Goal: Task Accomplishment & Management: Manage account settings

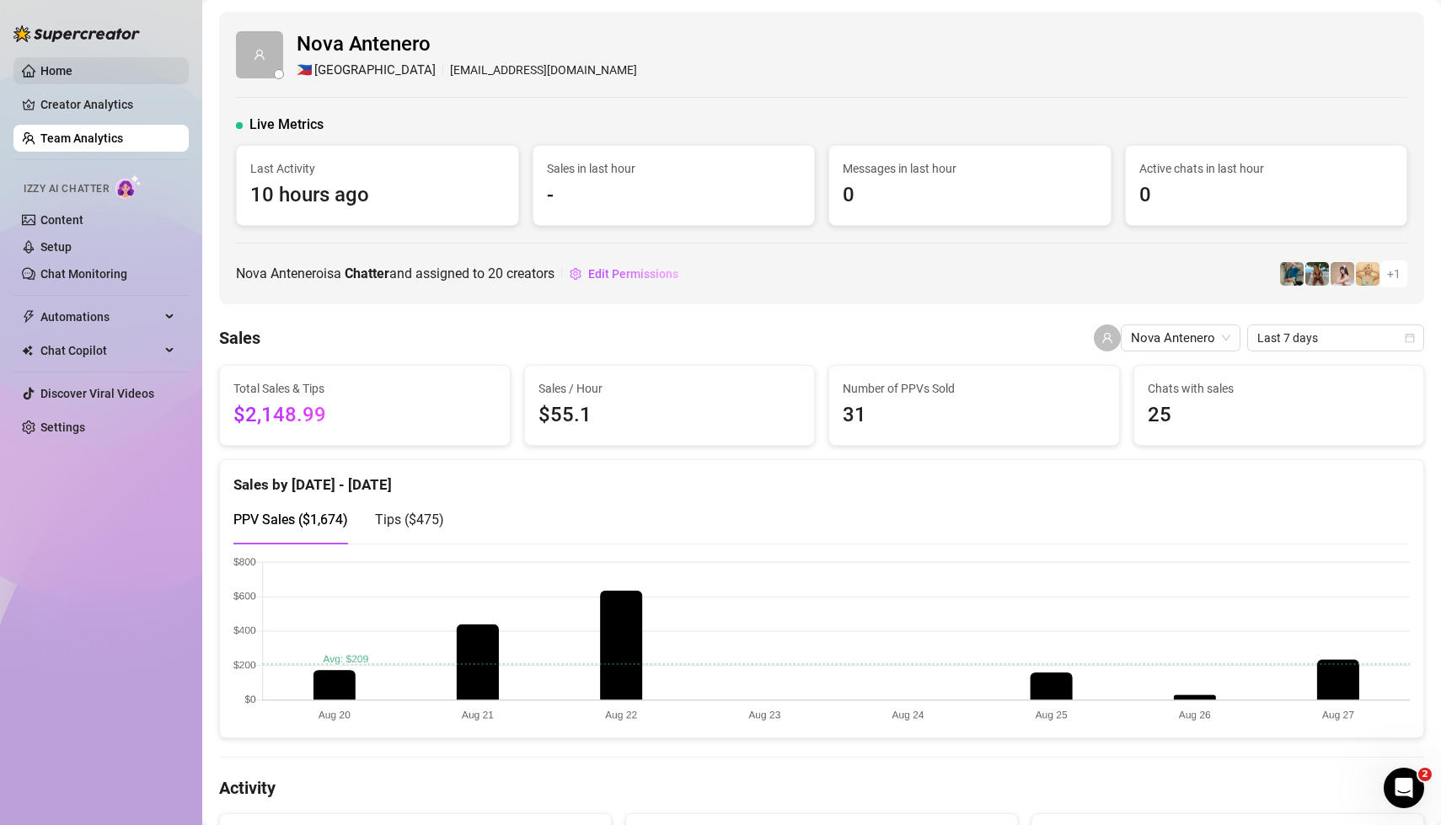
click at [50, 71] on link "Home" at bounding box center [56, 70] width 32 height 13
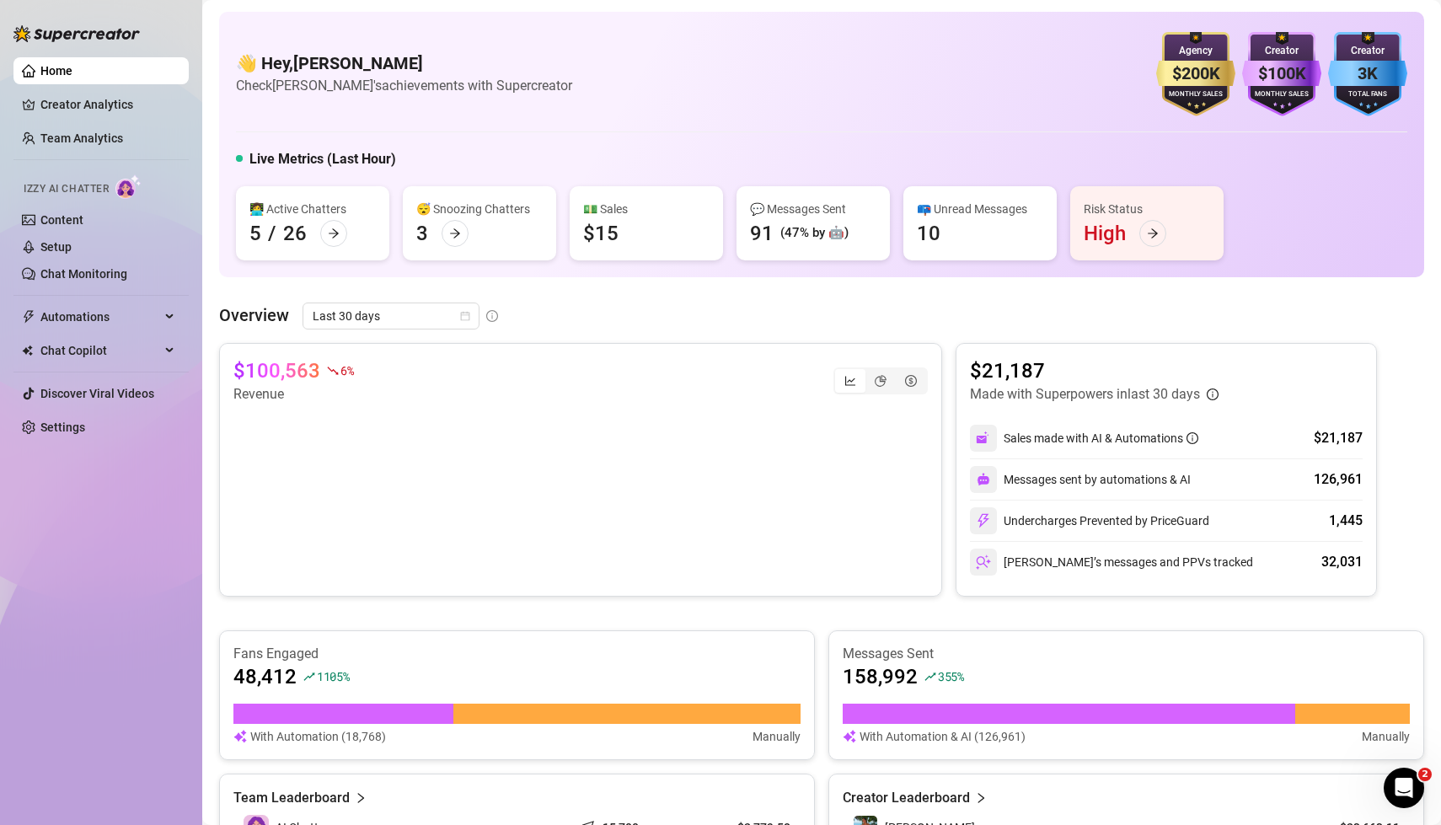
click at [105, 568] on div "Home Creator Analytics Team Analytics Izzy AI Chatter Content Setup Chat Monito…" at bounding box center [100, 405] width 175 height 810
click at [54, 244] on link "Setup" at bounding box center [55, 246] width 31 height 13
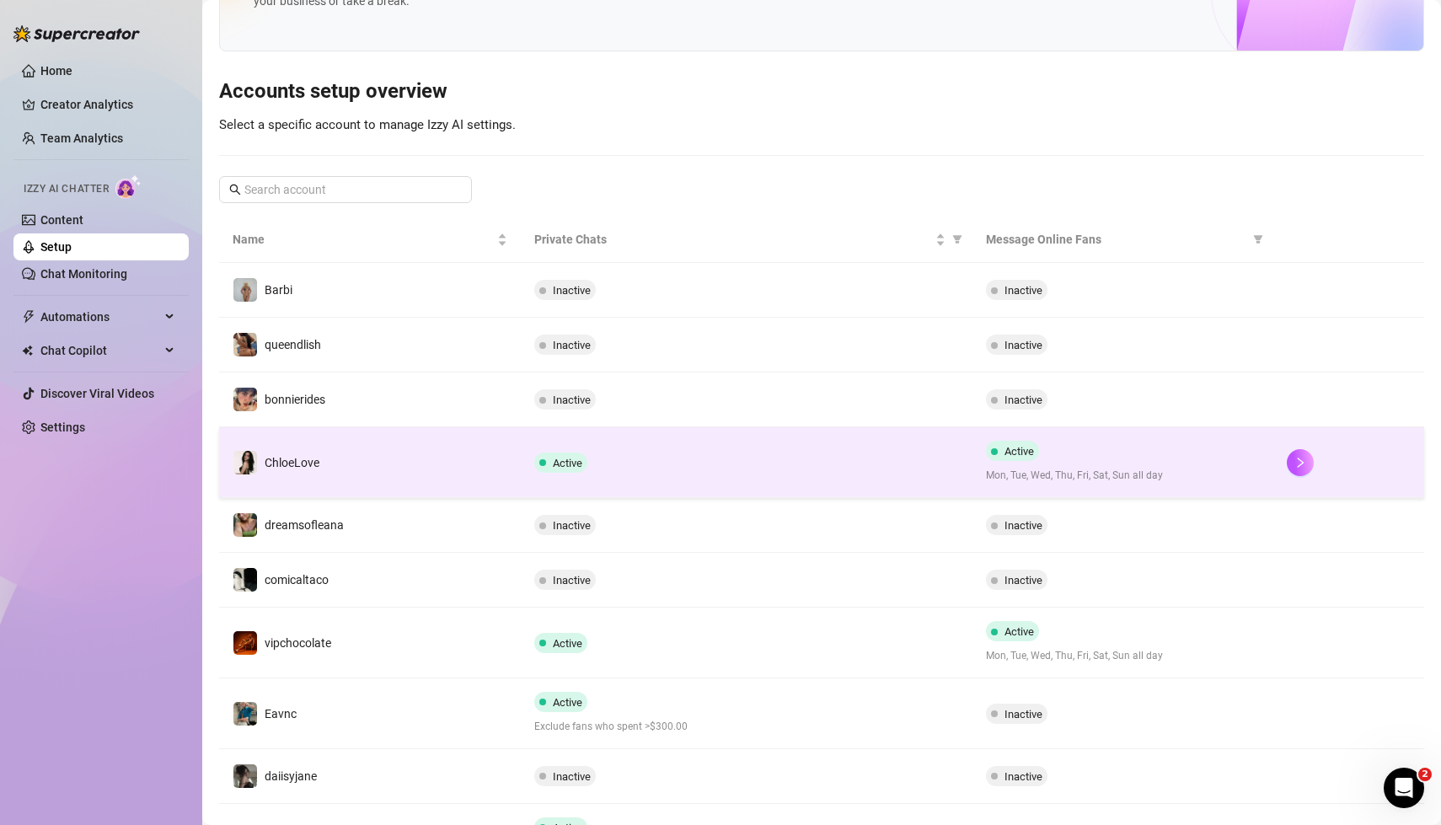
scroll to position [248, 0]
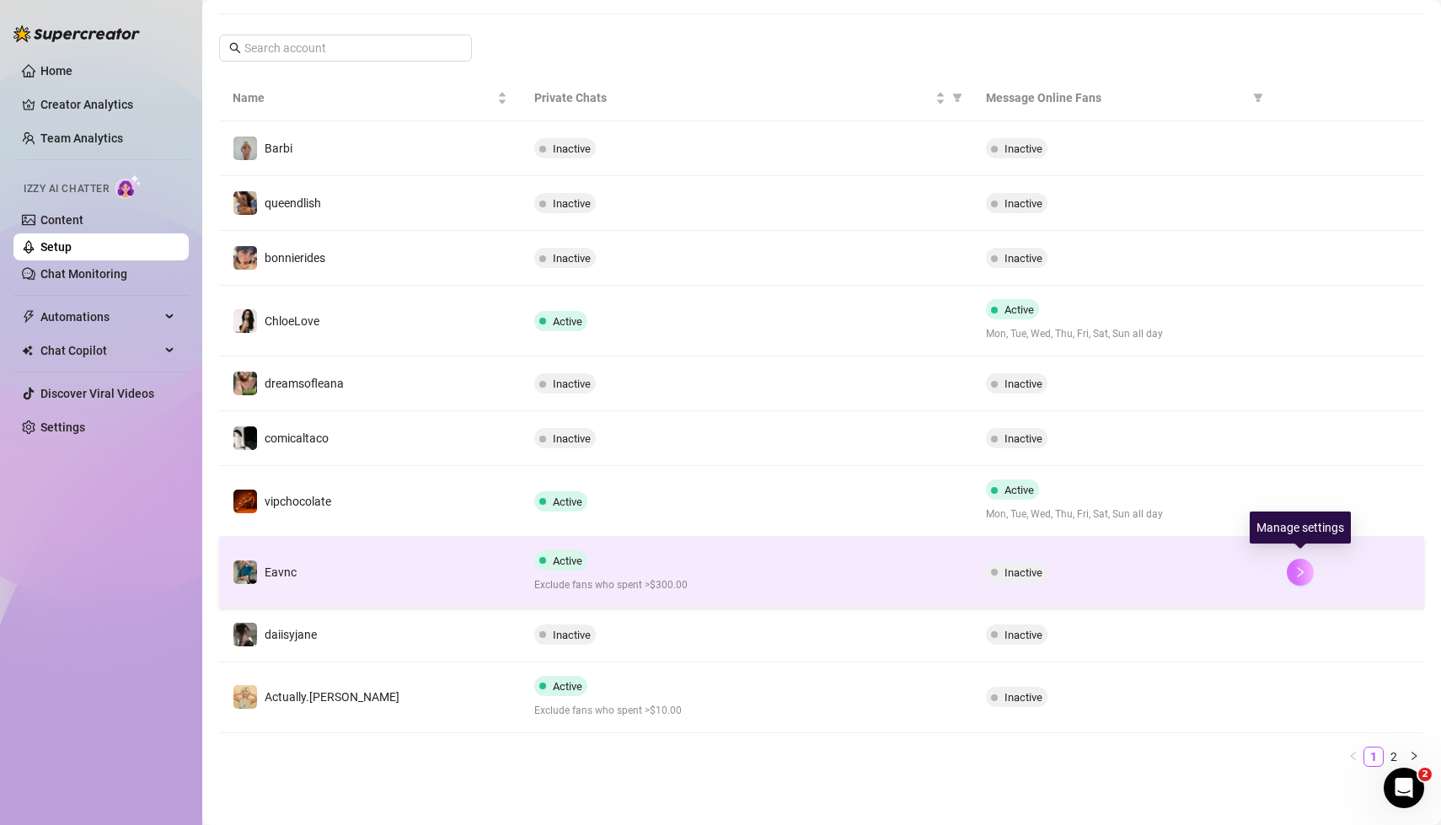
click at [1308, 569] on button "button" at bounding box center [1300, 572] width 27 height 27
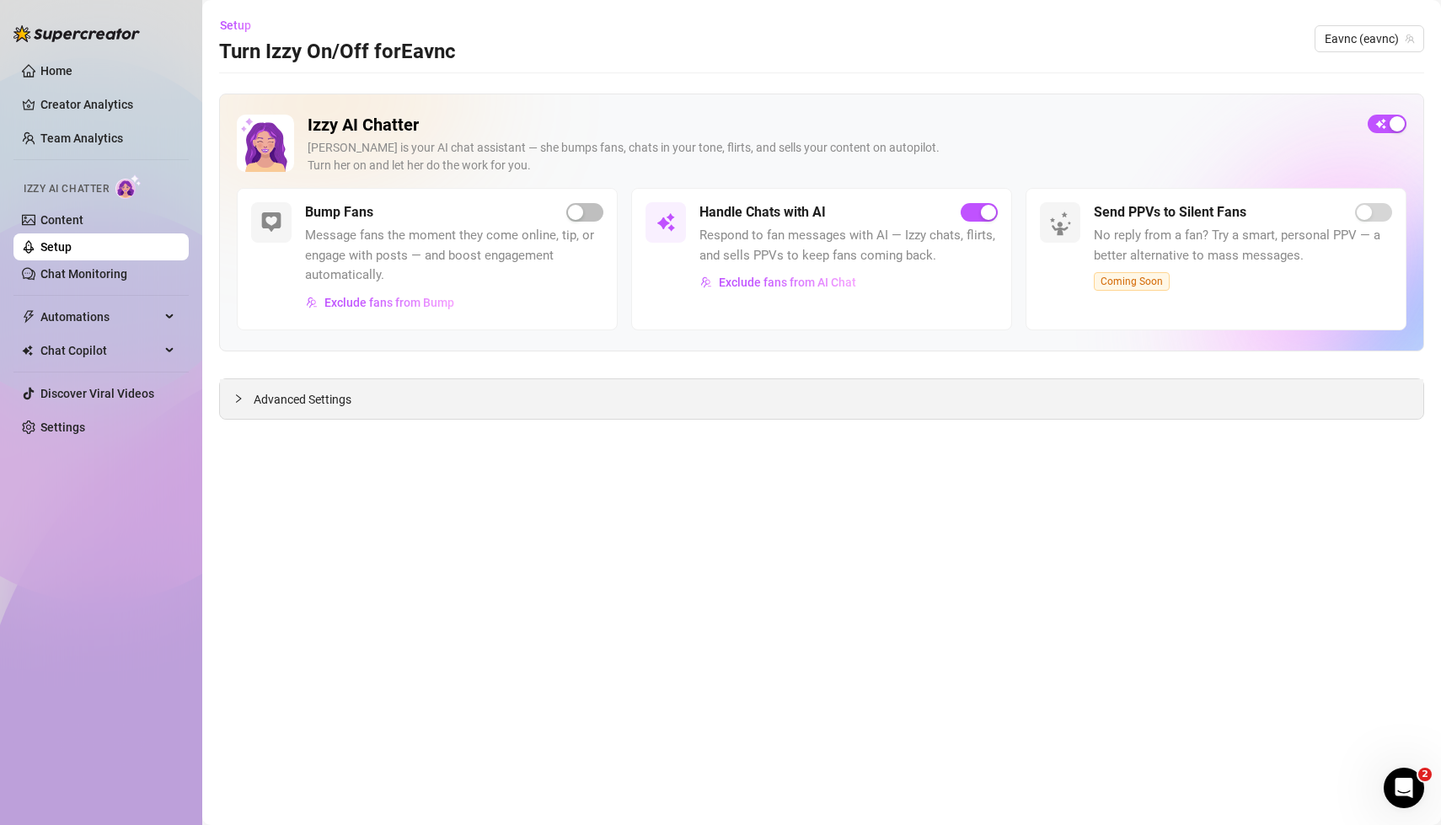
click at [238, 397] on icon "collapsed" at bounding box center [238, 398] width 10 height 10
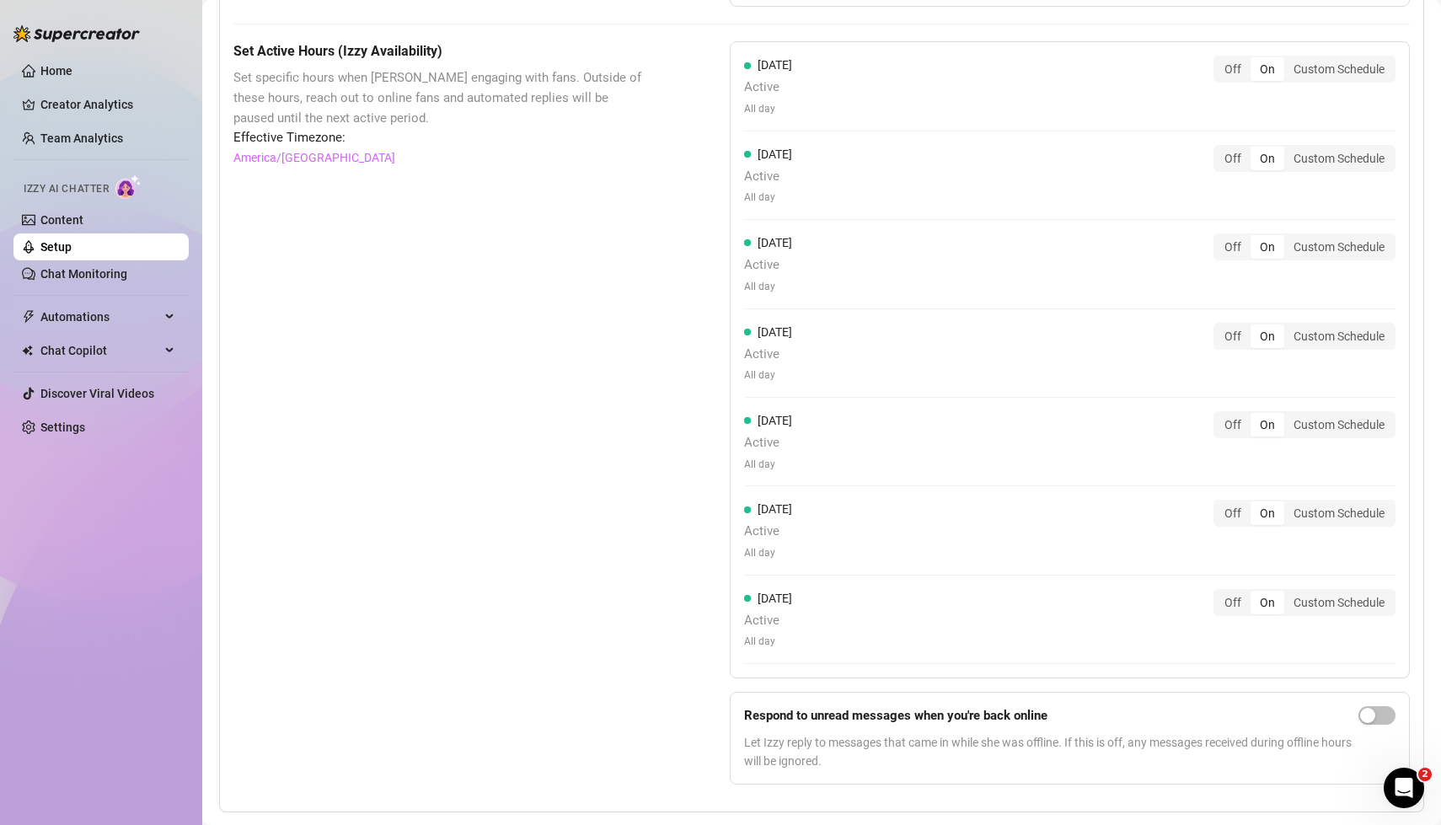
scroll to position [1314, 0]
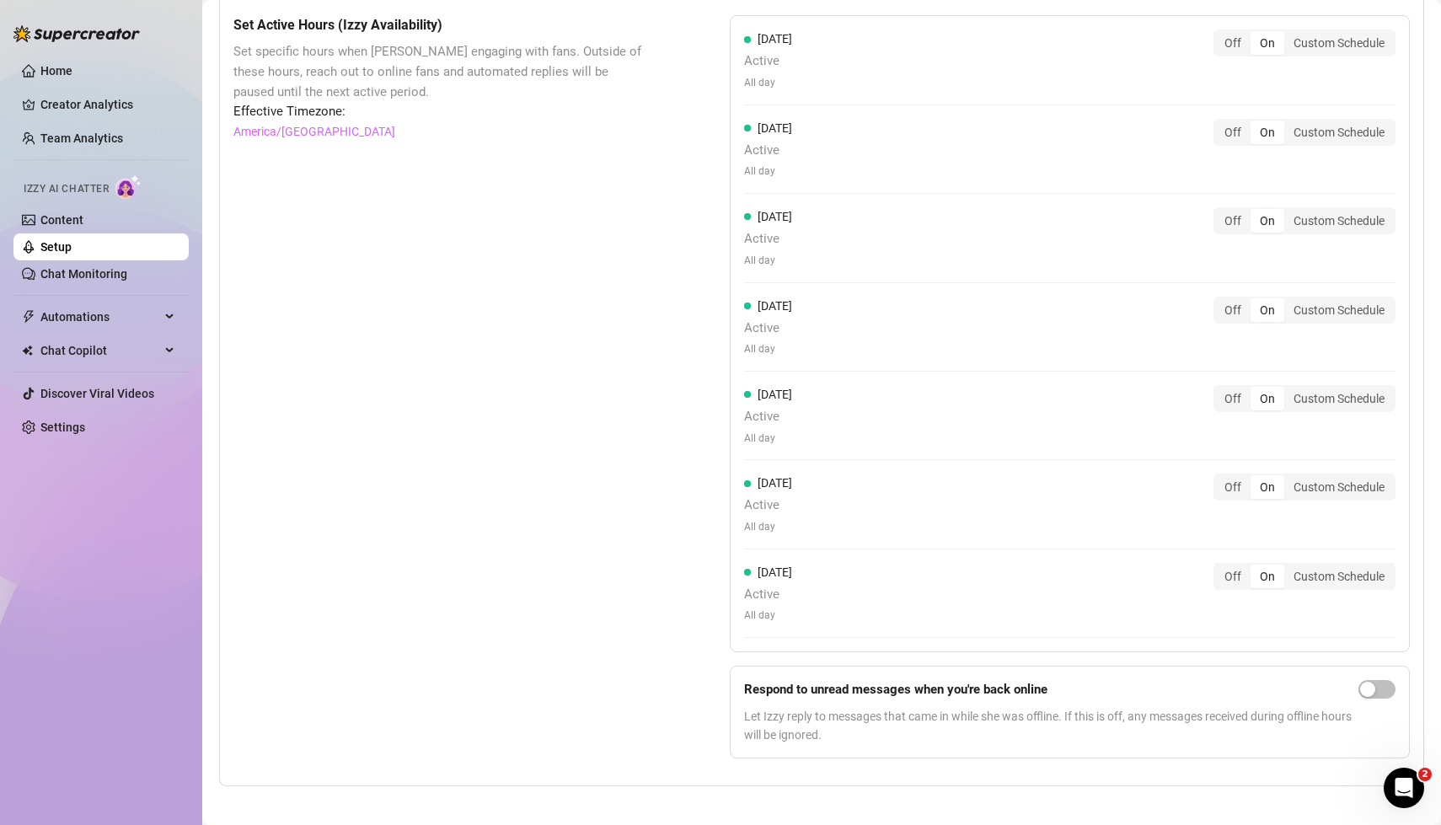
click at [567, 637] on div "Set Active Hours (Izzy Availability) Set specific hours when Izzy engaging with…" at bounding box center [439, 393] width 412 height 756
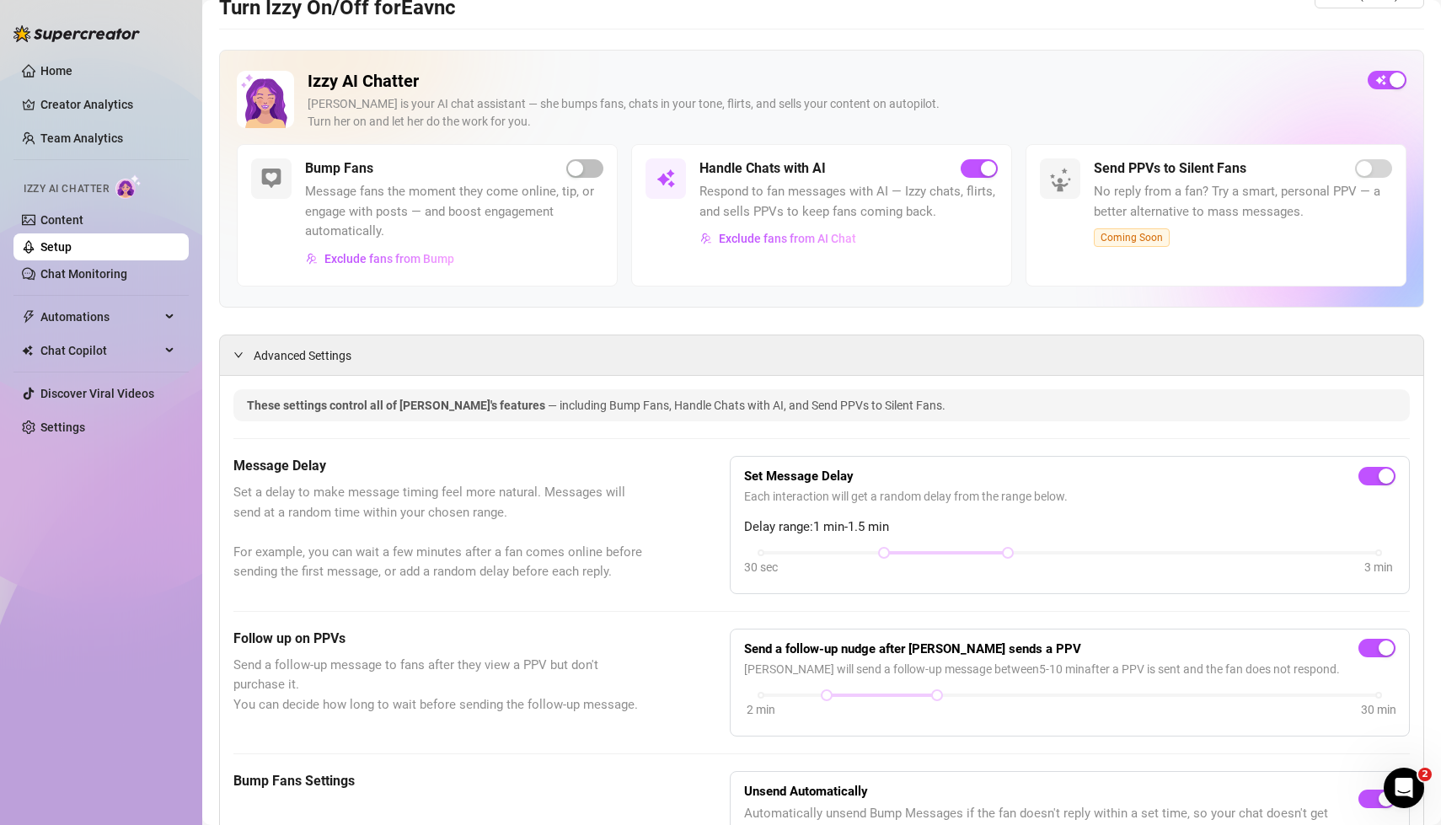
scroll to position [0, 0]
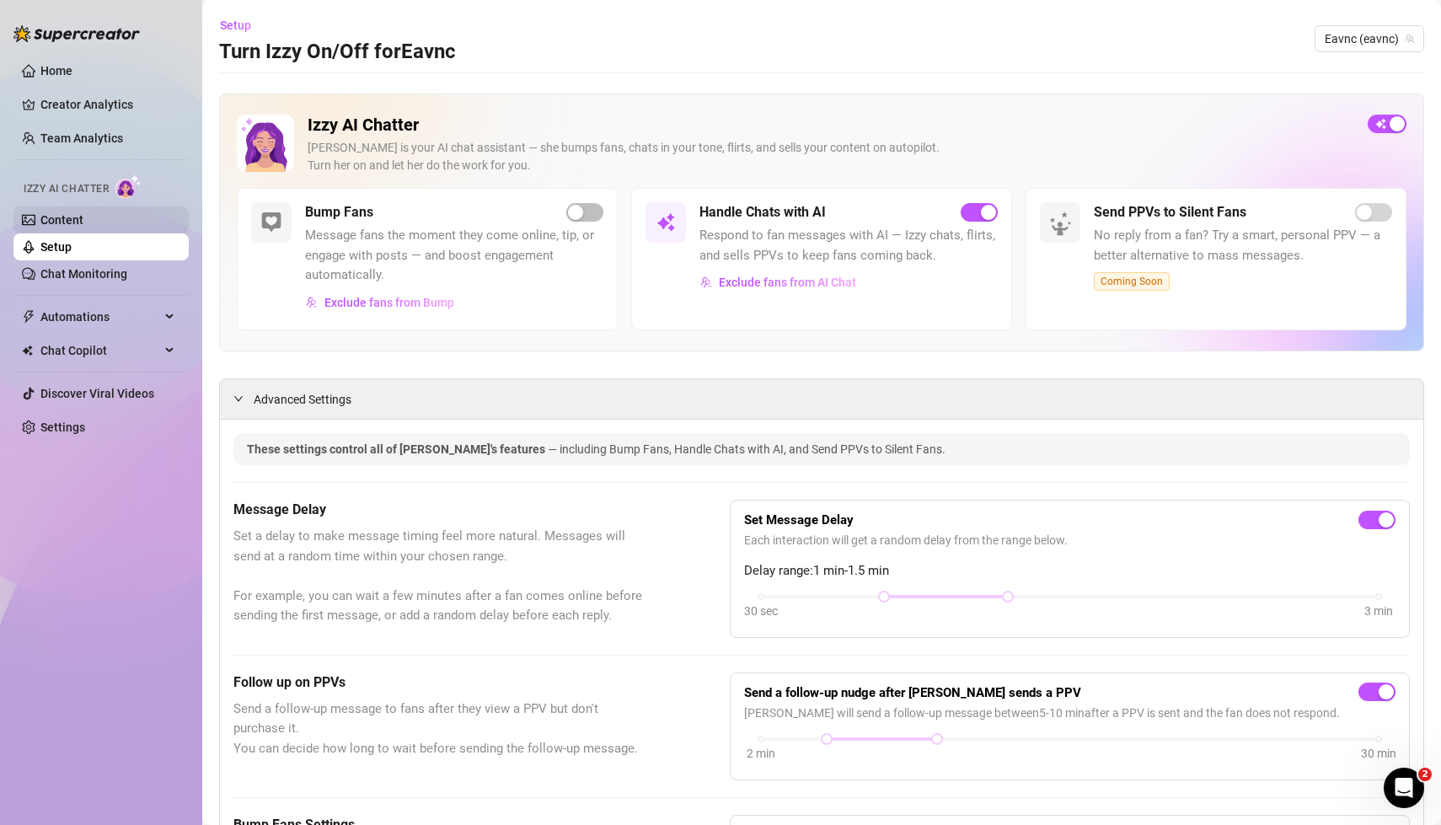
click at [69, 217] on link "Content" at bounding box center [61, 219] width 43 height 13
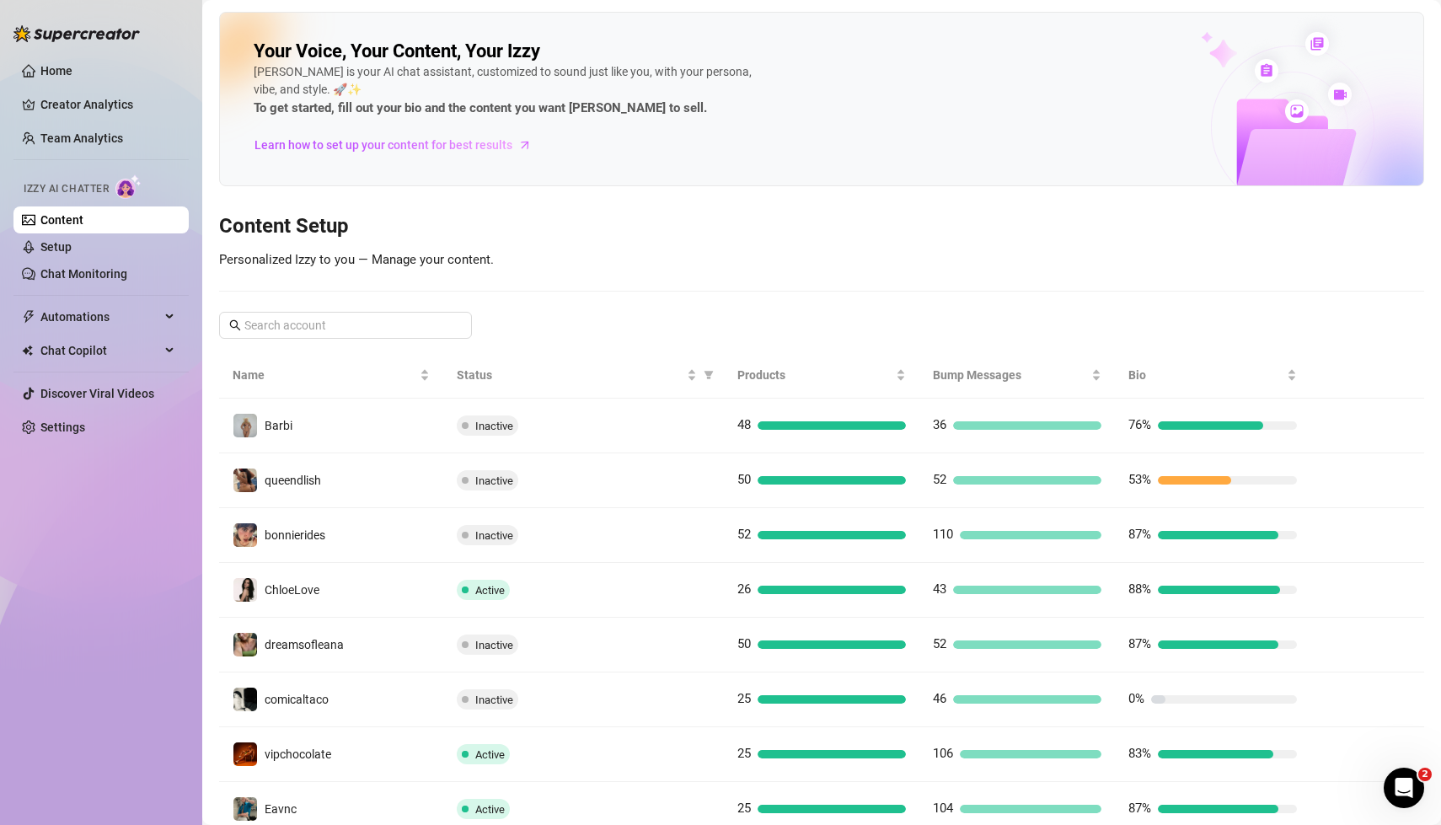
click at [746, 249] on div "Your Voice, Your Content, Your [PERSON_NAME] is your AI chat assistant, customi…" at bounding box center [821, 503] width 1205 height 982
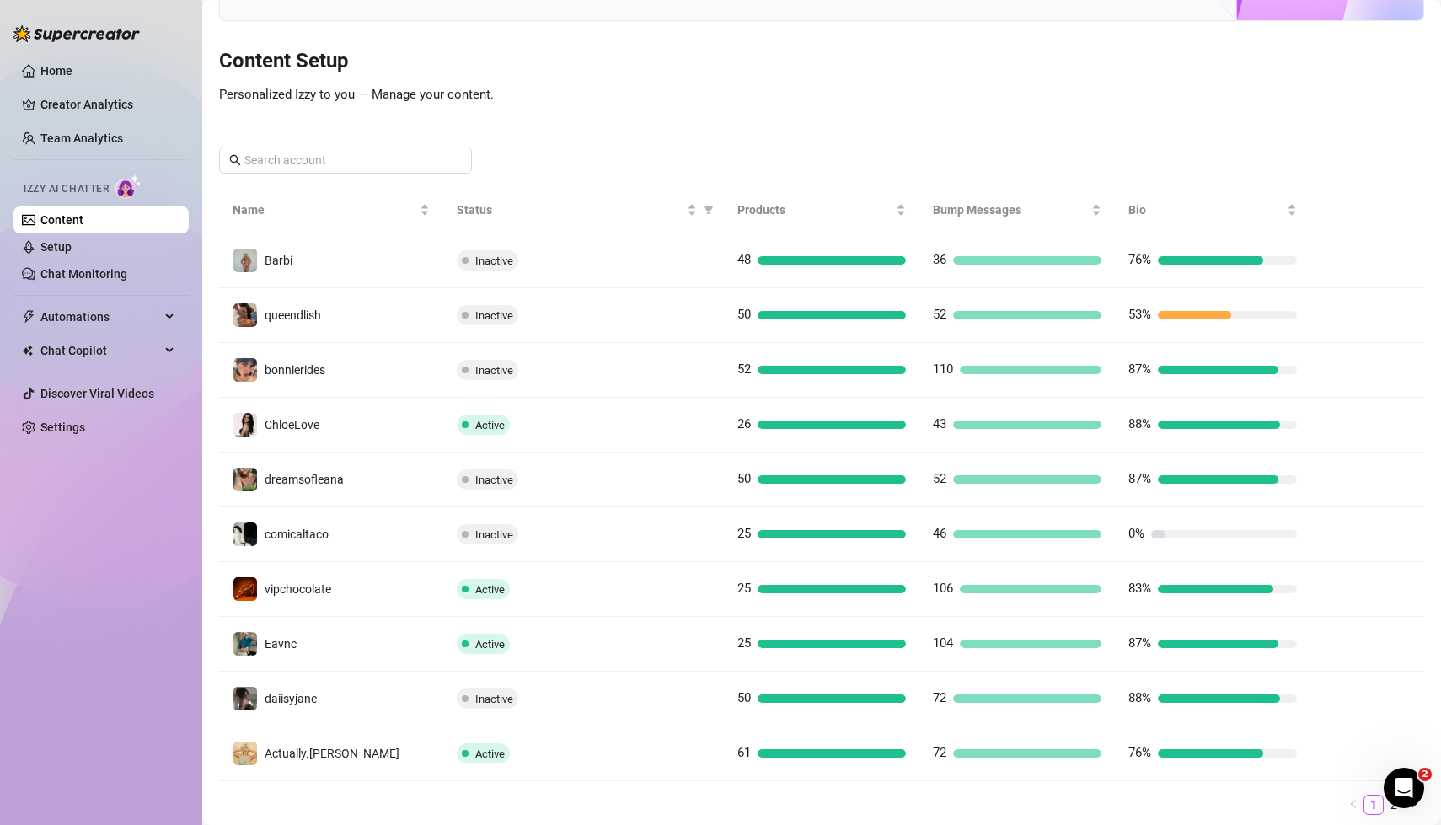
scroll to position [213, 0]
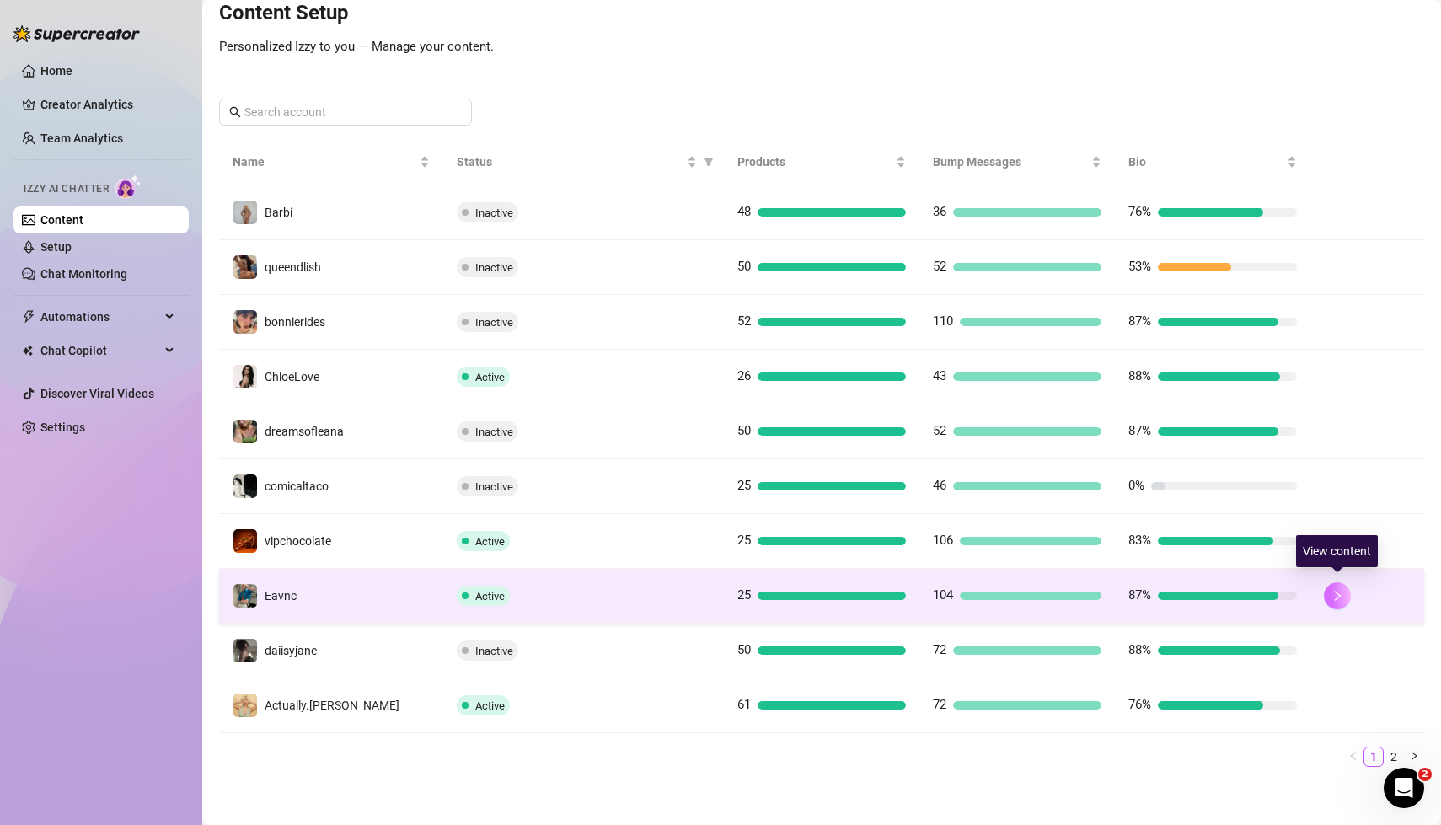
click at [1338, 591] on icon "right" at bounding box center [1337, 596] width 12 height 12
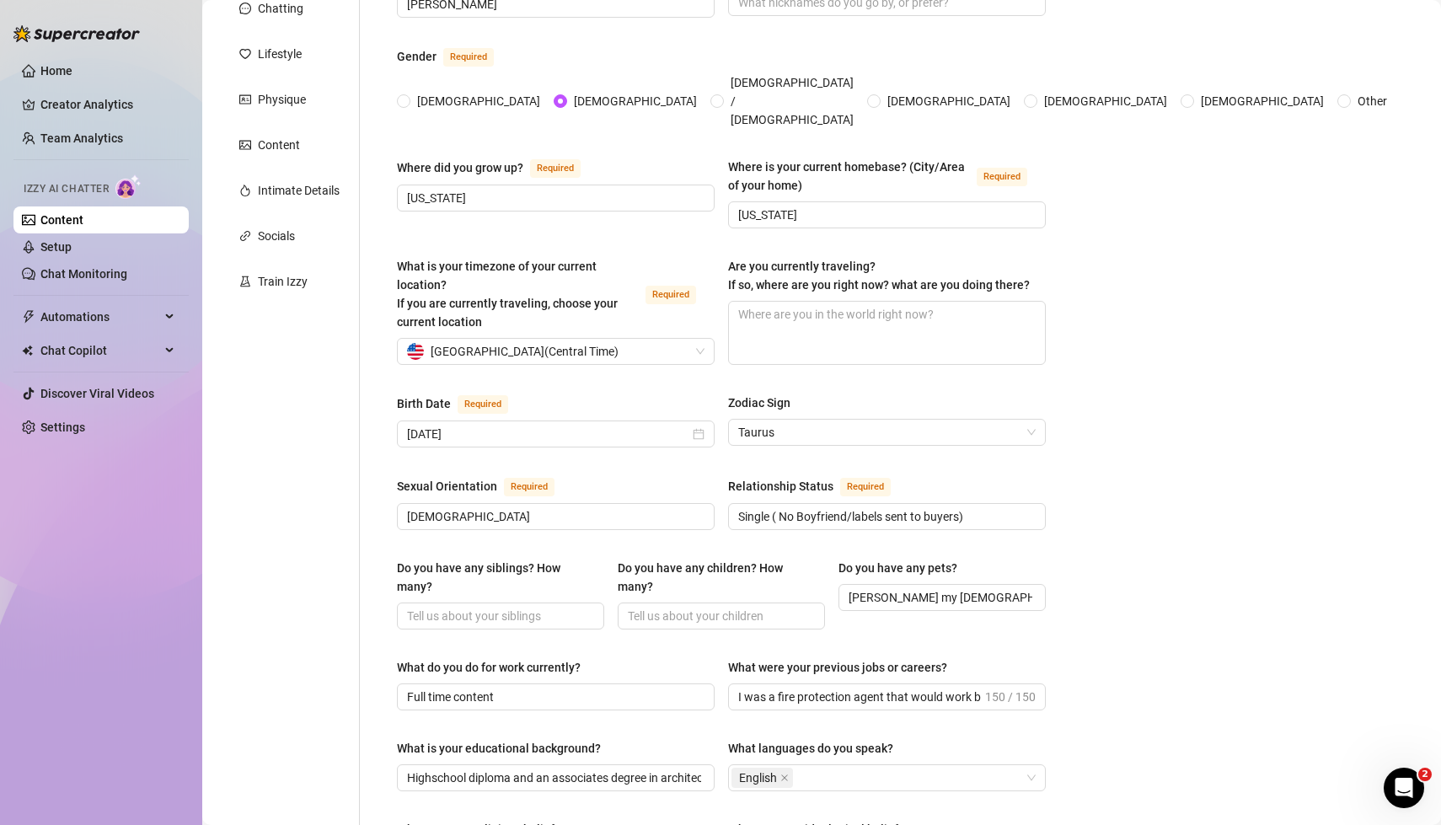
click at [1117, 584] on div "Bio Import Bio from other creator Personal Info Chatting Lifestyle Physique Con…" at bounding box center [821, 814] width 1205 height 1802
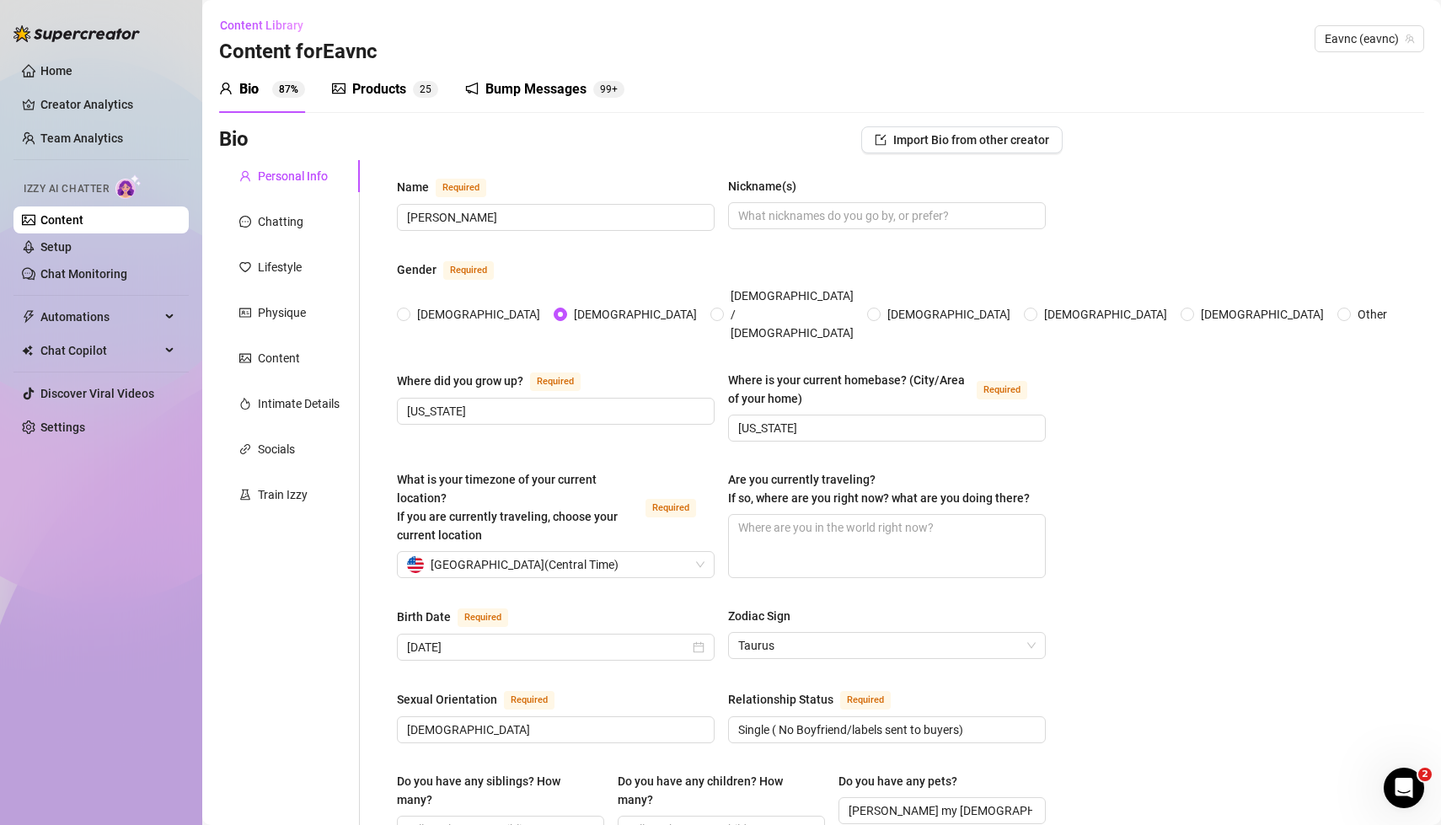
click at [604, 772] on div "Do you have any siblings? How many? Do you have any children? How many? Do you …" at bounding box center [721, 815] width 649 height 86
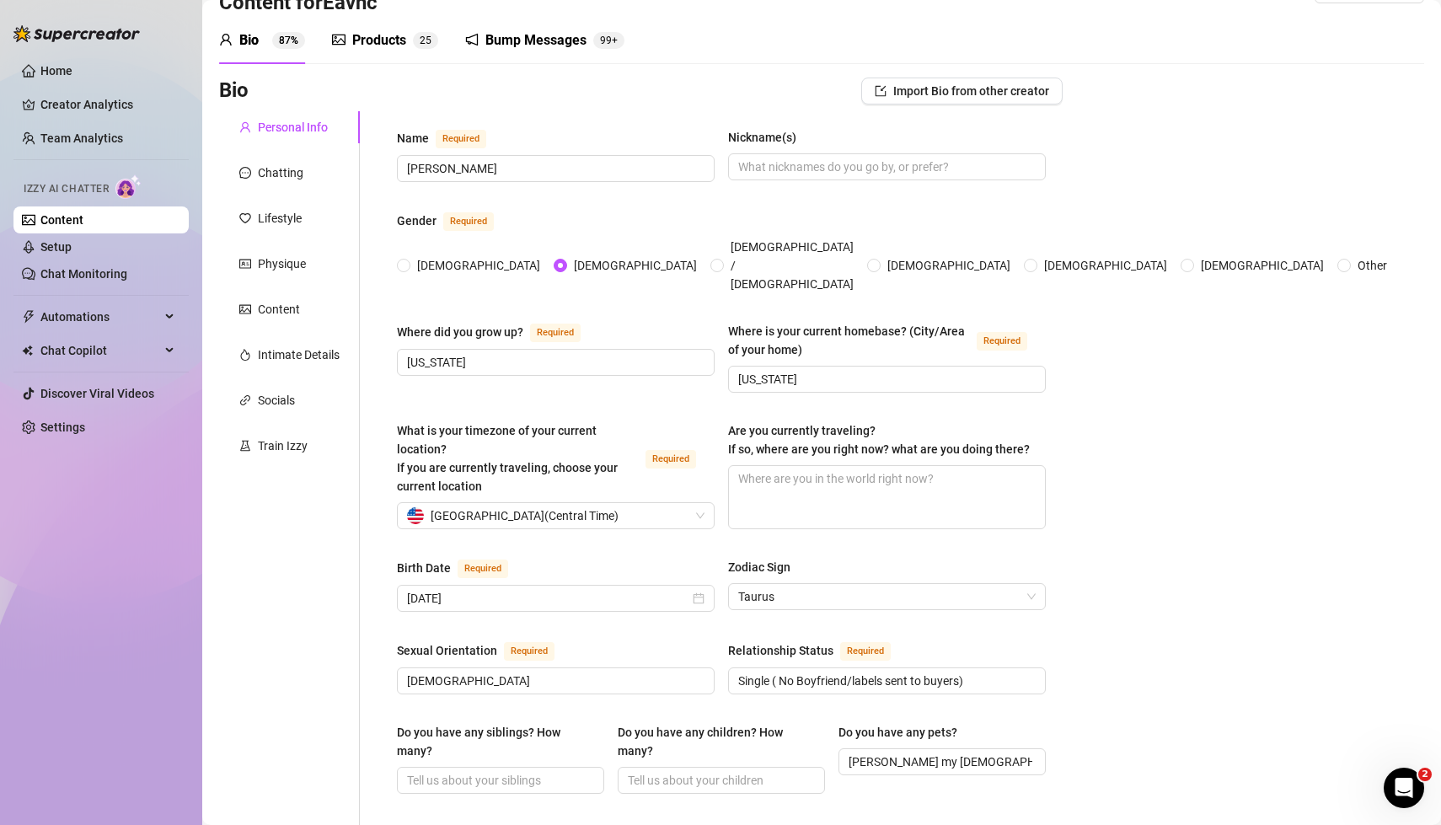
scroll to position [47, 0]
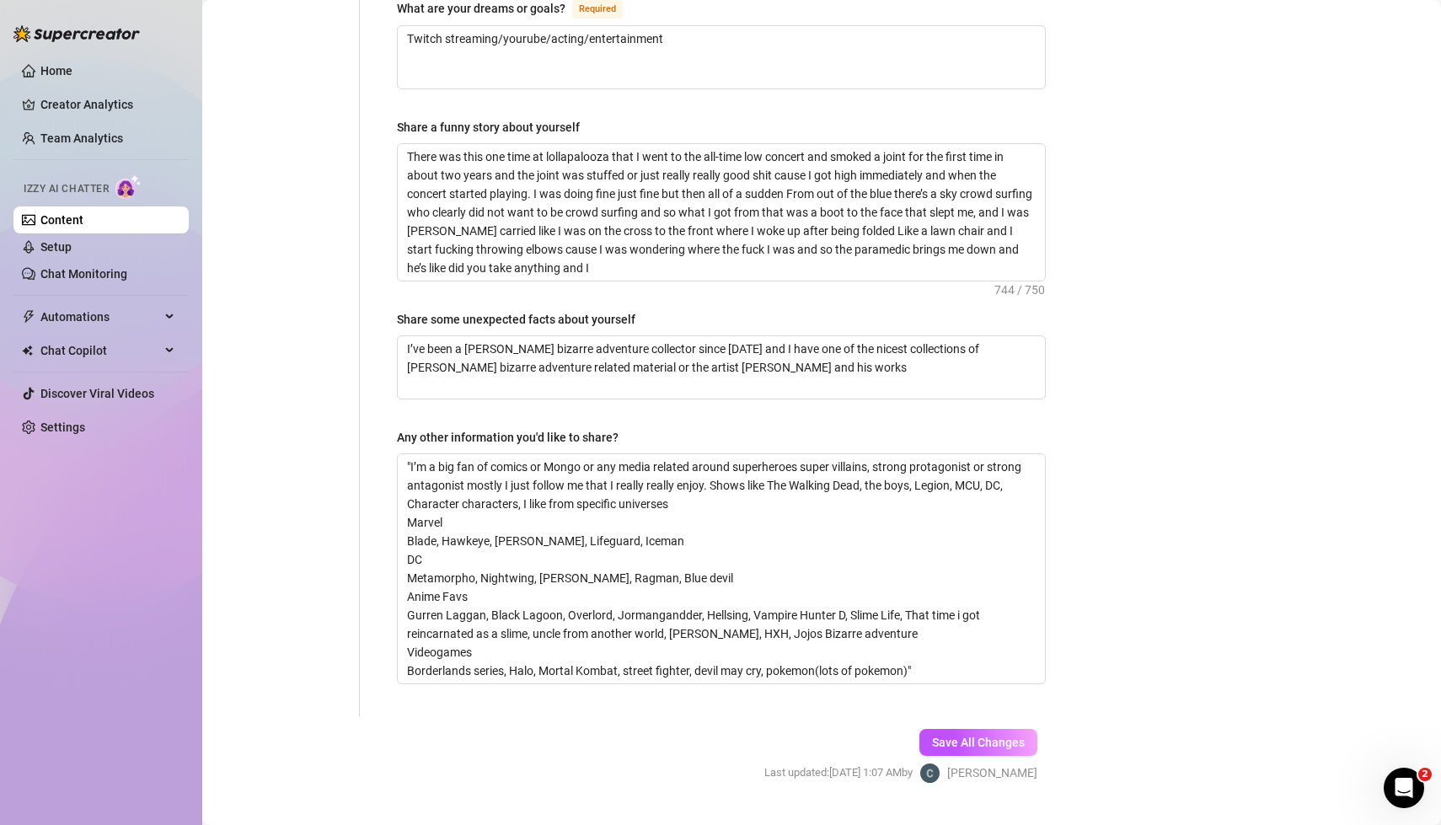
scroll to position [0, 0]
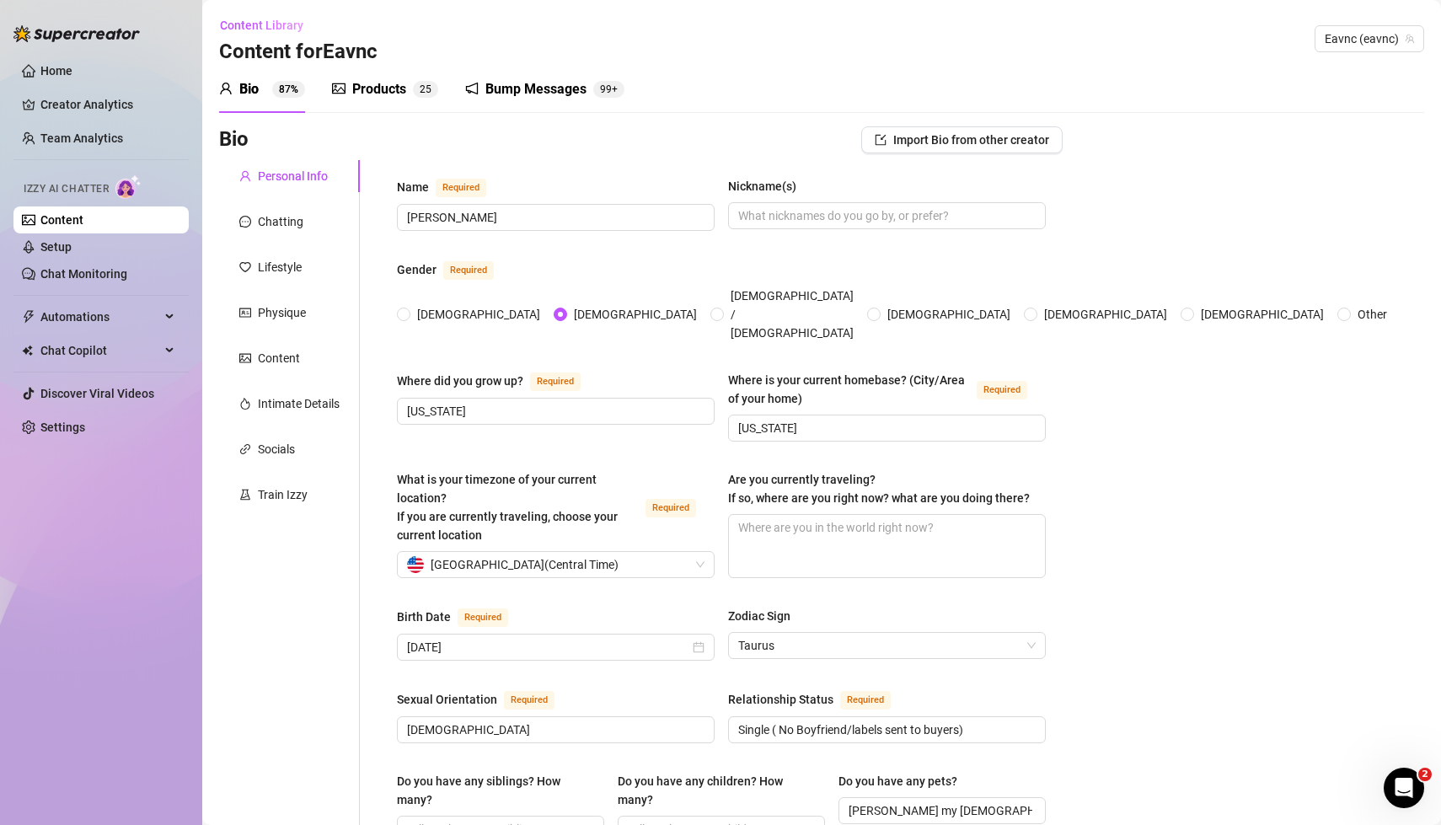
click at [278, 227] on div "Chatting" at bounding box center [280, 221] width 45 height 19
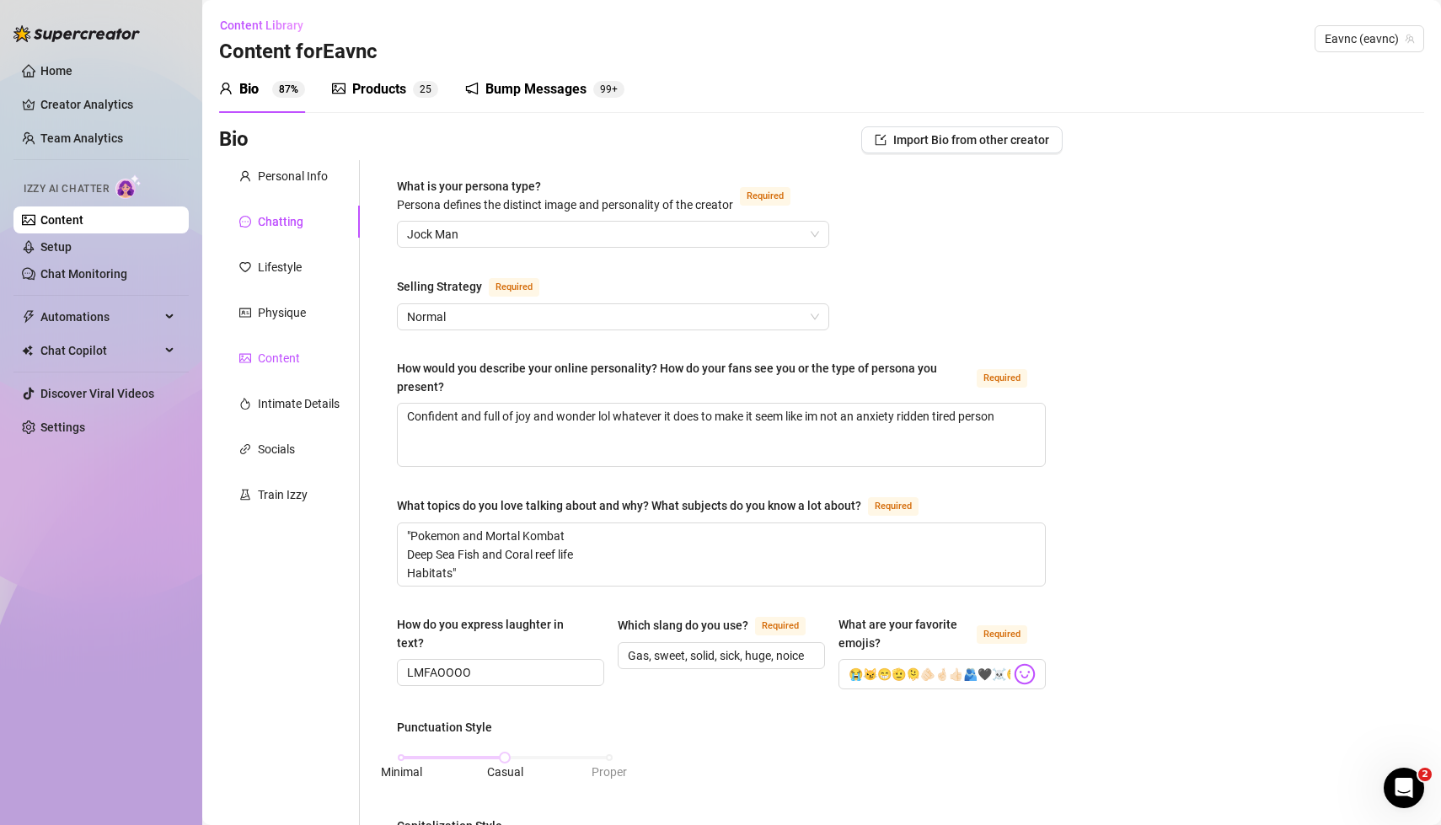
click at [291, 356] on div "Content" at bounding box center [279, 358] width 42 height 19
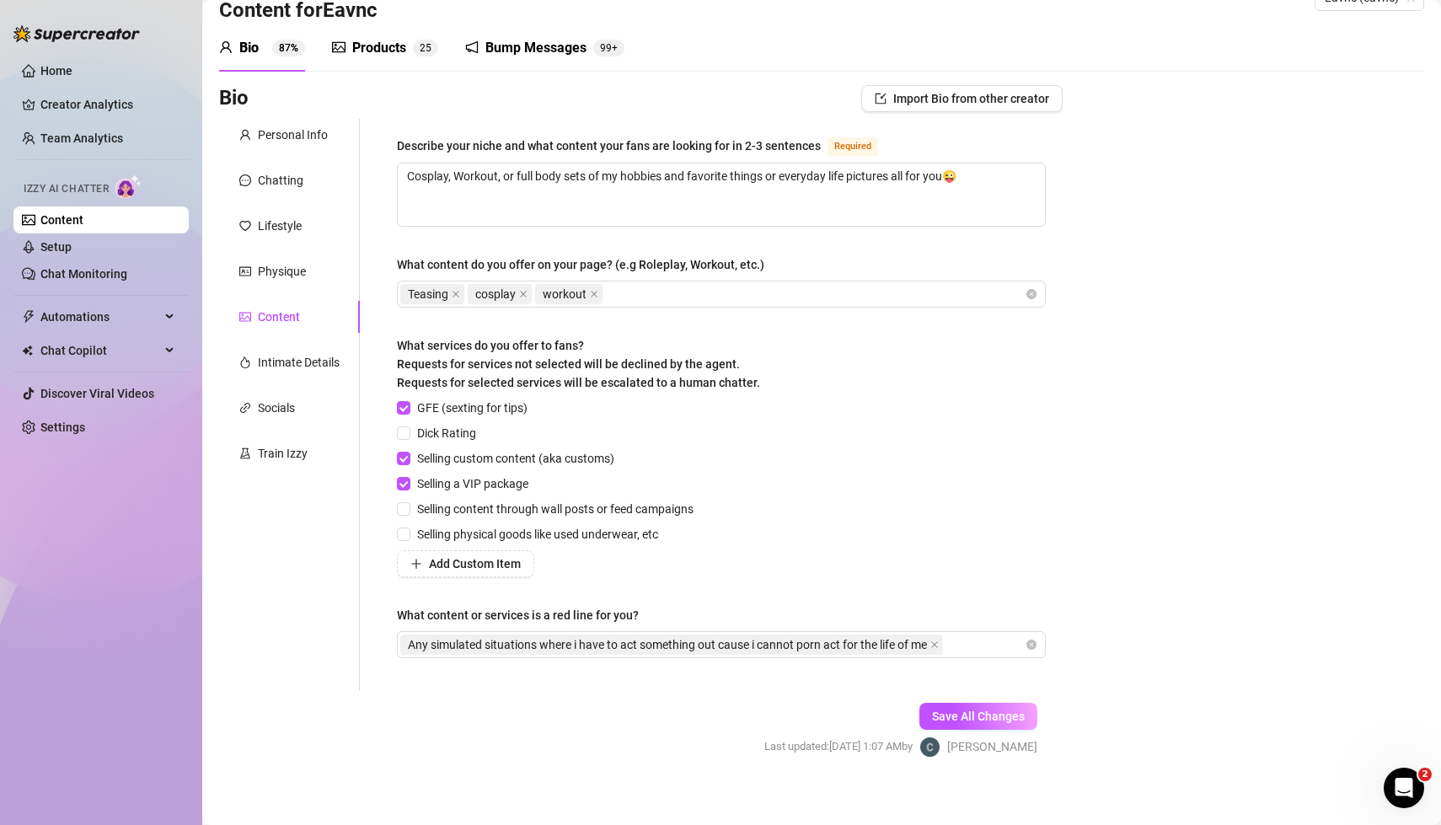
scroll to position [51, 0]
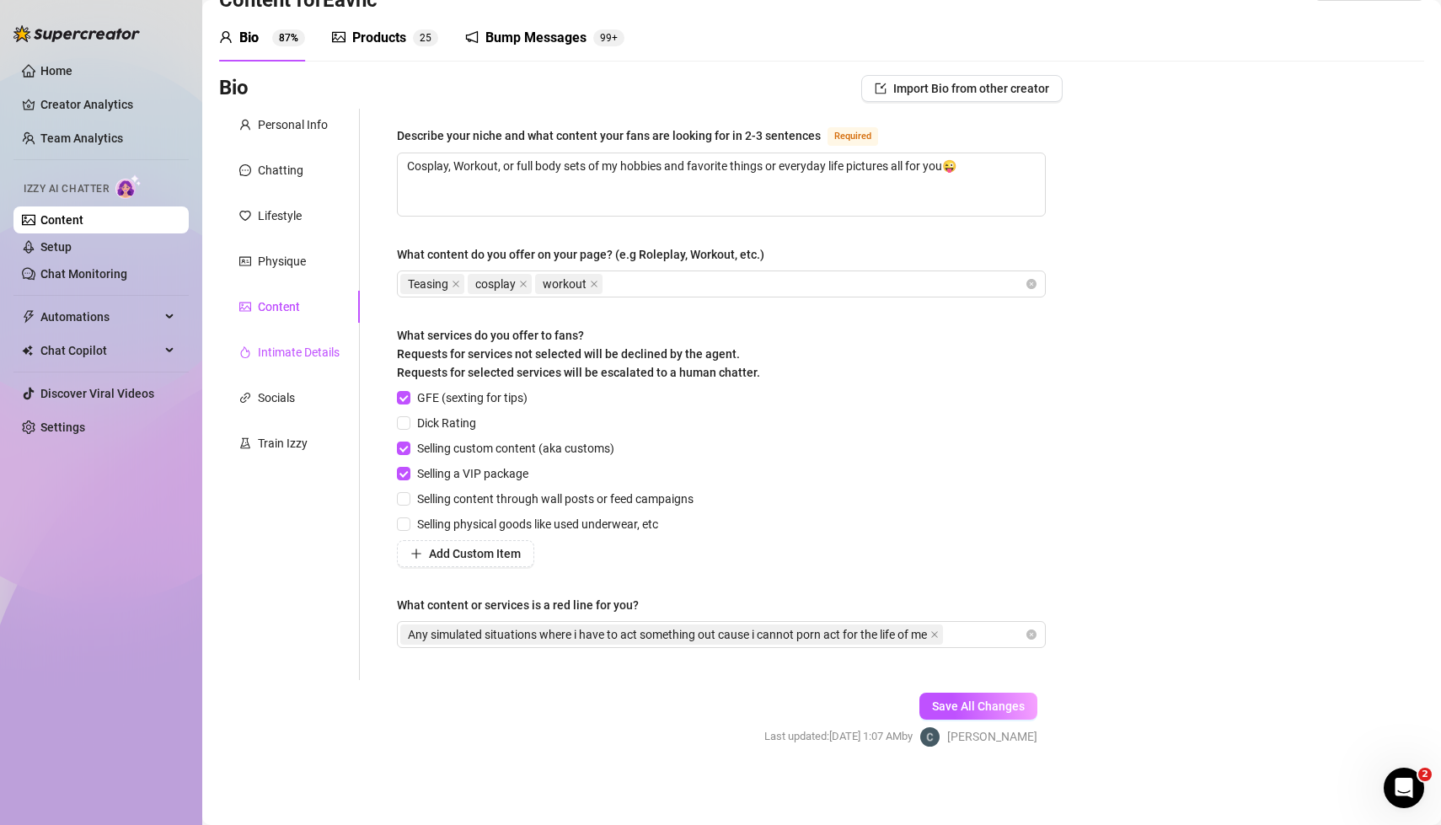
click at [301, 352] on div "Intimate Details" at bounding box center [299, 352] width 82 height 19
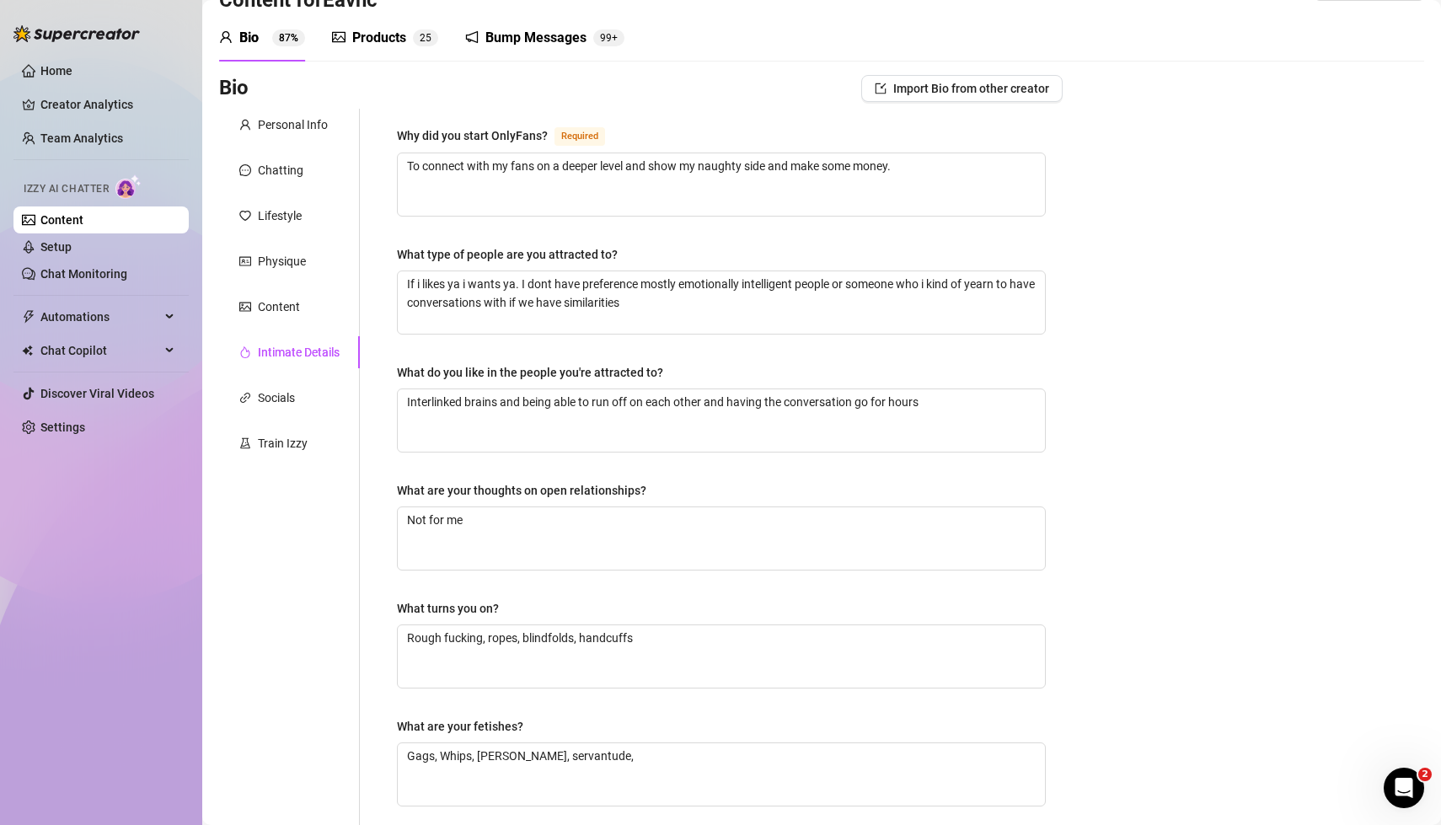
click at [277, 570] on div "Personal Info Chatting Lifestyle Physique Content Intimate Details Socials Trai…" at bounding box center [289, 533] width 141 height 848
click at [286, 527] on div "Personal Info Chatting Lifestyle Physique Content Intimate Details Socials Trai…" at bounding box center [289, 533] width 141 height 848
click at [389, 28] on div "Products" at bounding box center [379, 38] width 54 height 20
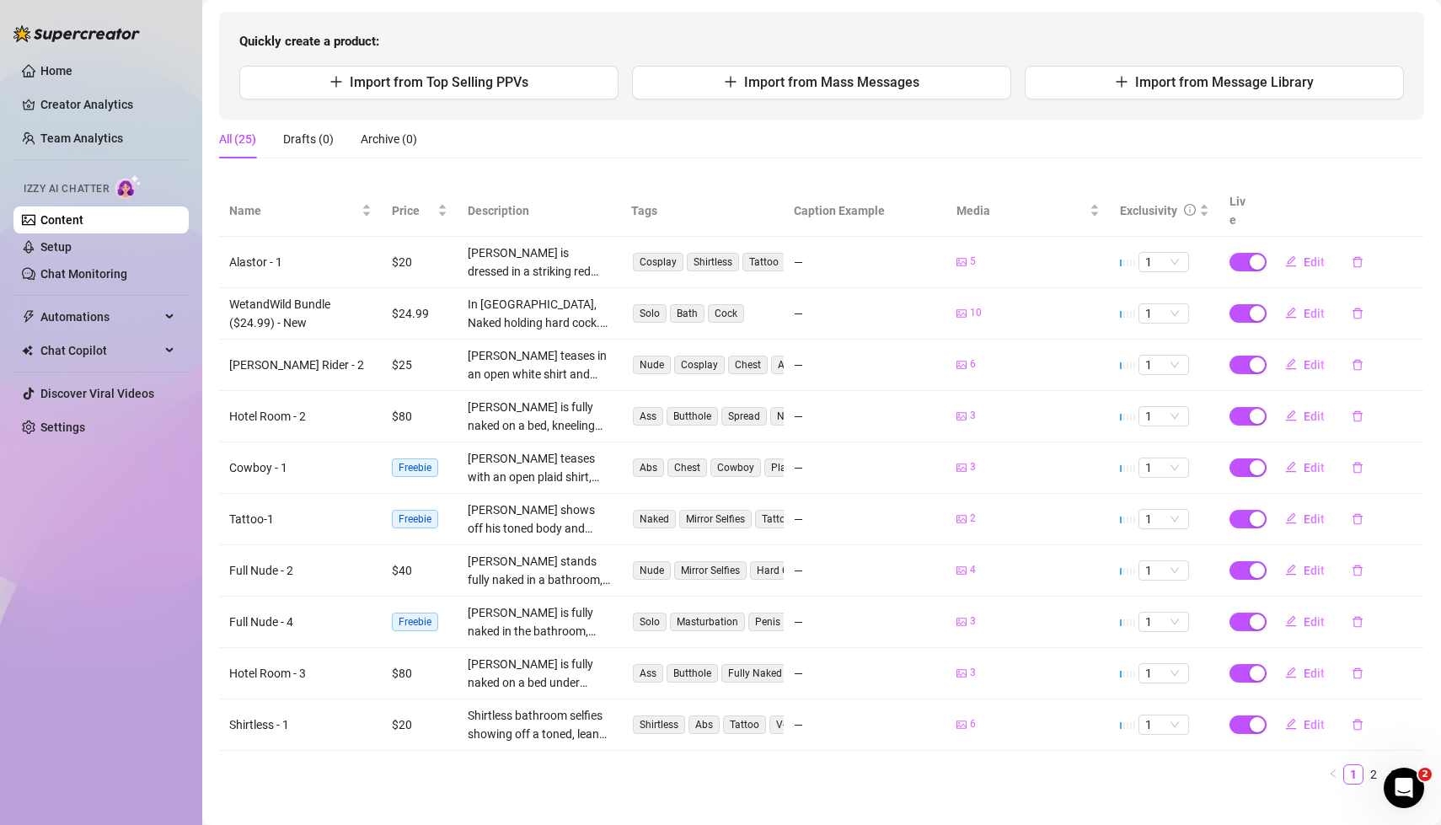
scroll to position [162, 0]
click at [1375, 765] on link "2" at bounding box center [1373, 774] width 19 height 19
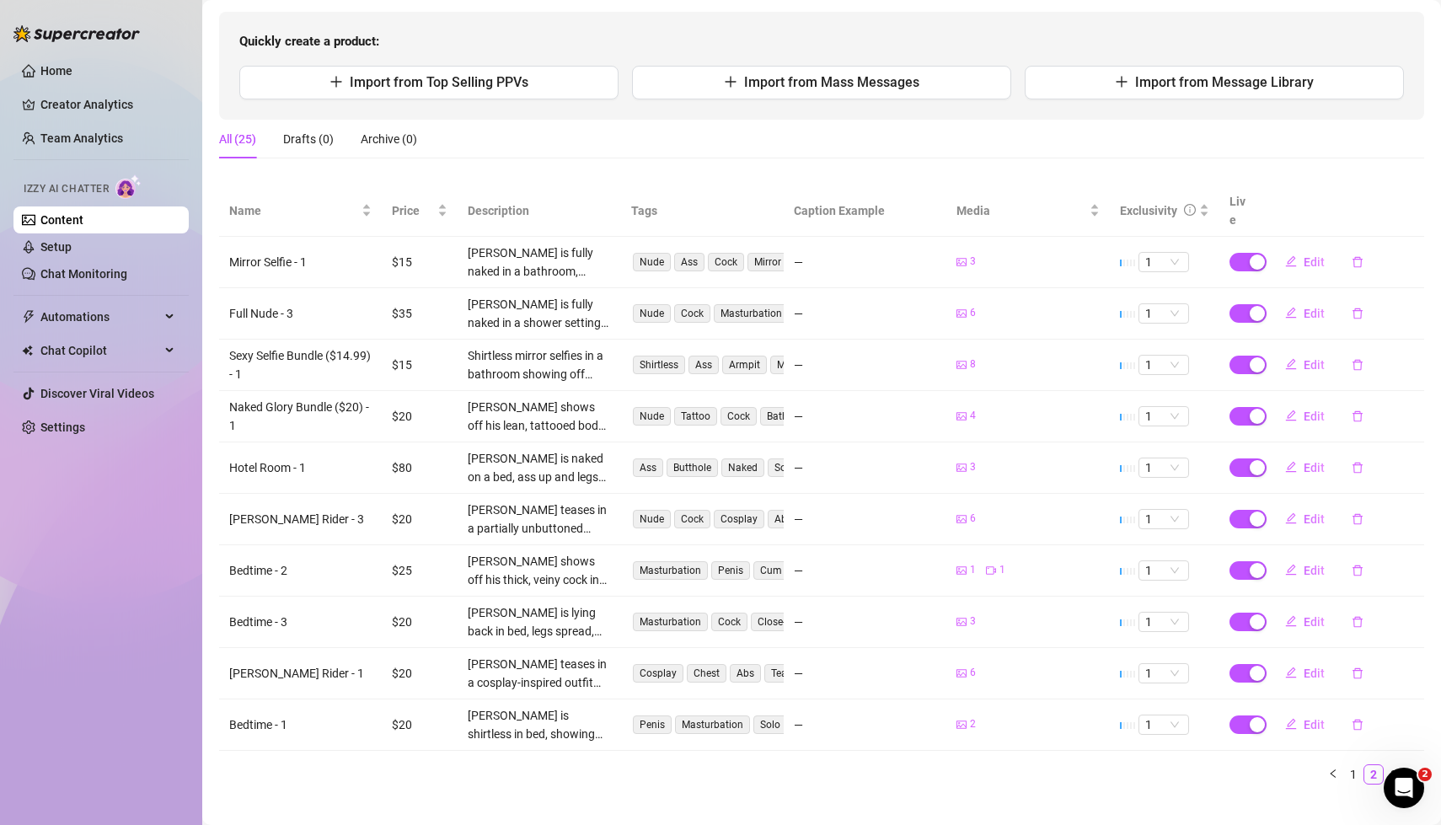
scroll to position [0, 0]
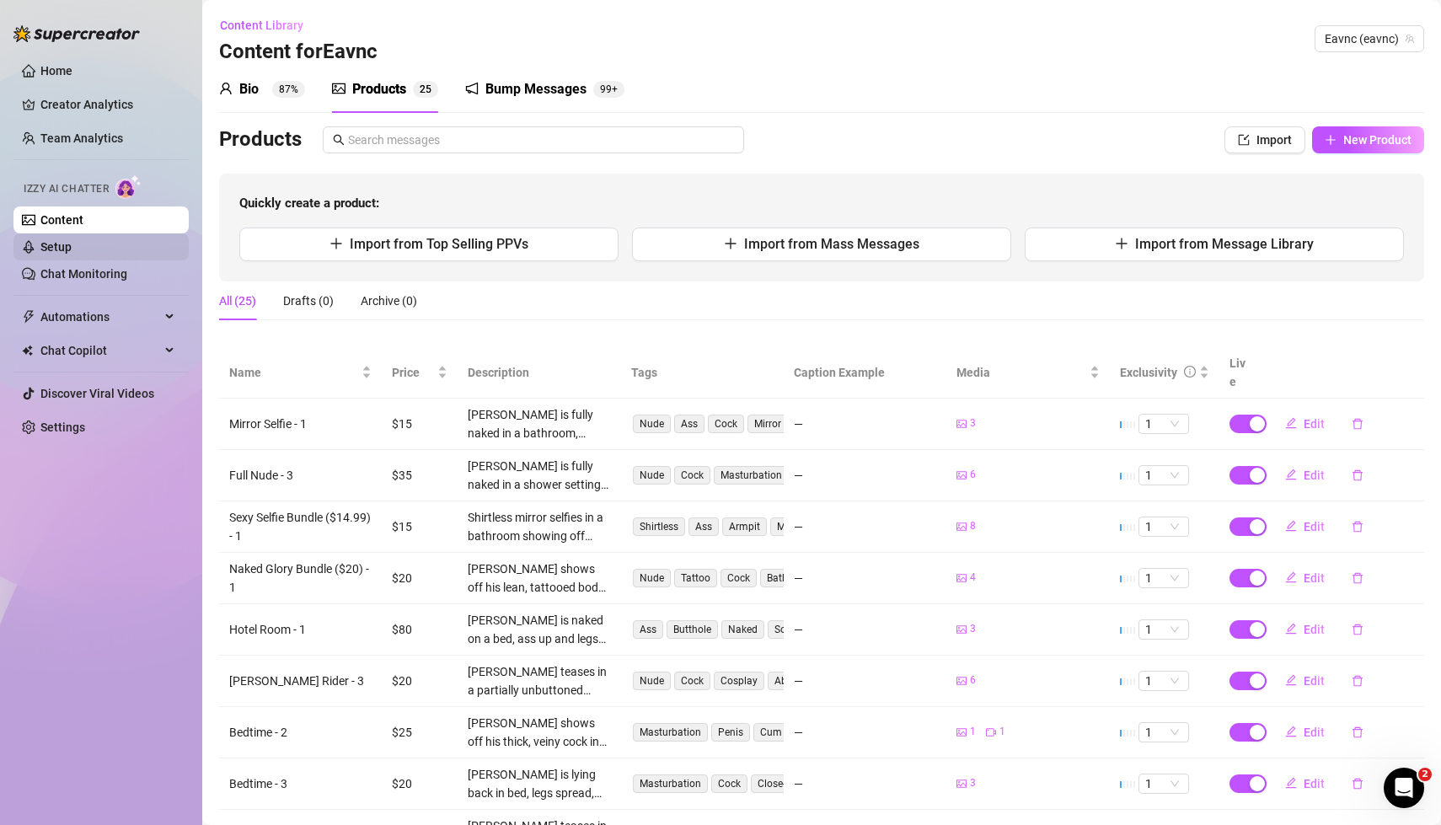
click at [72, 243] on link "Setup" at bounding box center [55, 246] width 31 height 13
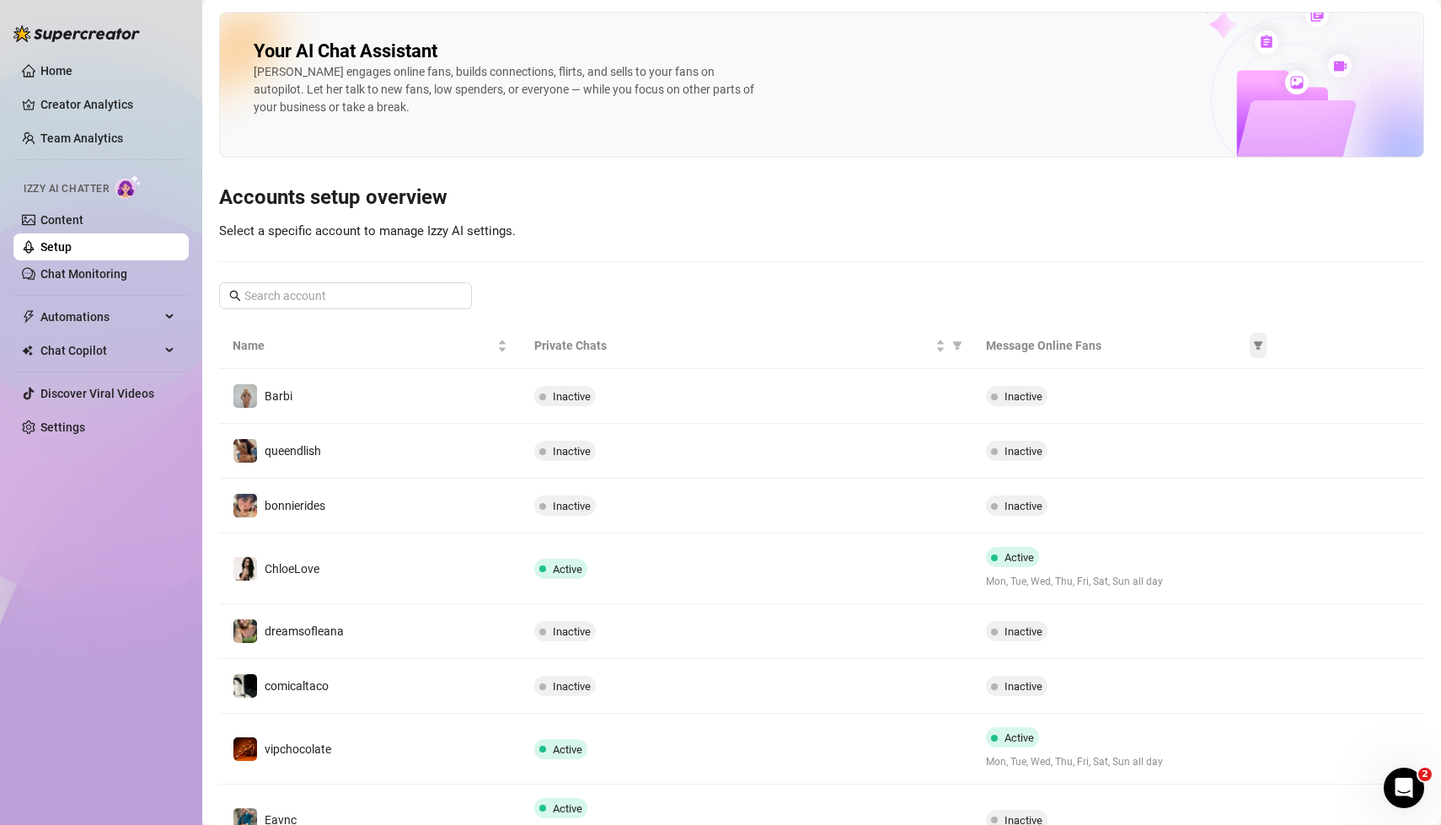
click at [1255, 345] on icon "filter" at bounding box center [1258, 345] width 10 height 10
click at [1180, 293] on div "Your AI Chat Assistant [PERSON_NAME] engages online fans, builds connections, f…" at bounding box center [821, 520] width 1205 height 1016
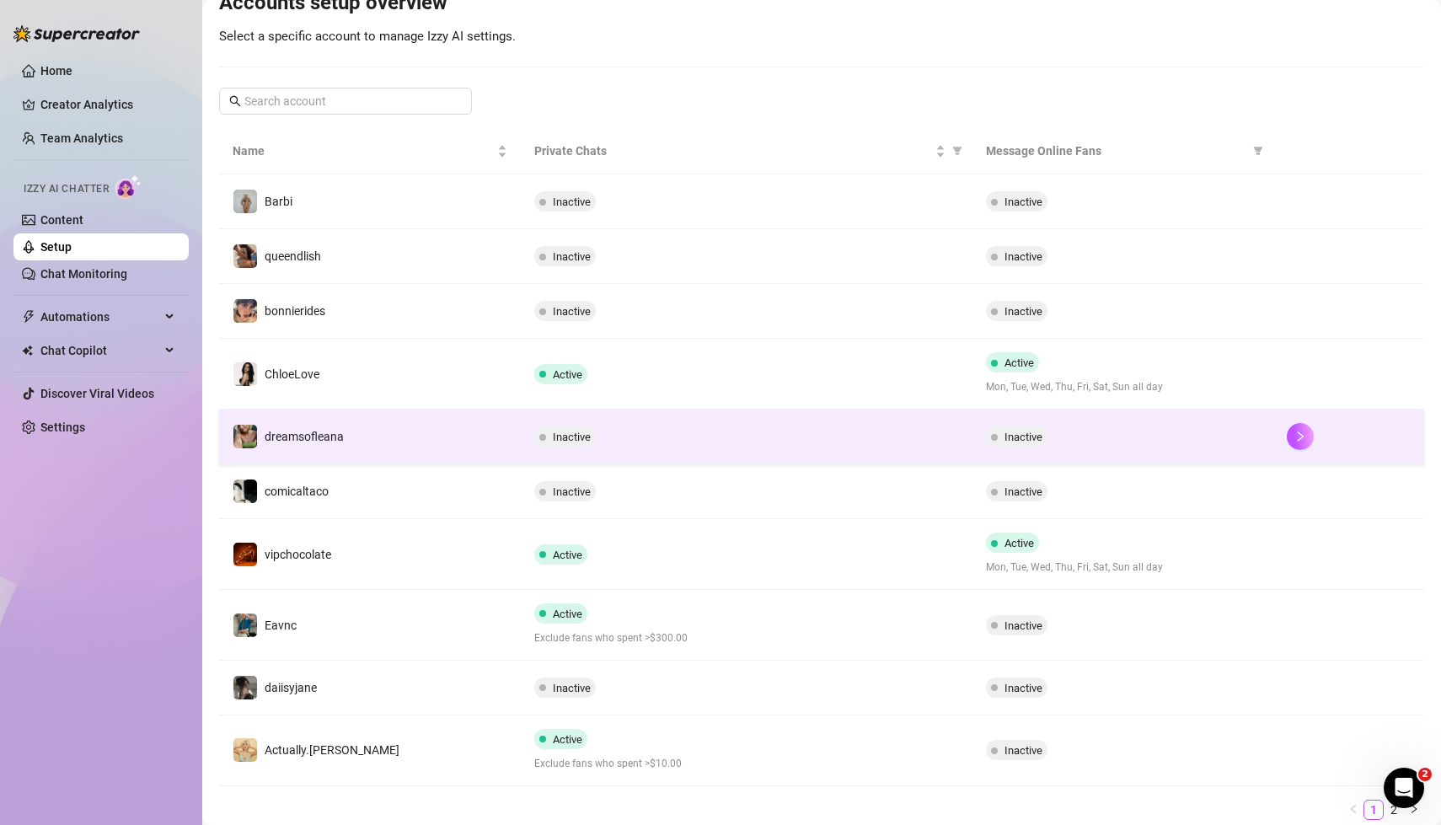
scroll to position [203, 0]
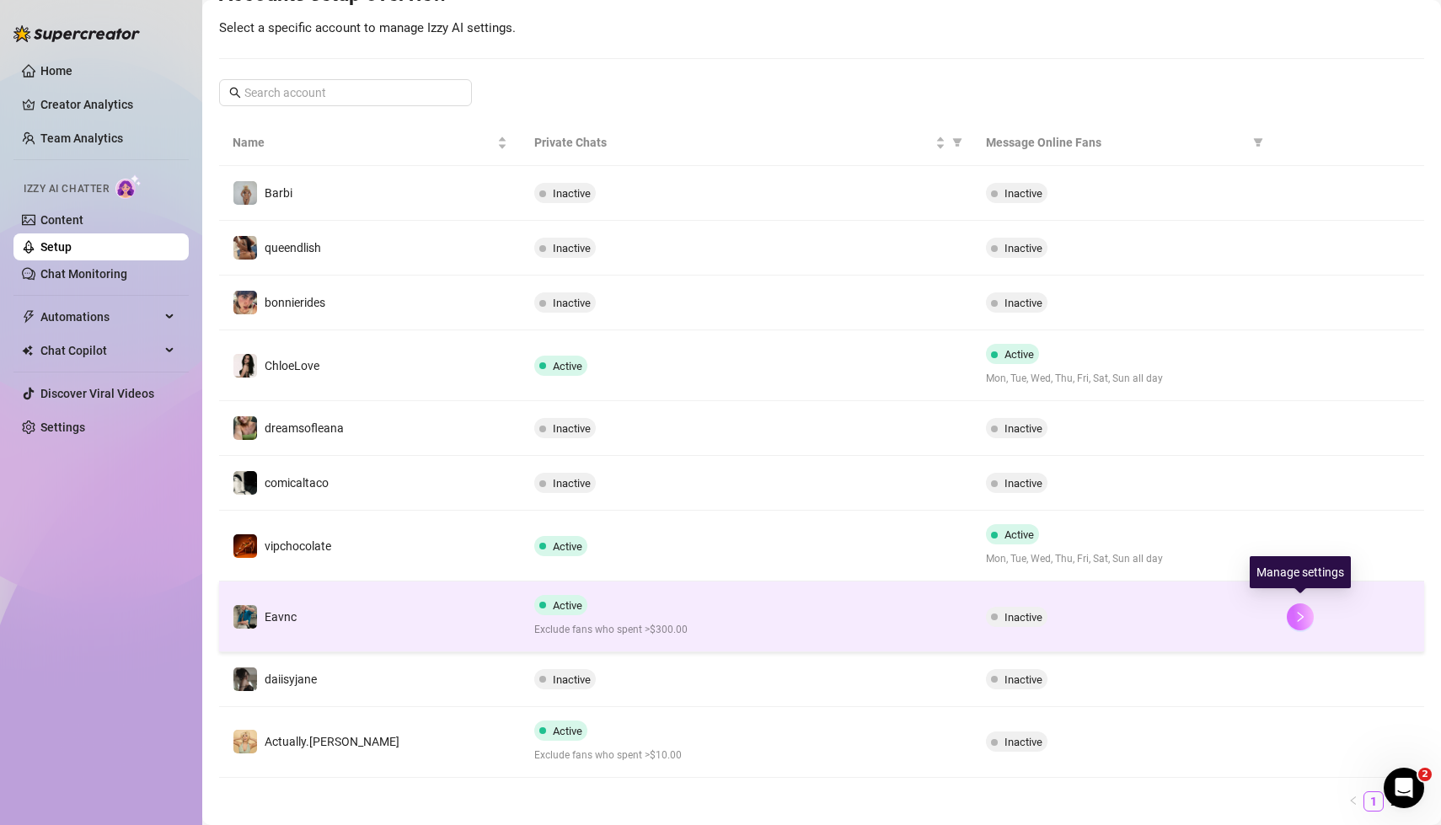
click at [1303, 612] on icon "right" at bounding box center [1301, 617] width 6 height 10
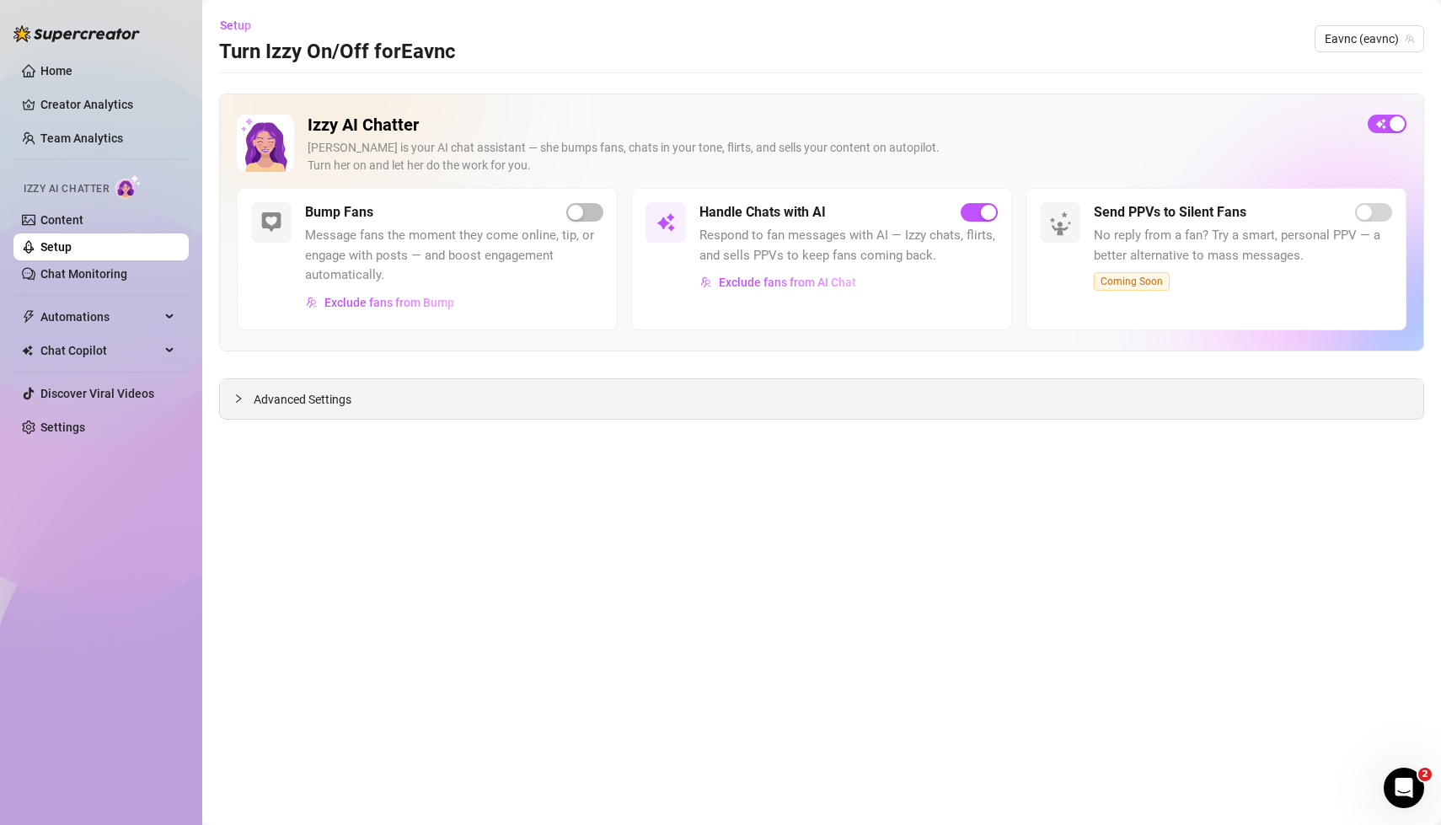
click at [237, 399] on icon "collapsed" at bounding box center [238, 398] width 10 height 10
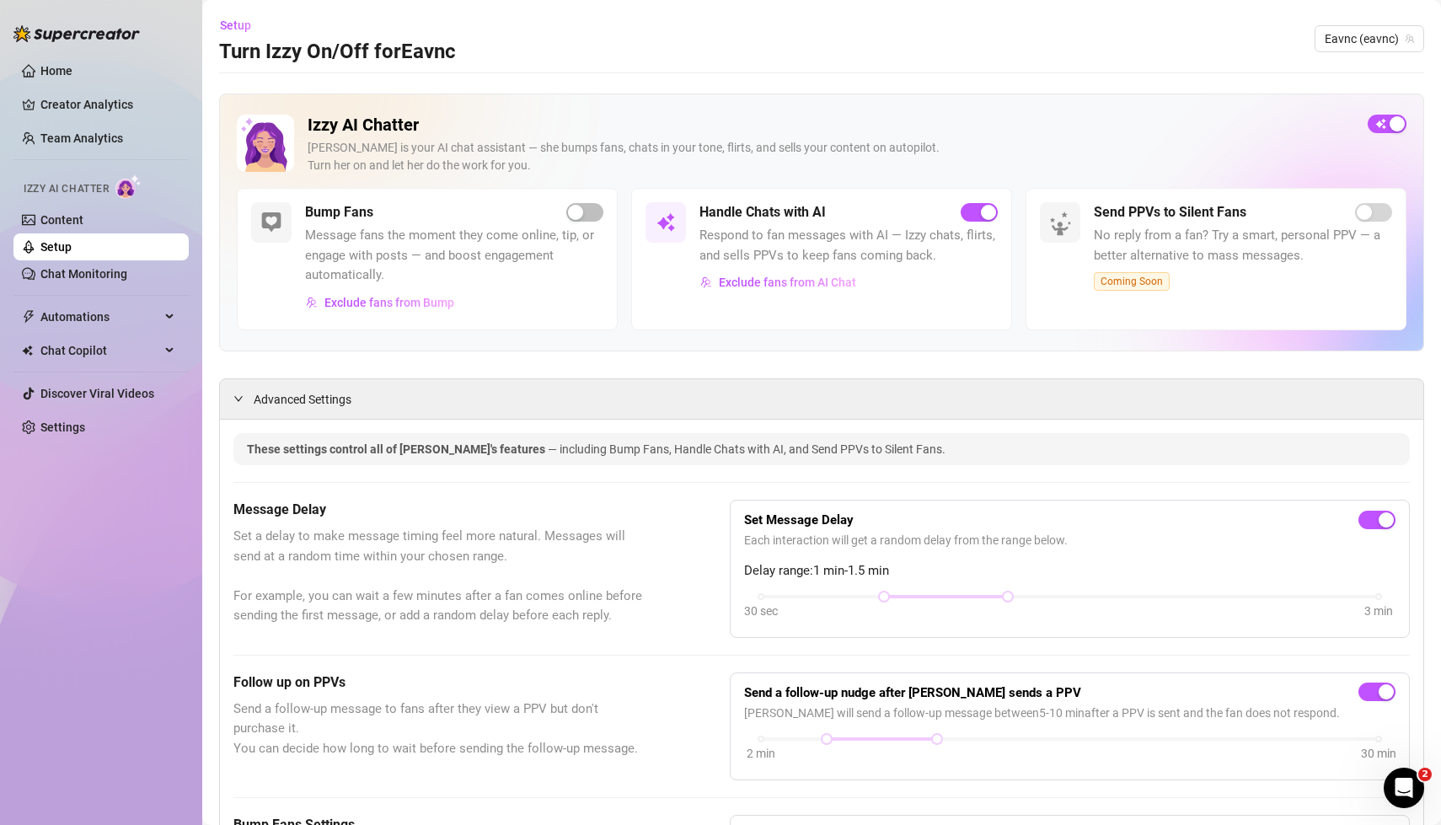
click at [527, 559] on span "Set a delay to make message timing feel more natural. Messages will send at a r…" at bounding box center [439, 576] width 412 height 99
click at [99, 272] on link "Chat Monitoring" at bounding box center [83, 273] width 87 height 13
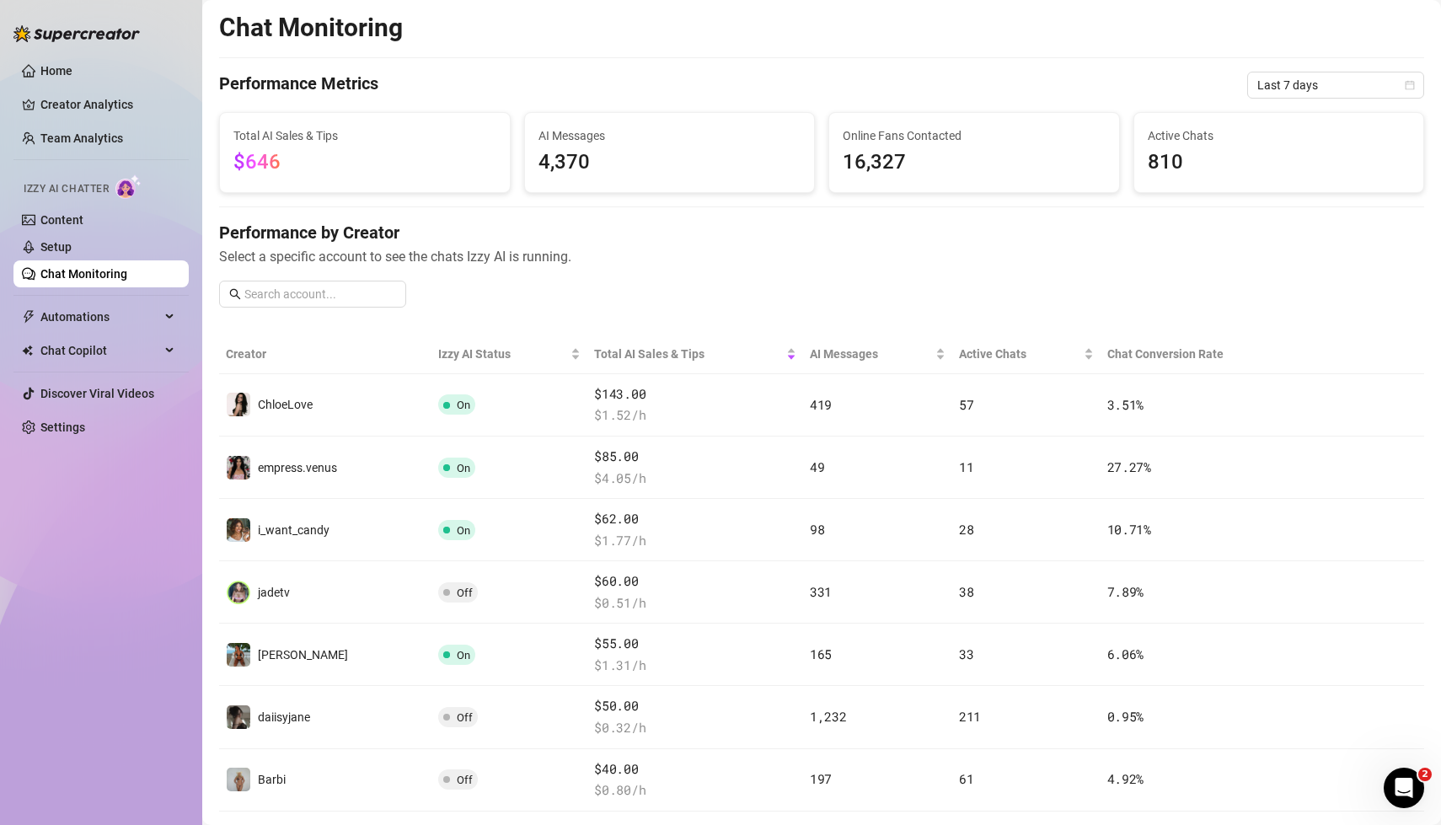
click at [923, 253] on span "Select a specific account to see the chats Izzy AI is running." at bounding box center [821, 256] width 1205 height 21
click at [104, 313] on span "Automations" at bounding box center [100, 316] width 120 height 27
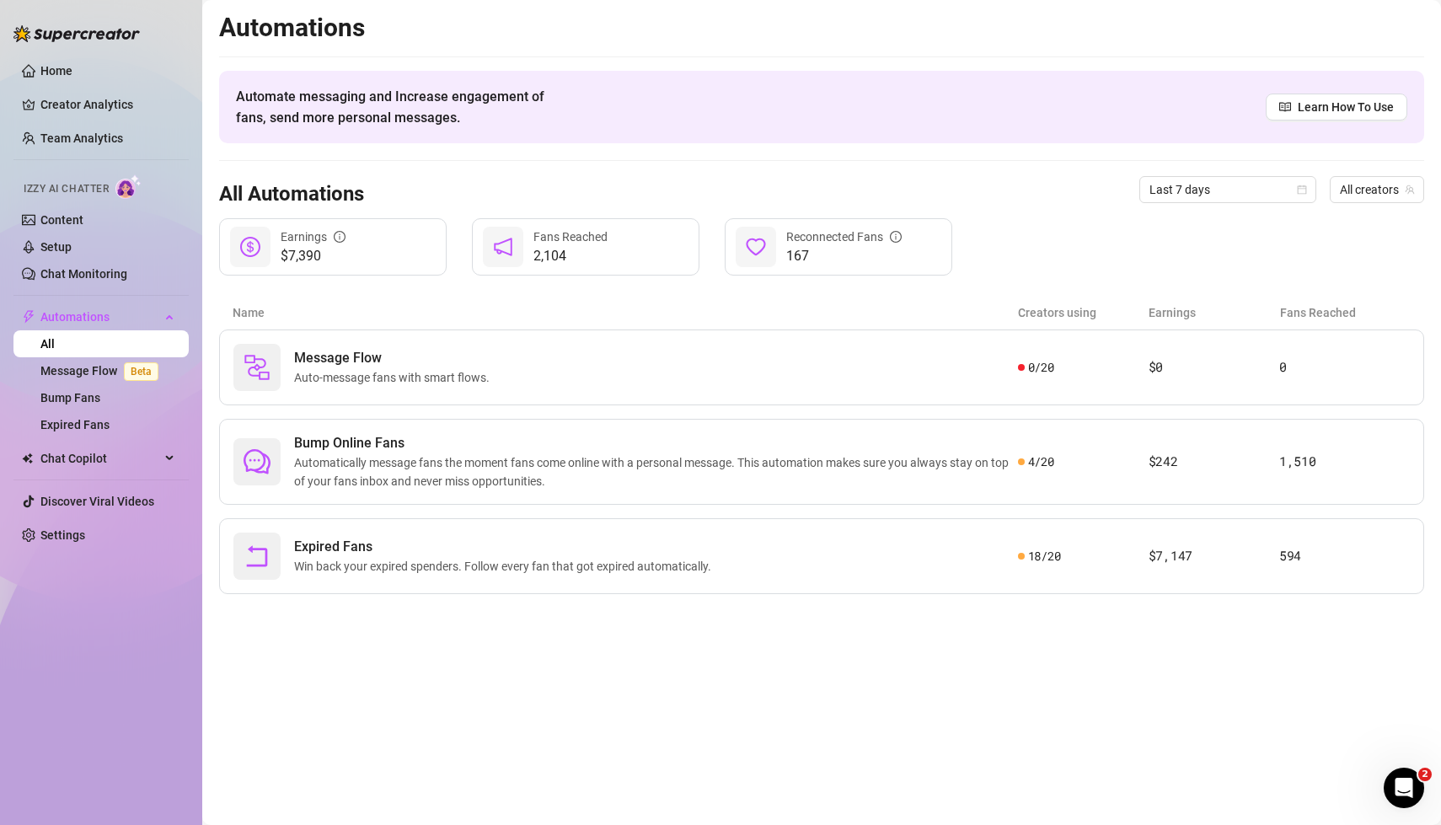
click at [702, 681] on main "Automations Automate messaging and Increase engagement of fans, send more perso…" at bounding box center [821, 412] width 1239 height 825
click at [720, 456] on span "Automatically message fans the moment fans come online with a personal message.…" at bounding box center [656, 471] width 724 height 37
click at [104, 707] on div "Home Creator Analytics Team Analytics Izzy AI Chatter Content Setup Chat Monito…" at bounding box center [100, 405] width 175 height 810
click at [71, 372] on link "Message Flow Beta" at bounding box center [102, 370] width 125 height 13
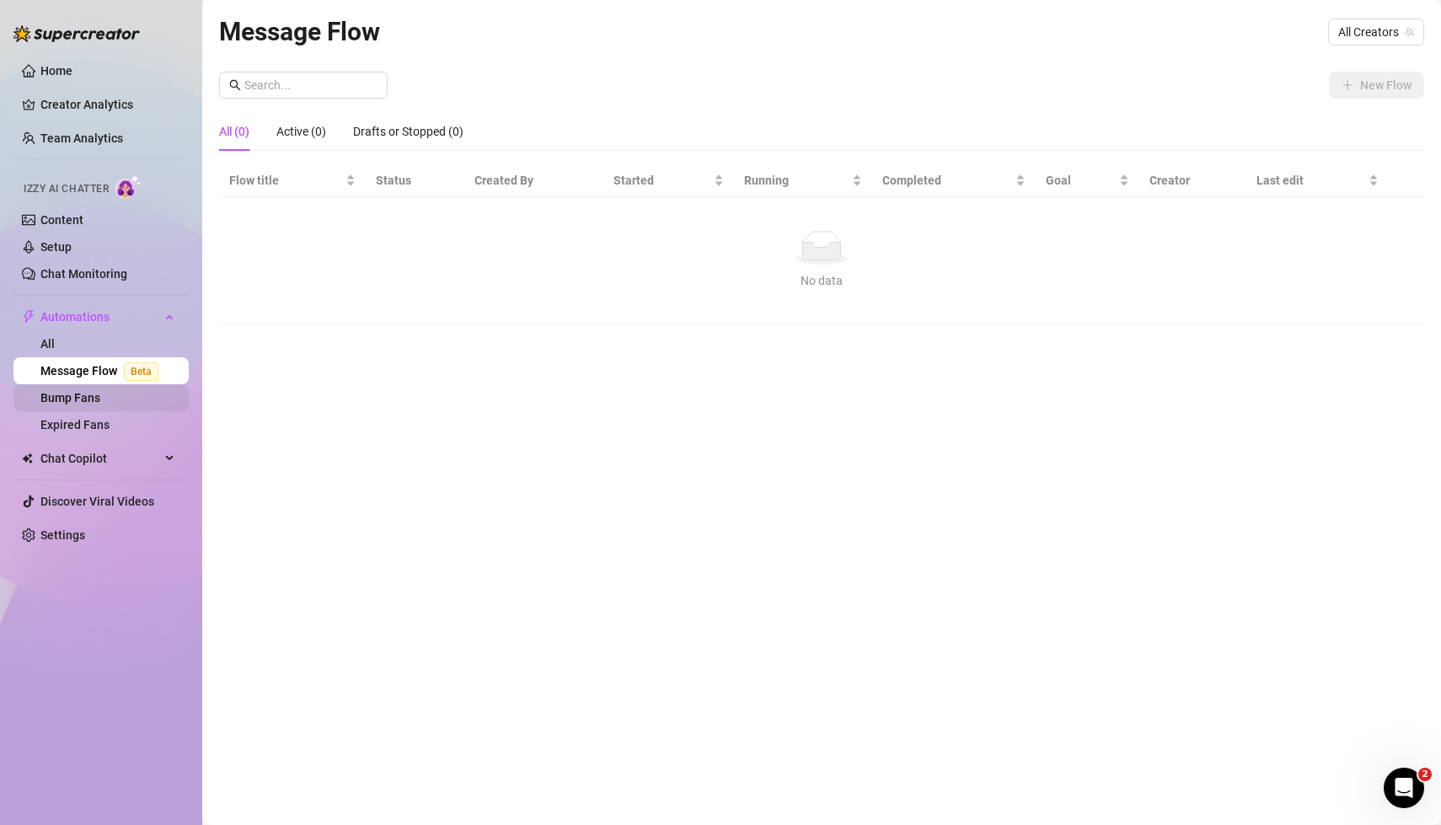
click at [99, 402] on link "Bump Fans" at bounding box center [70, 397] width 60 height 13
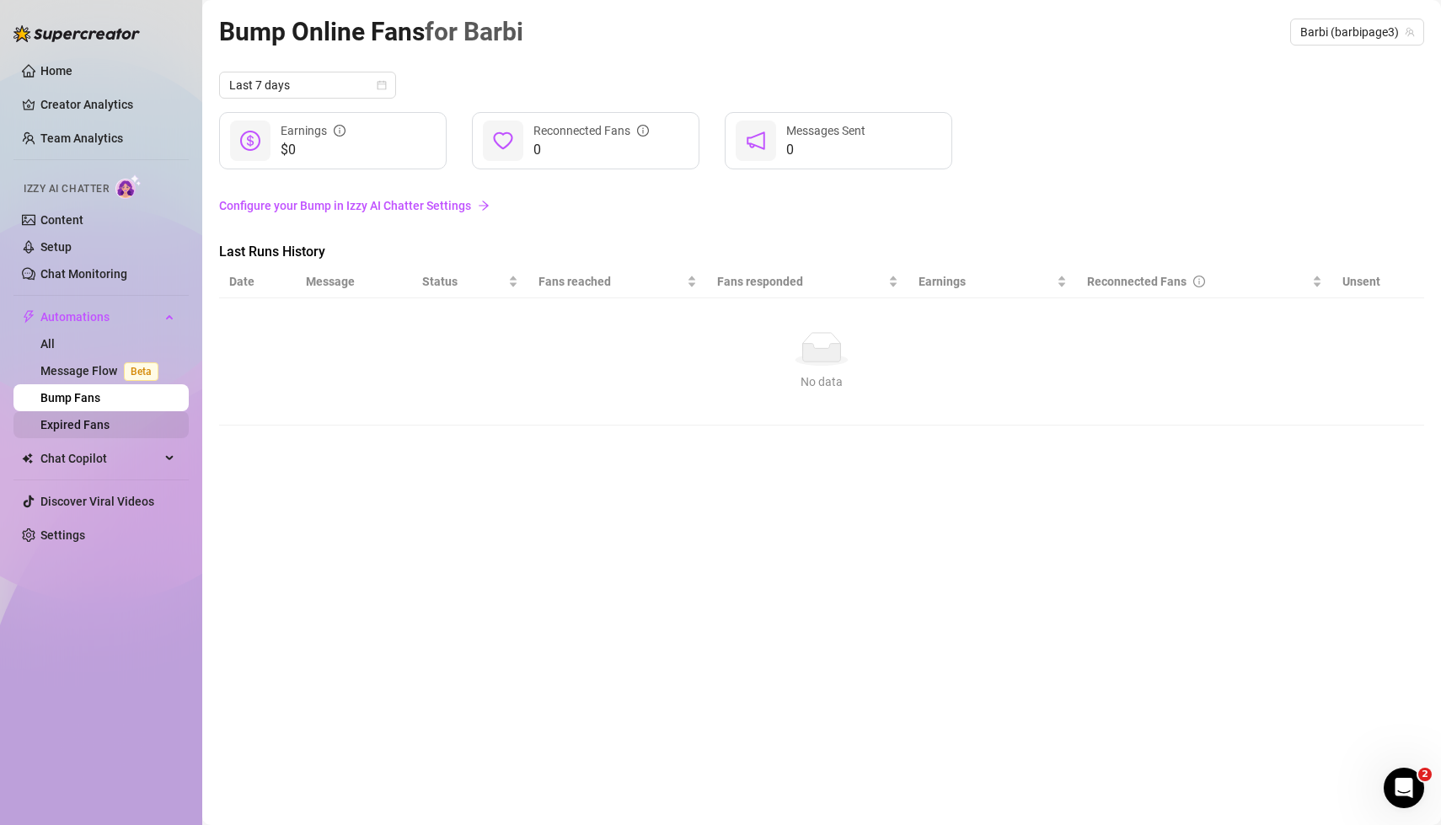
click at [84, 424] on link "Expired Fans" at bounding box center [74, 424] width 69 height 13
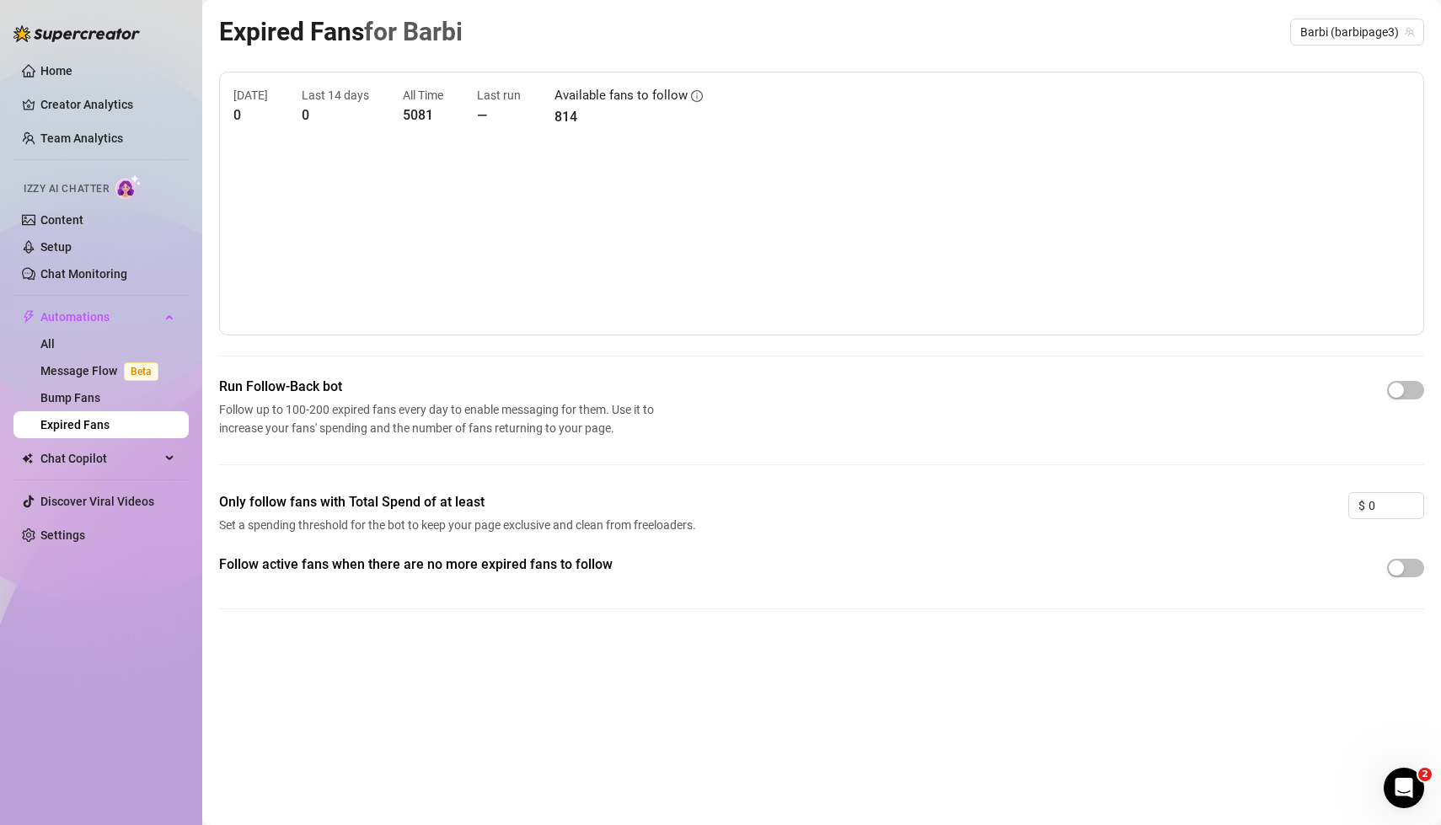
click at [88, 648] on div "Home Creator Analytics Team Analytics Izzy AI Chatter Content Setup Chat Monito…" at bounding box center [100, 405] width 175 height 810
click at [64, 540] on link "Settings" at bounding box center [62, 534] width 45 height 13
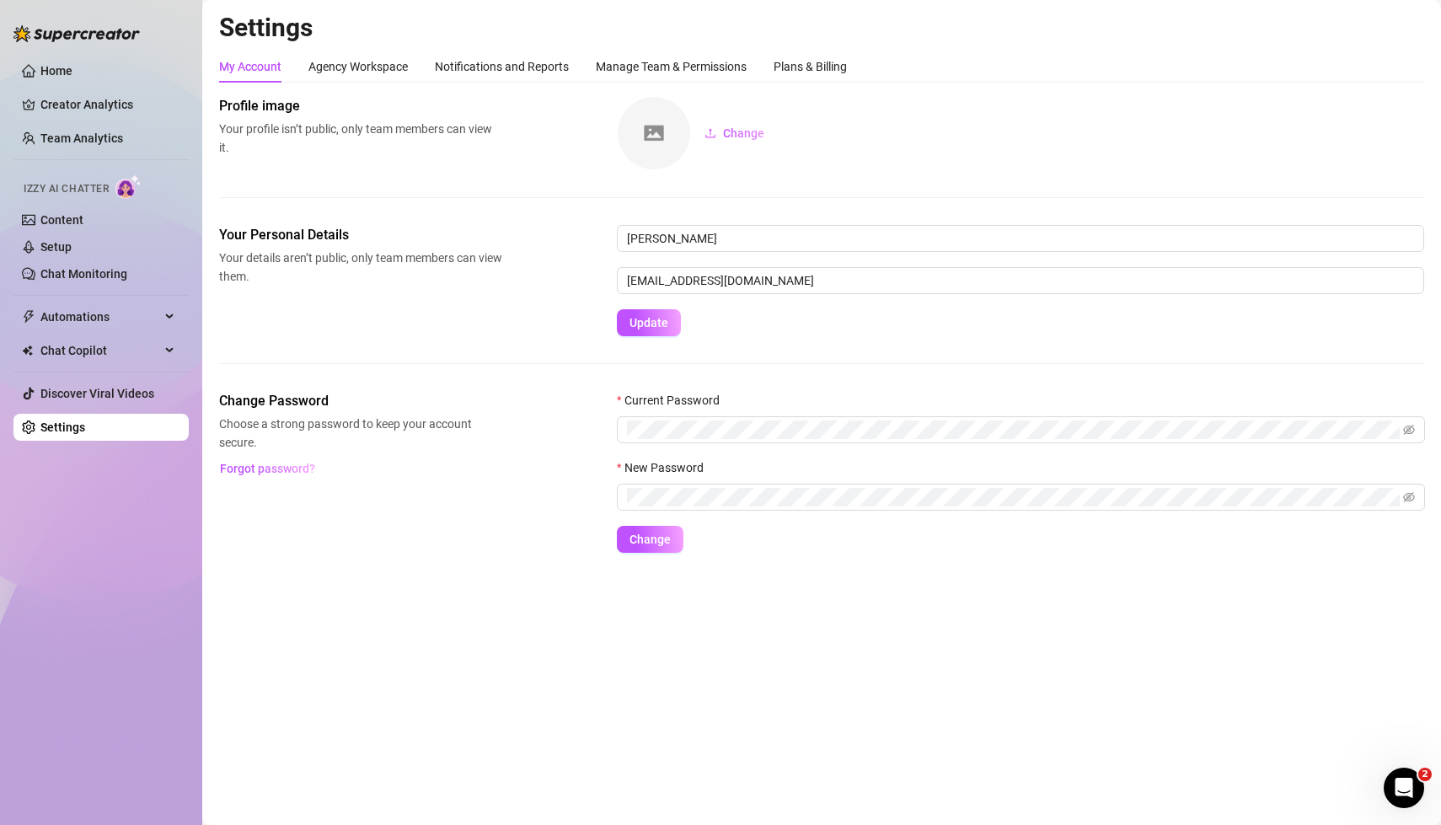
click at [372, 673] on main "Settings My Account Agency Workspace Notifications and Reports Manage Team & Pe…" at bounding box center [821, 412] width 1239 height 825
click at [370, 60] on div "Agency Workspace" at bounding box center [357, 66] width 99 height 19
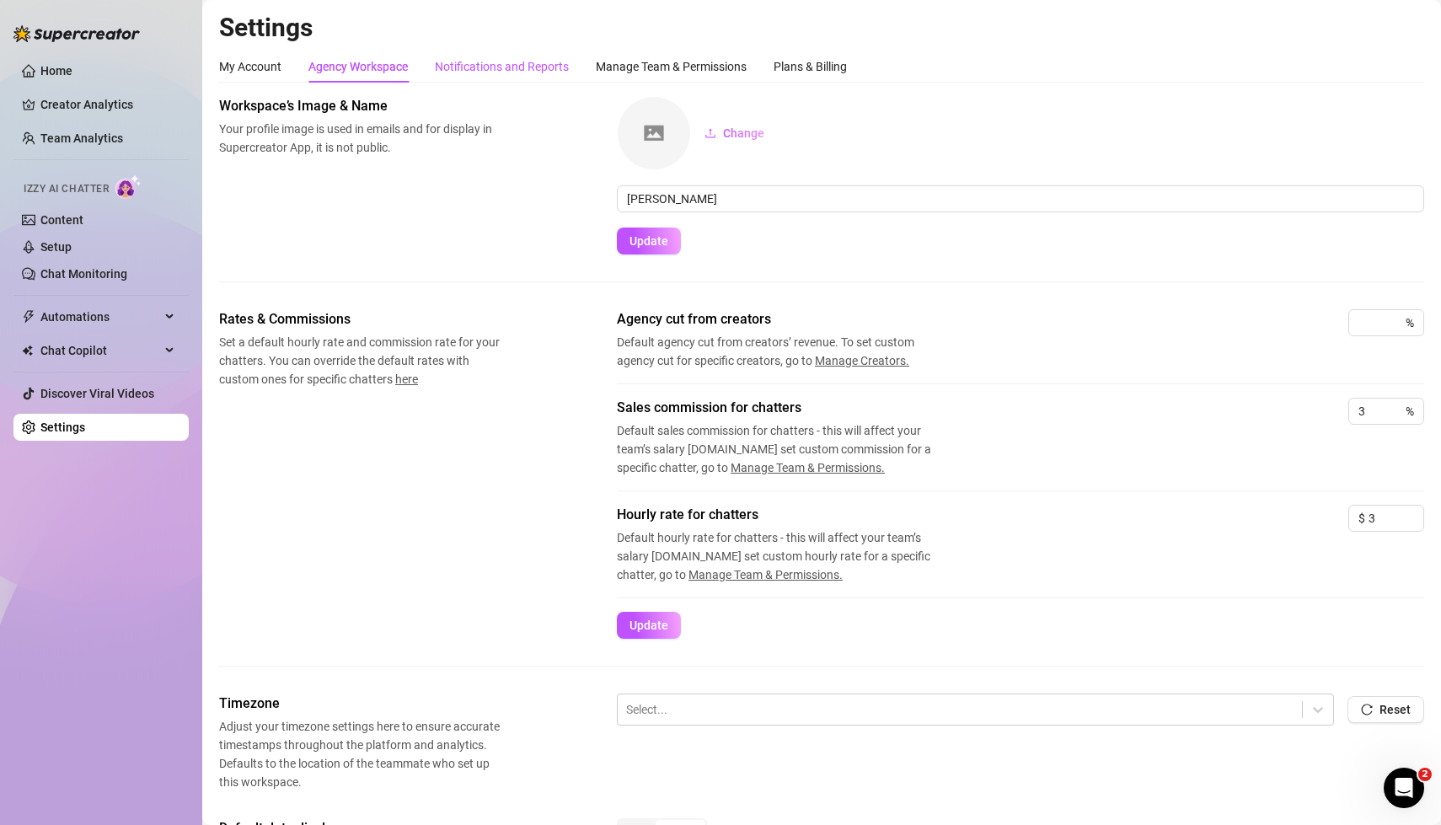
click at [524, 63] on div "Notifications and Reports" at bounding box center [502, 66] width 134 height 19
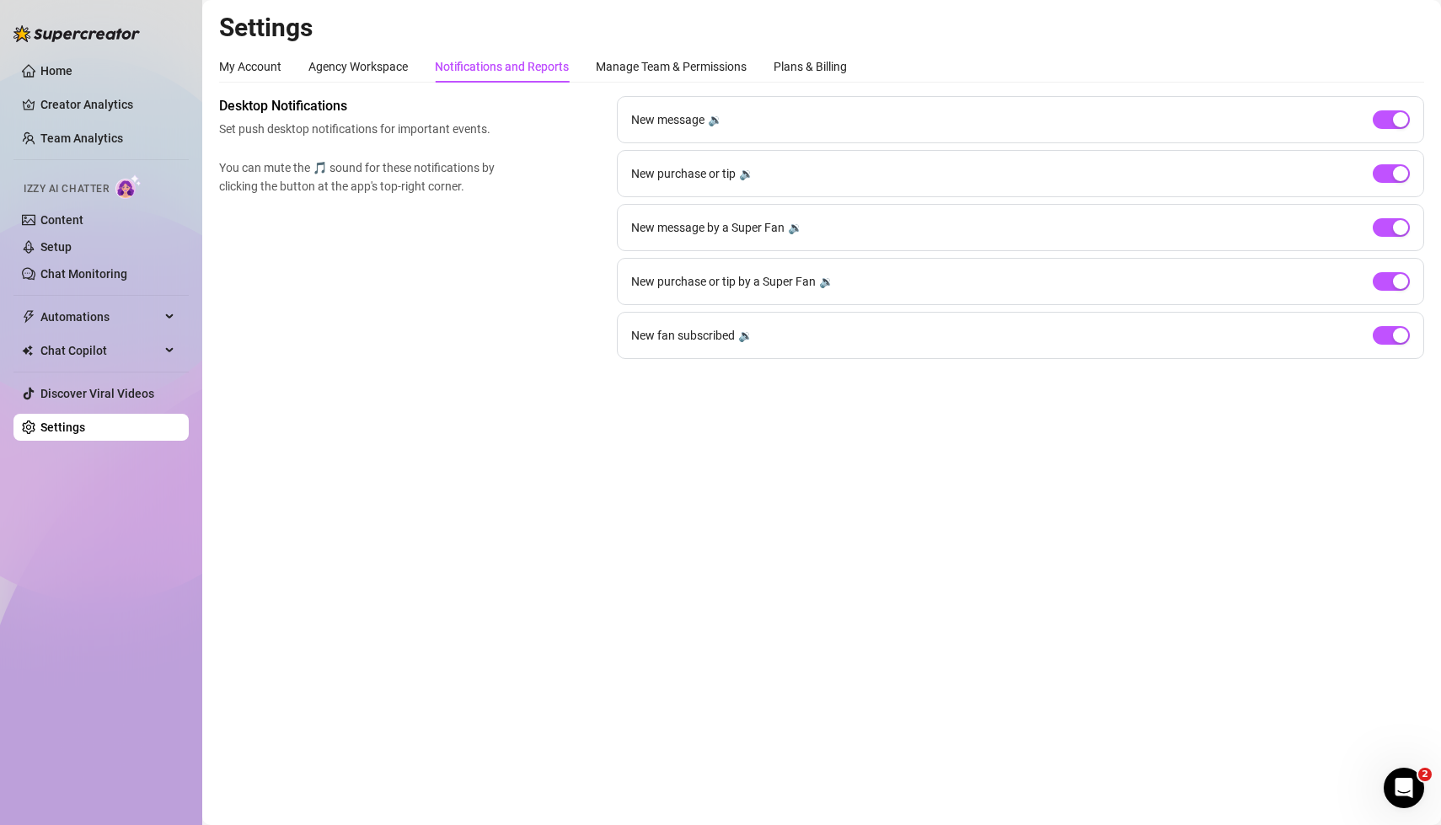
click at [426, 321] on div "Desktop Notifications Set push desktop notifications for important events. You …" at bounding box center [821, 227] width 1205 height 263
click at [675, 65] on div "Manage Team & Permissions" at bounding box center [671, 66] width 151 height 19
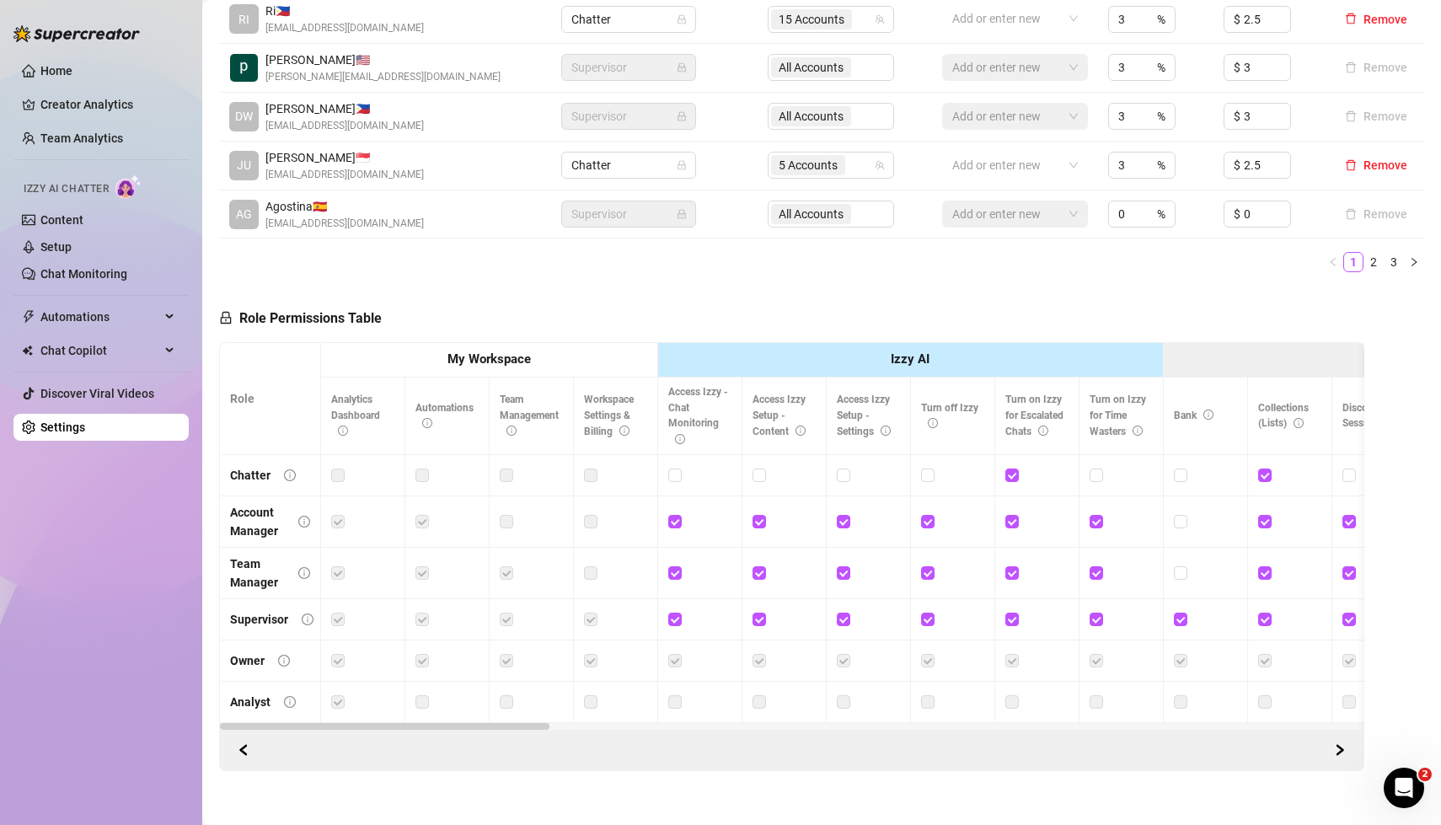
scroll to position [661, 0]
click at [690, 284] on div "Role Permissions Table Role My Workspace Izzy AI OnlyFans Side Menu OnlyFans Ch…" at bounding box center [791, 523] width 1145 height 479
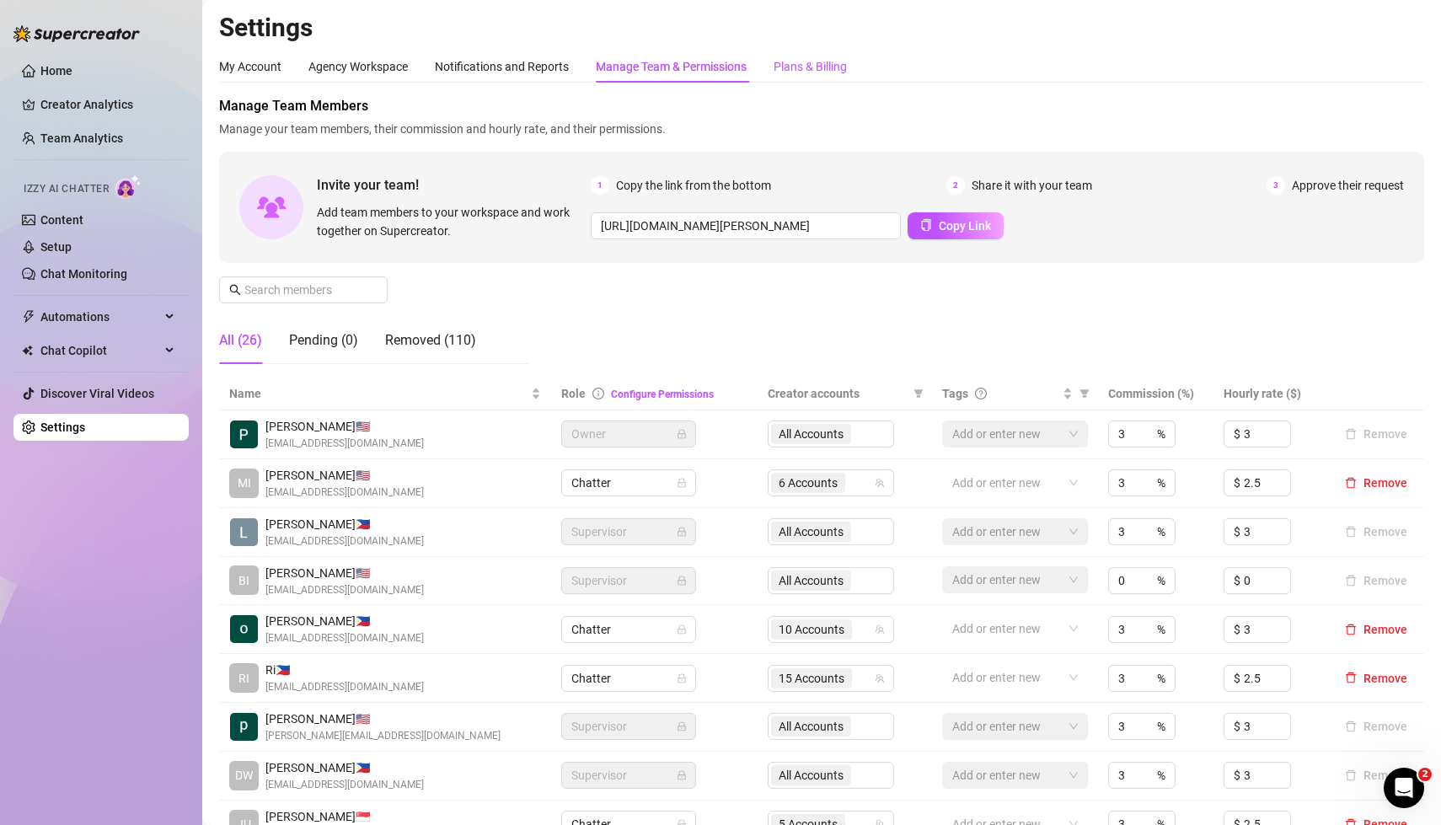
click at [808, 71] on div "Plans & Billing" at bounding box center [809, 66] width 73 height 19
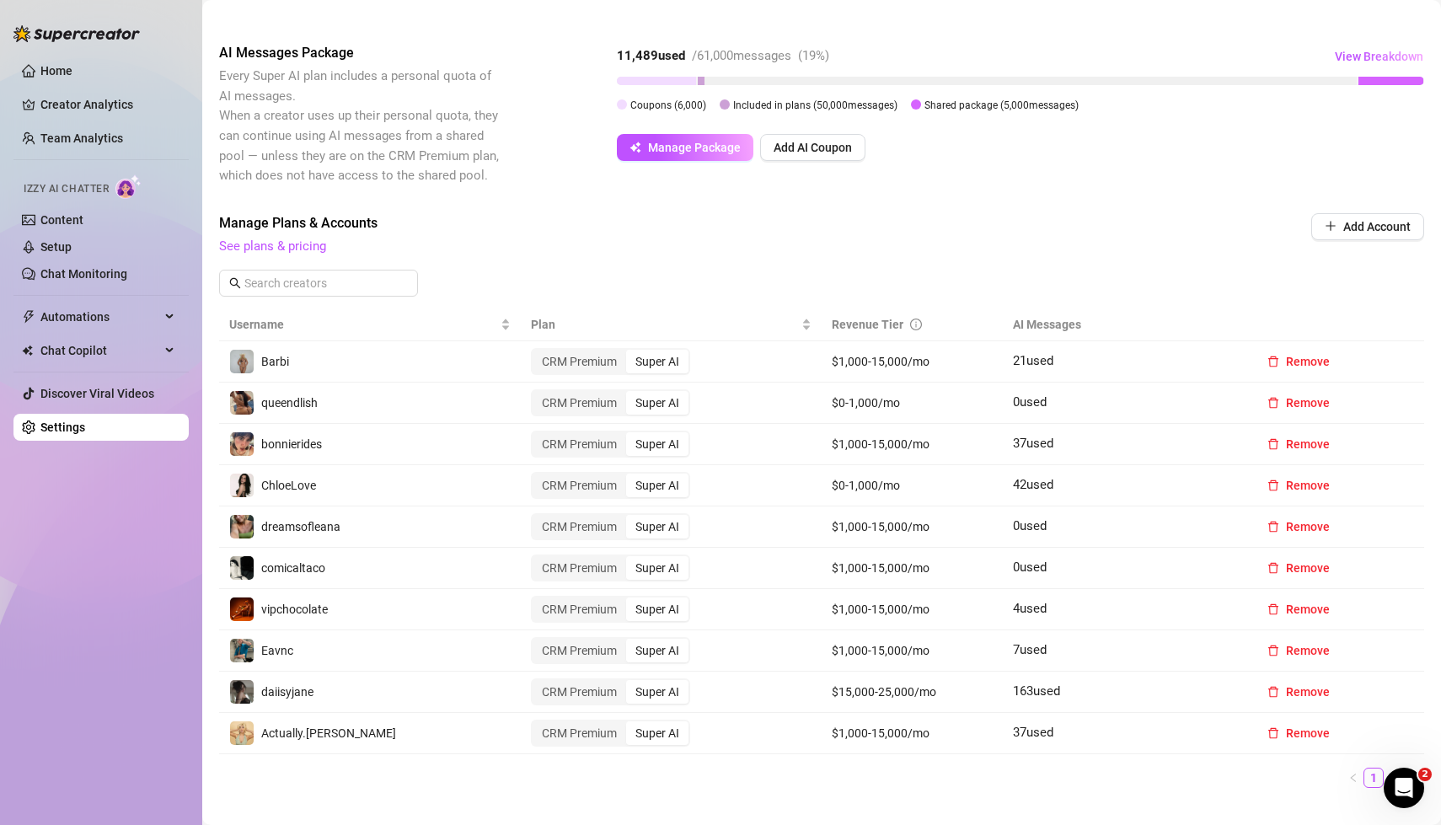
scroll to position [315, 0]
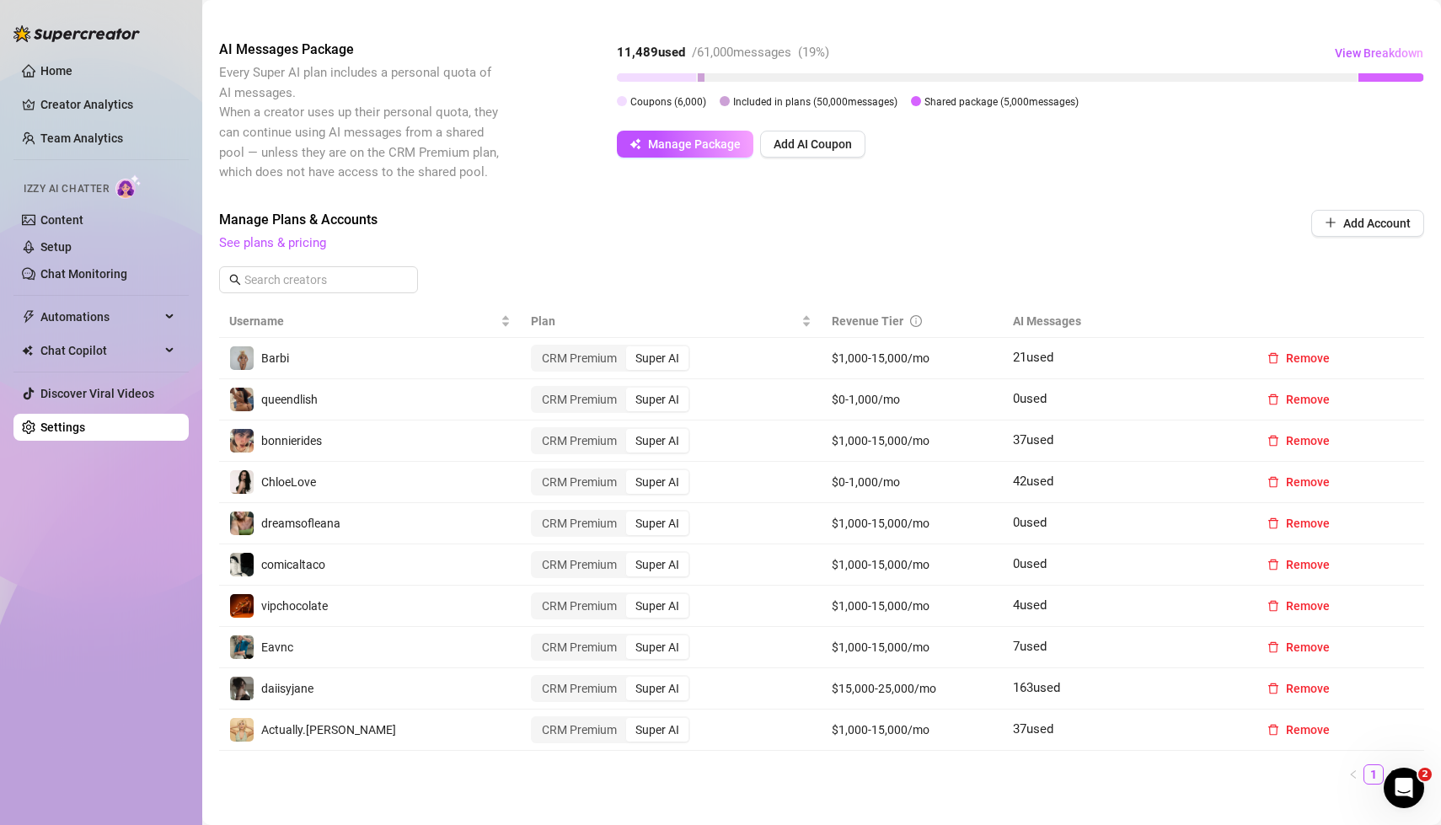
click at [1367, 648] on td "Remove" at bounding box center [1334, 647] width 181 height 41
click at [1125, 640] on td "7 used" at bounding box center [1123, 647] width 241 height 41
click at [729, 643] on td "CRM Premium Super AI" at bounding box center [672, 647] width 302 height 41
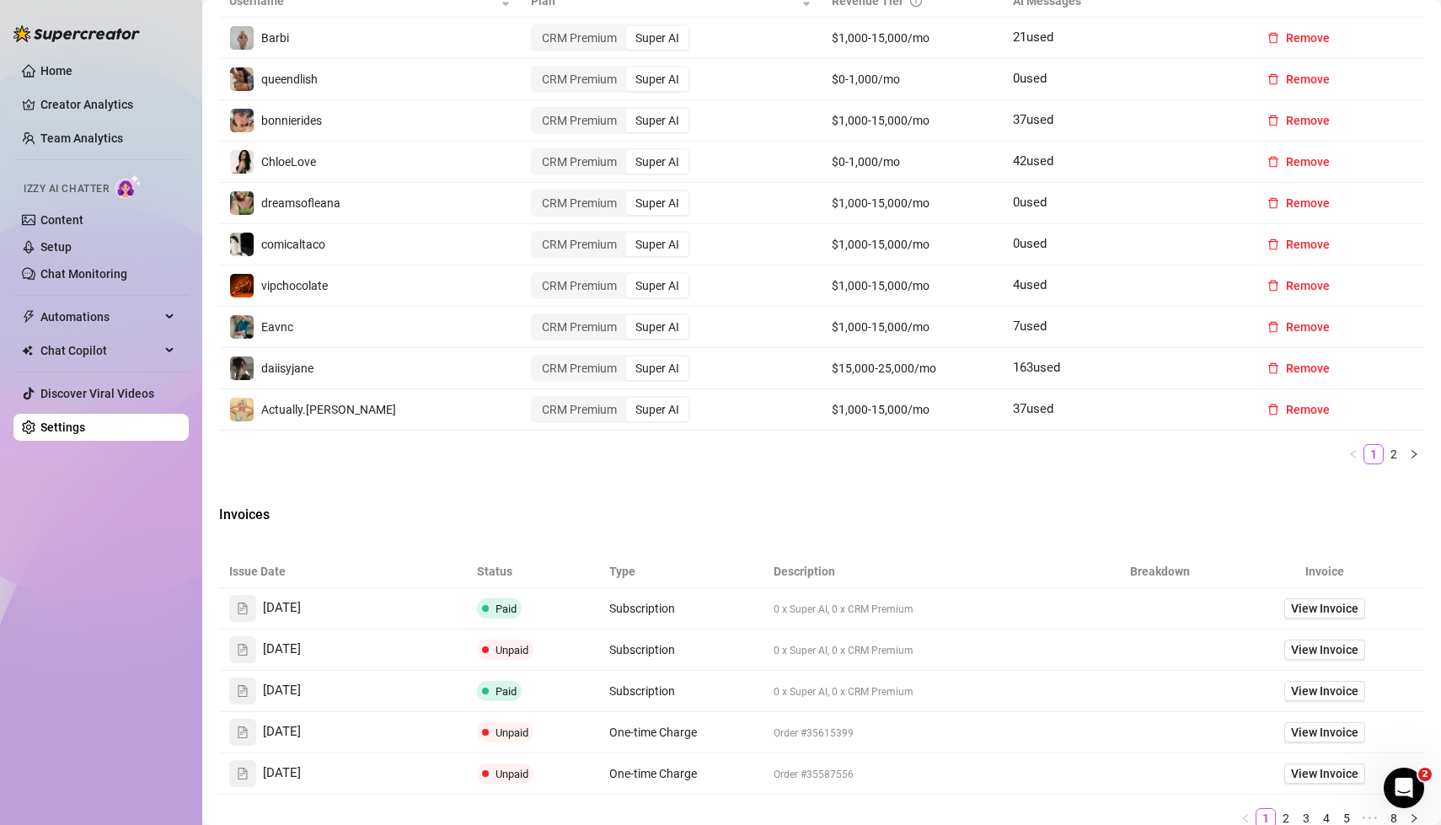
scroll to position [802, 0]
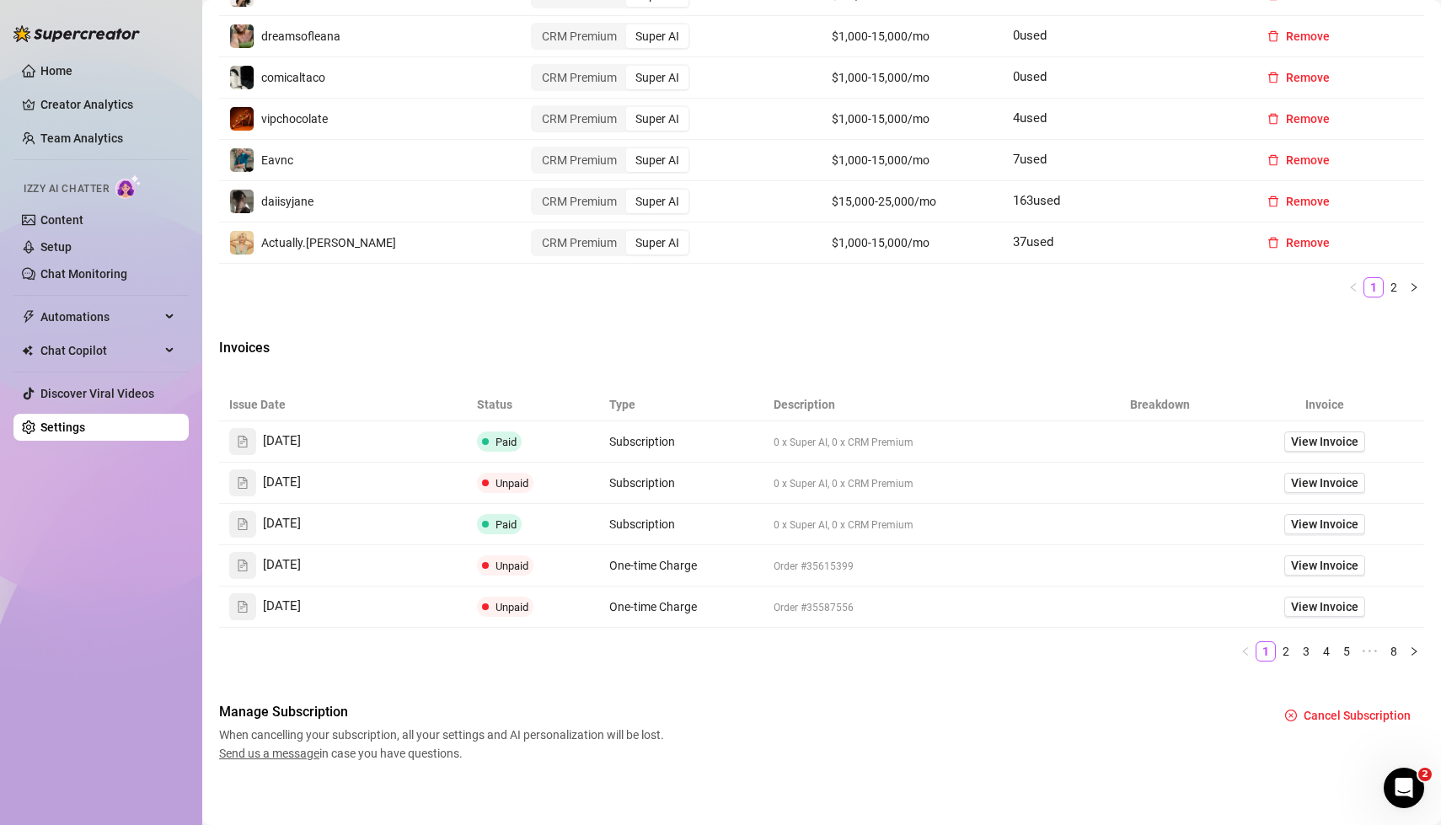
click at [121, 569] on div "Home Creator Analytics Team Analytics Izzy AI Chatter Content Setup Chat Monito…" at bounding box center [100, 405] width 175 height 810
click at [57, 70] on link "Home" at bounding box center [56, 70] width 32 height 13
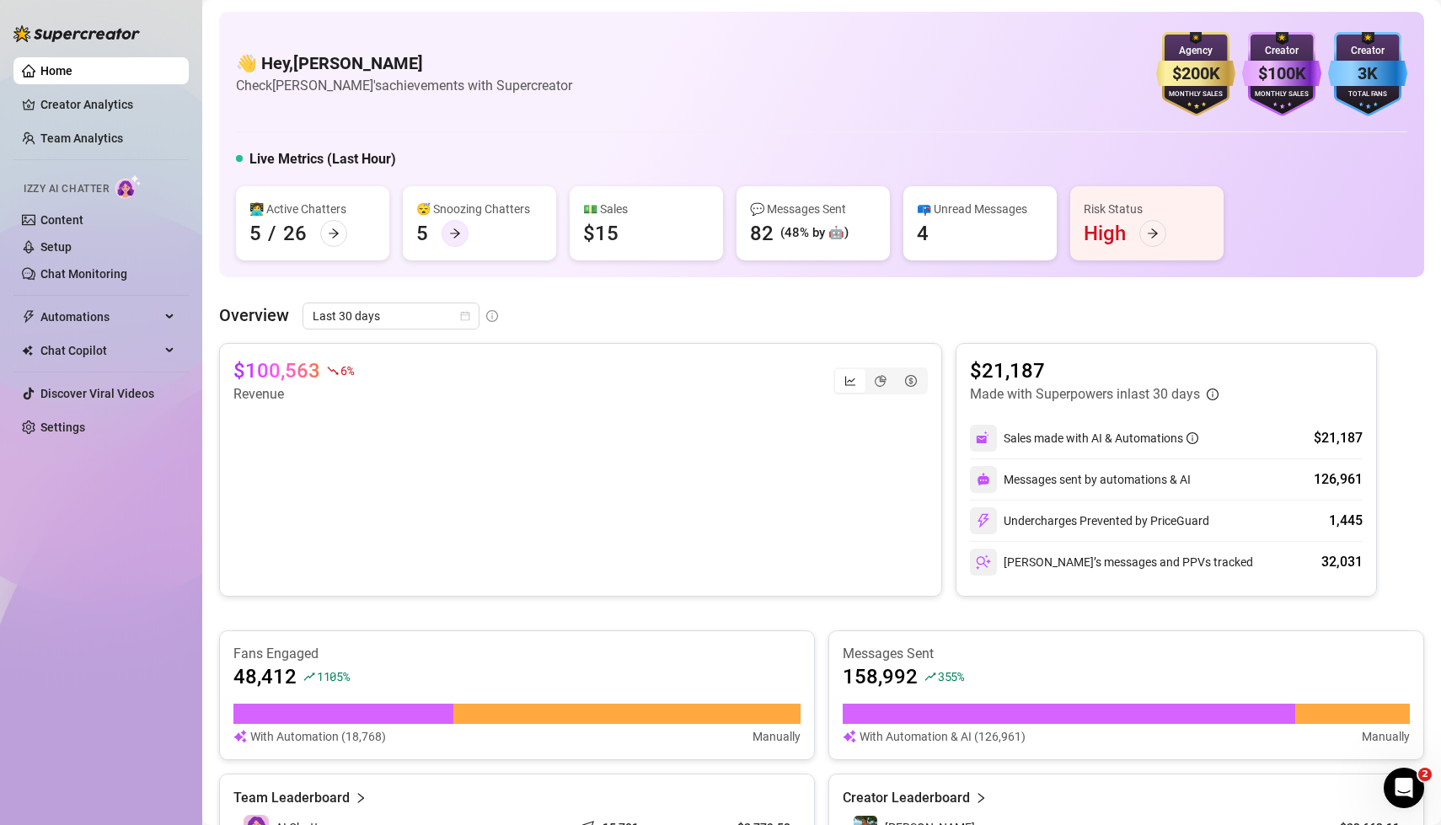
click at [455, 233] on icon "arrow-right" at bounding box center [455, 233] width 12 height 12
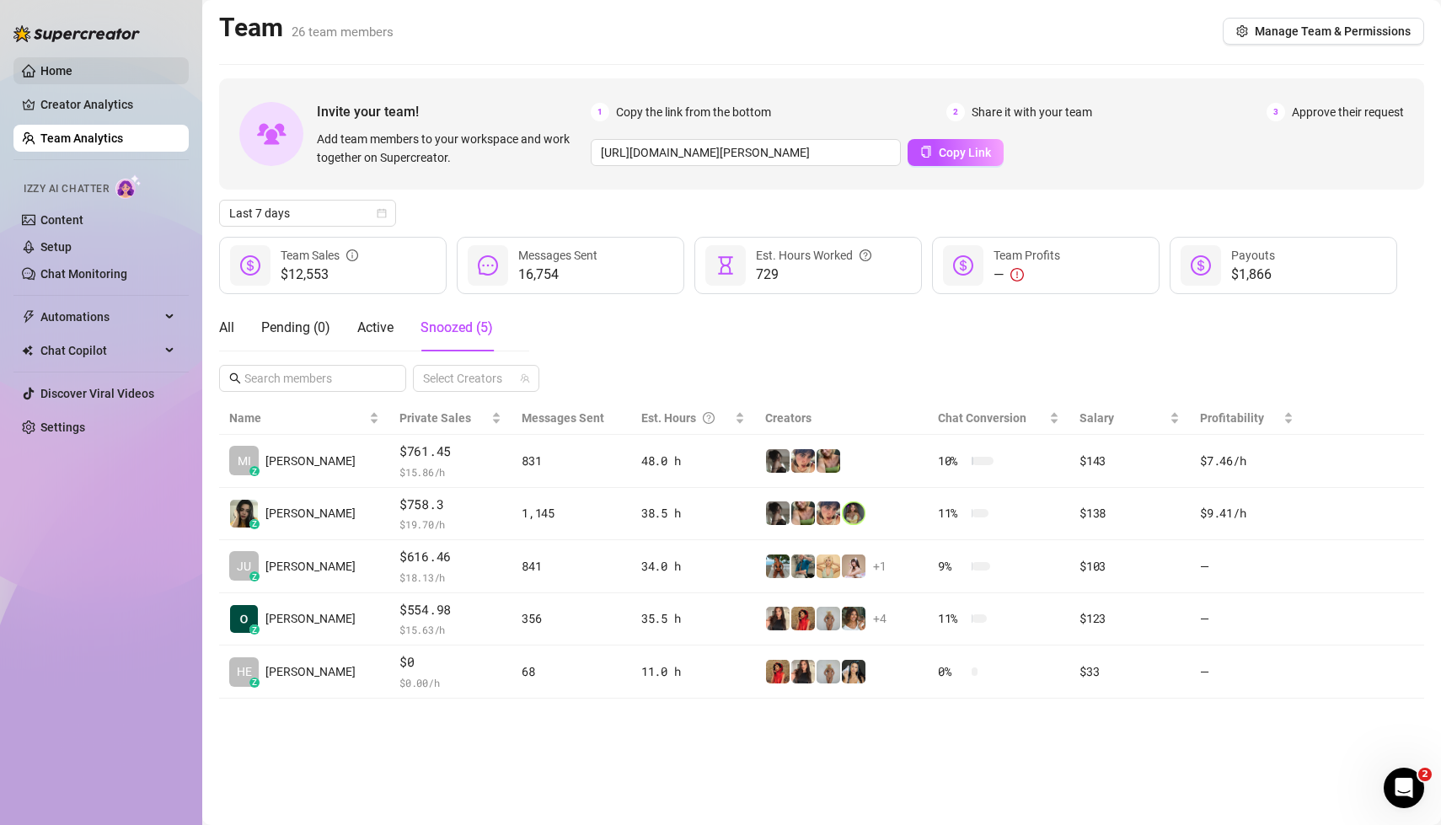
click at [69, 65] on link "Home" at bounding box center [56, 70] width 32 height 13
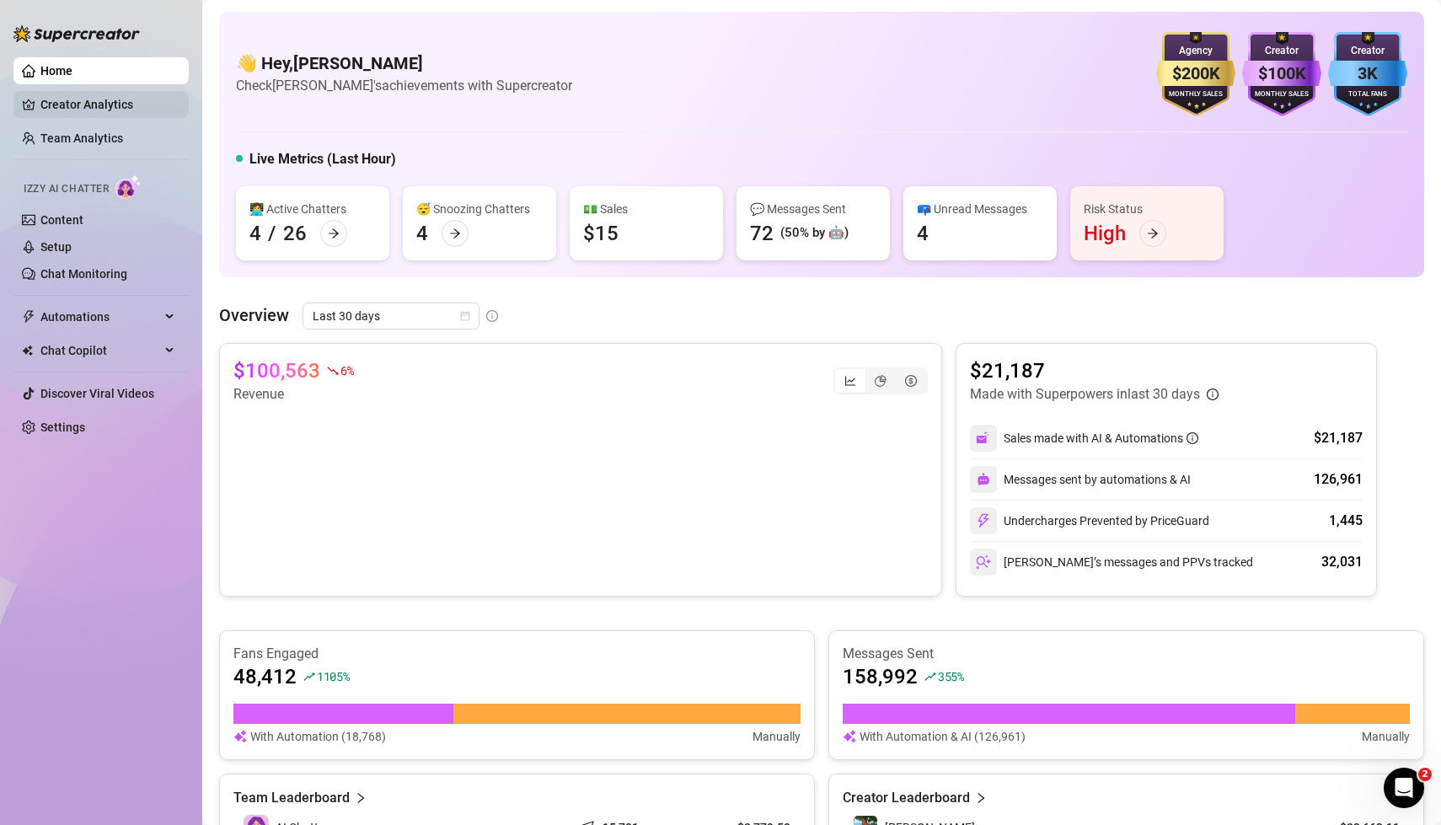
click at [114, 105] on link "Creator Analytics" at bounding box center [107, 104] width 135 height 27
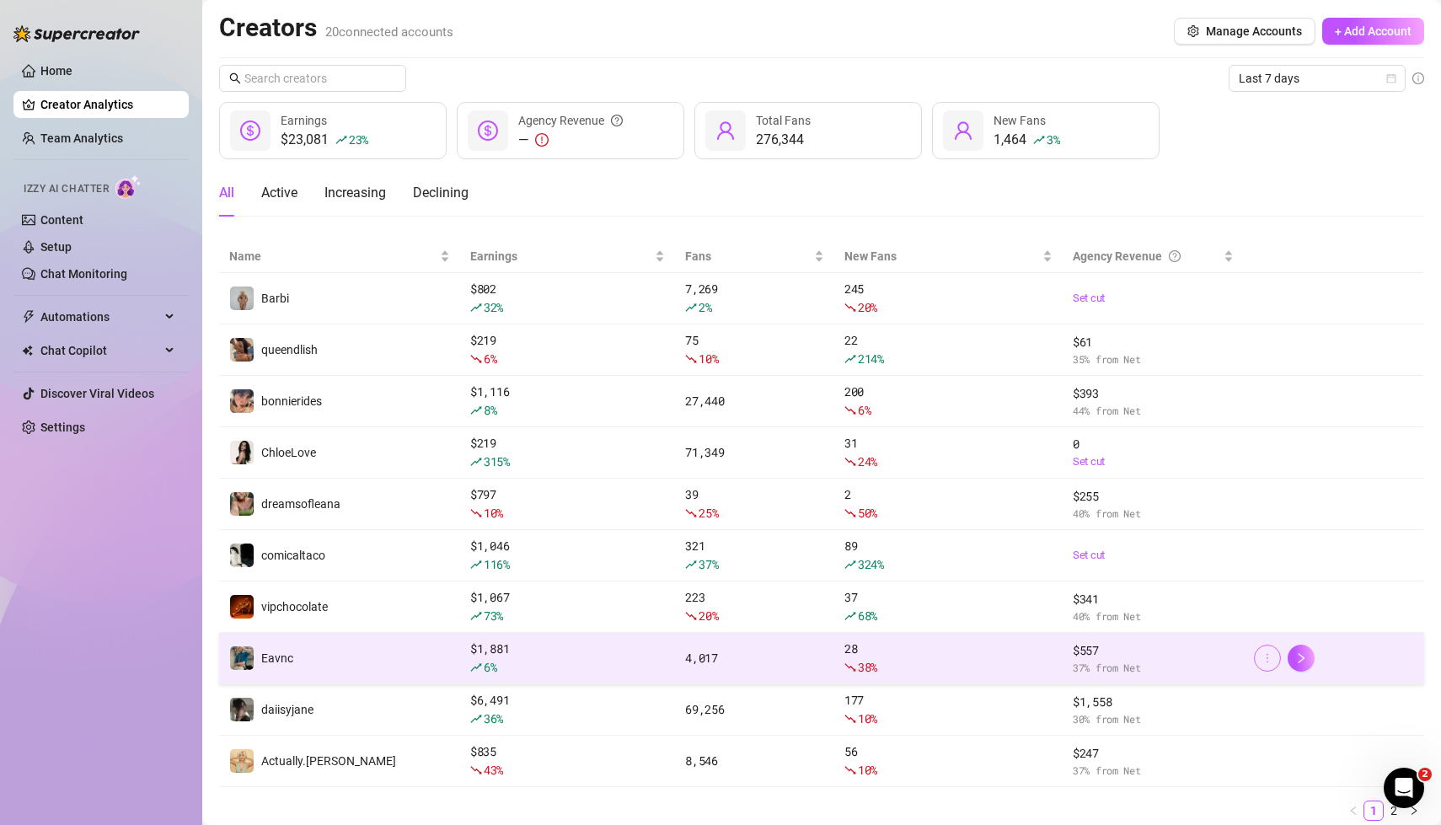
click at [1265, 658] on icon "more" at bounding box center [1267, 658] width 12 height 12
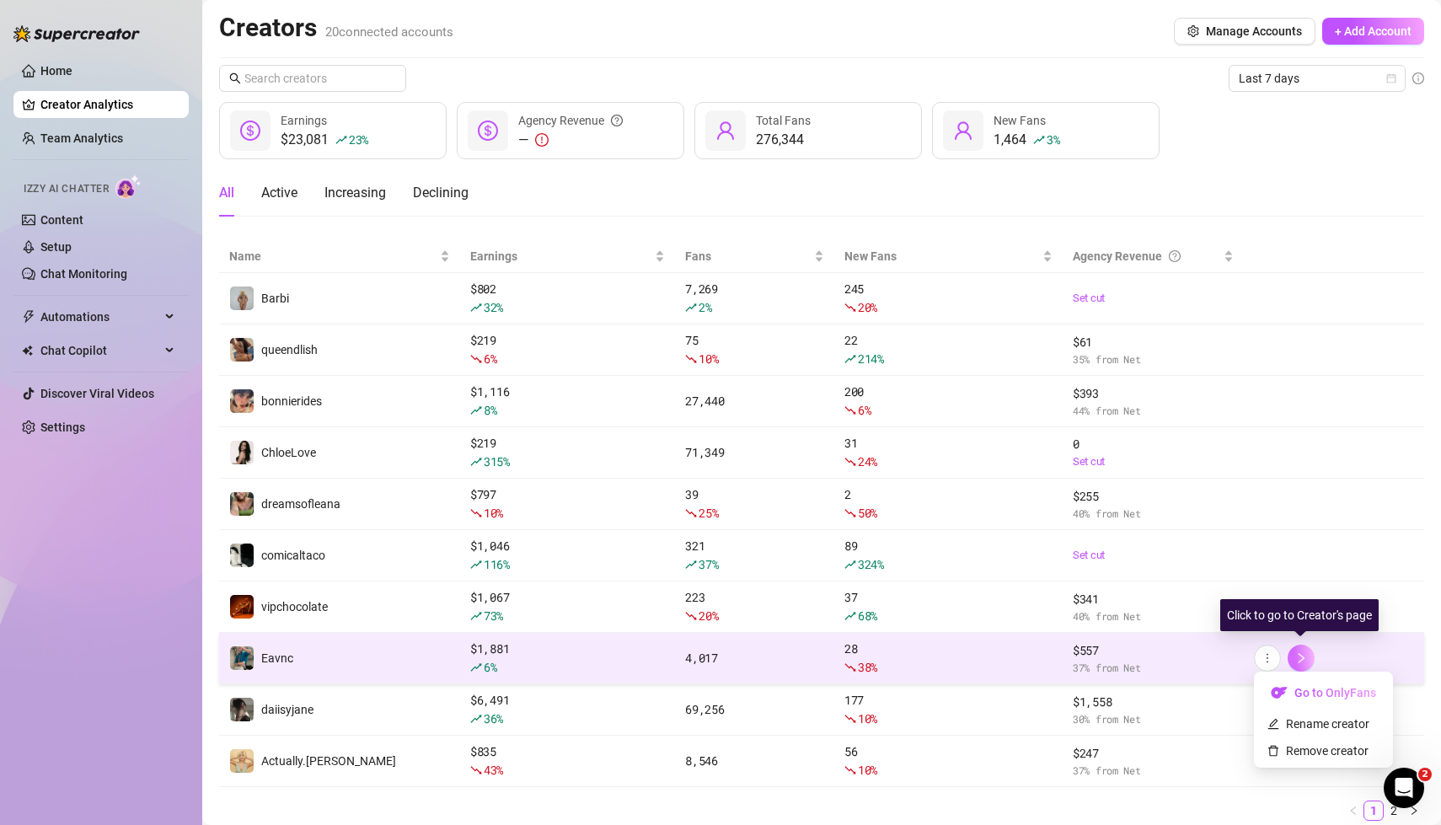
click at [1308, 655] on button "button" at bounding box center [1300, 658] width 27 height 27
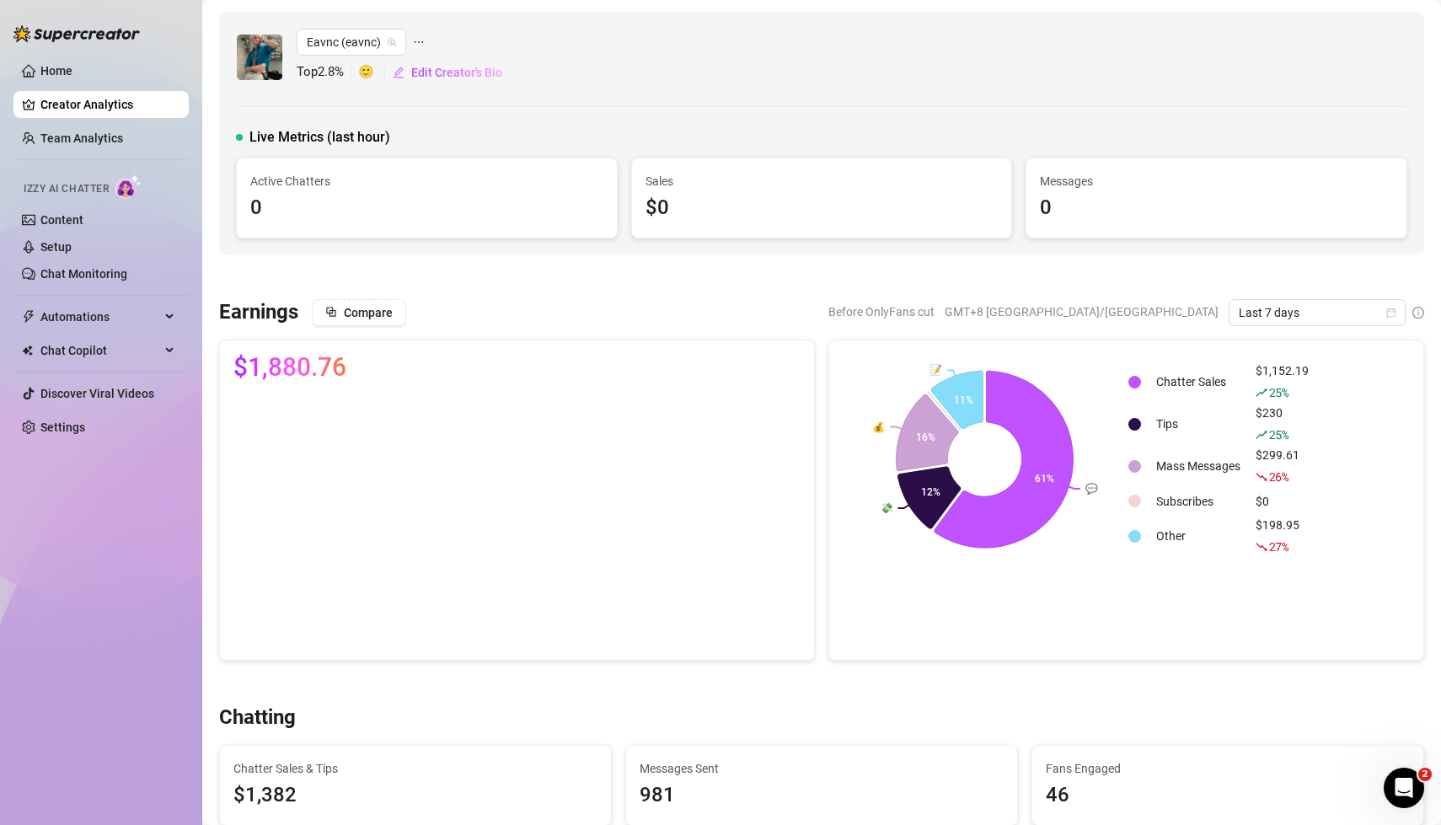
click at [419, 41] on icon "ellipsis" at bounding box center [419, 42] width 12 height 12
click at [532, 76] on span "Eavnc's Automations" at bounding box center [498, 76] width 110 height 19
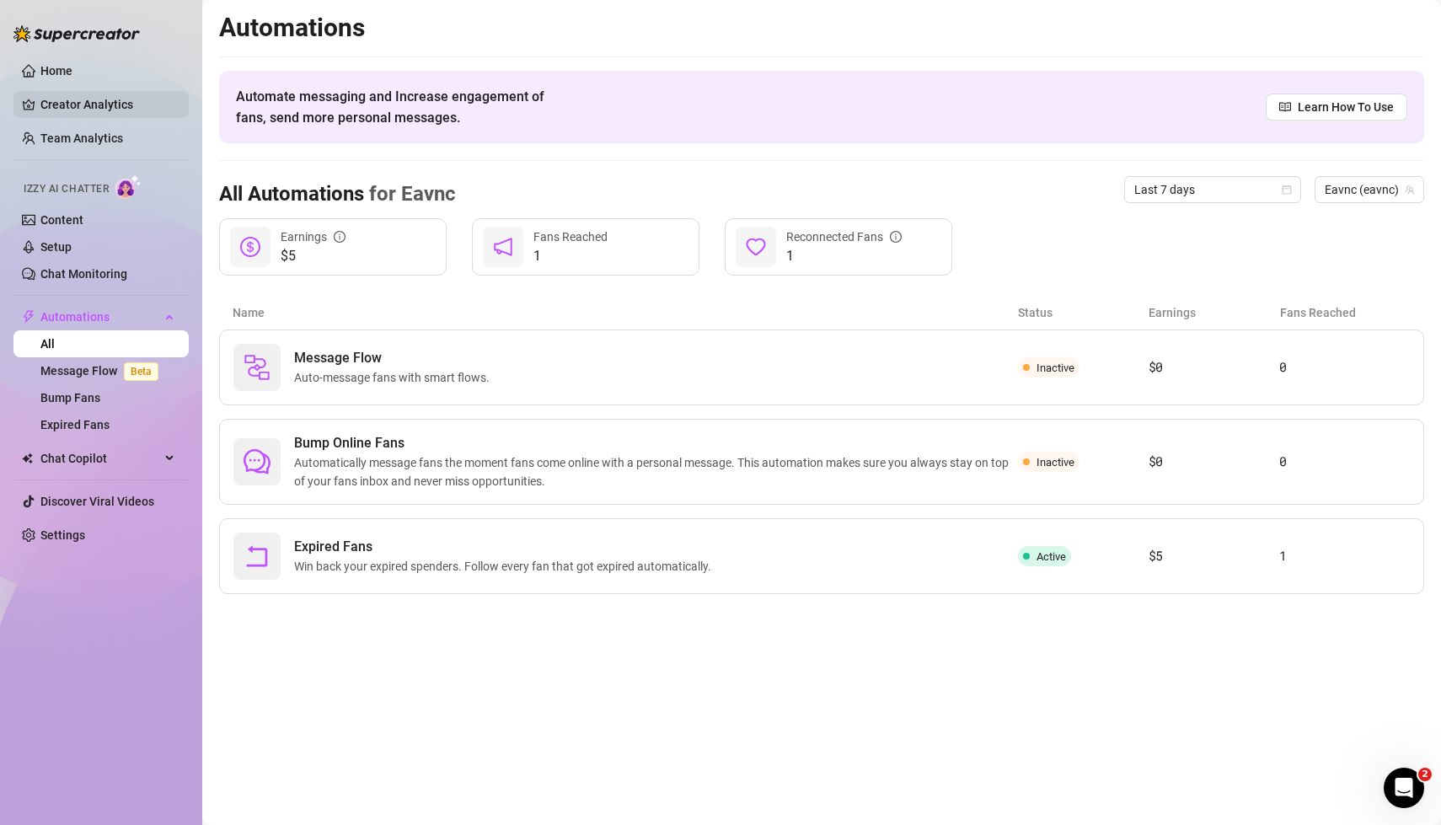
click at [102, 108] on link "Creator Analytics" at bounding box center [107, 104] width 135 height 27
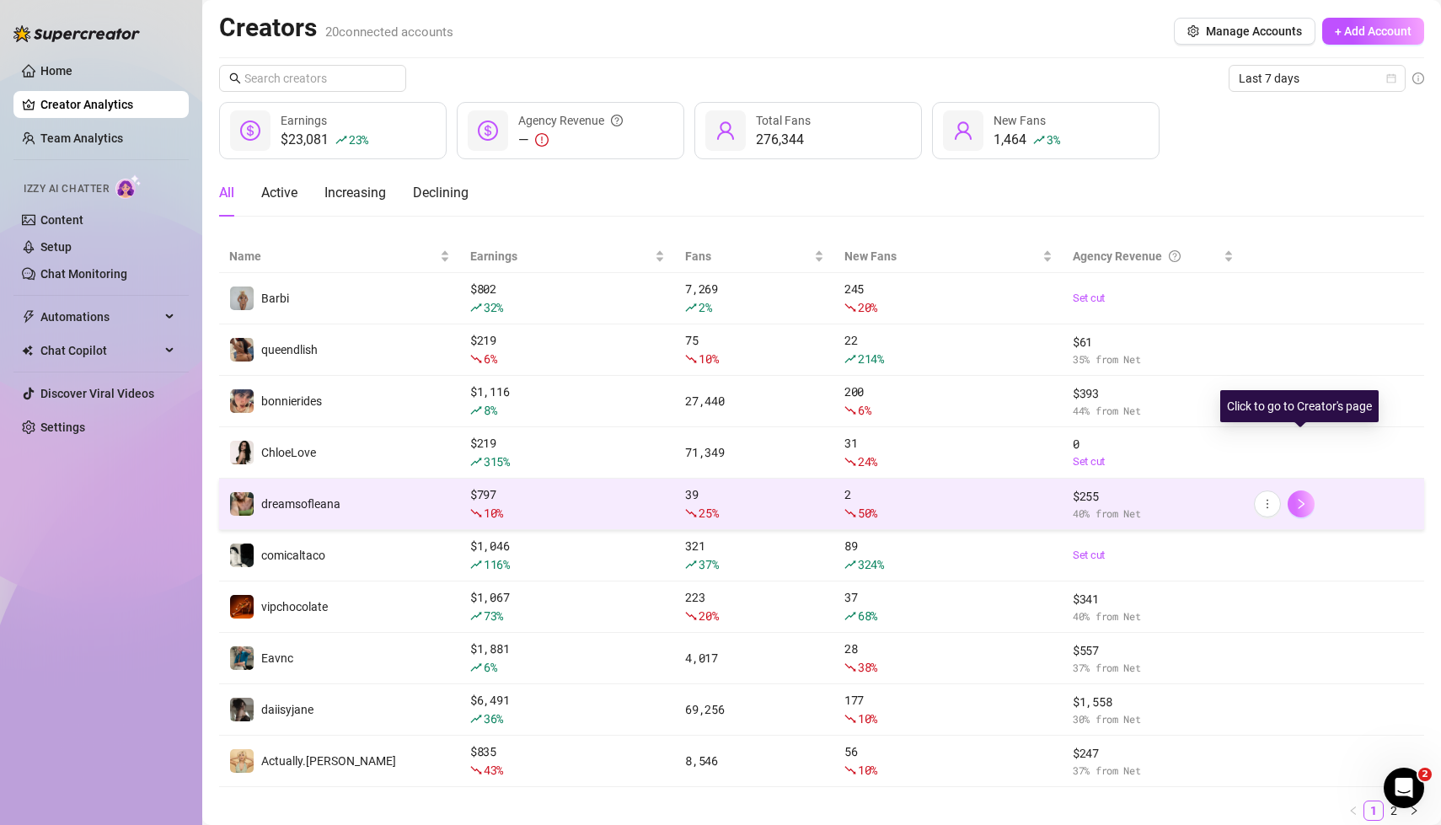
scroll to position [56, 0]
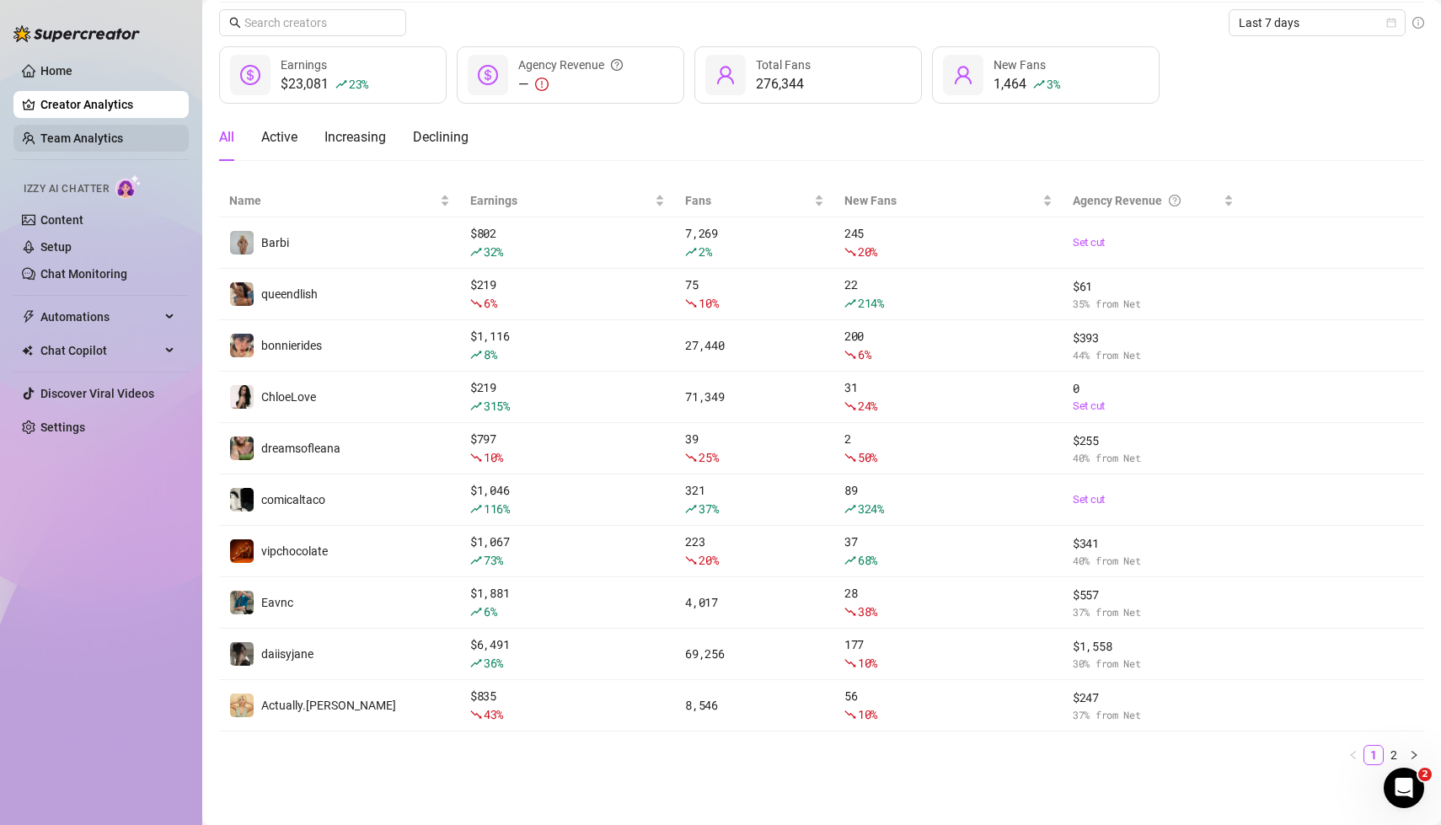
click at [71, 136] on link "Team Analytics" at bounding box center [81, 137] width 83 height 13
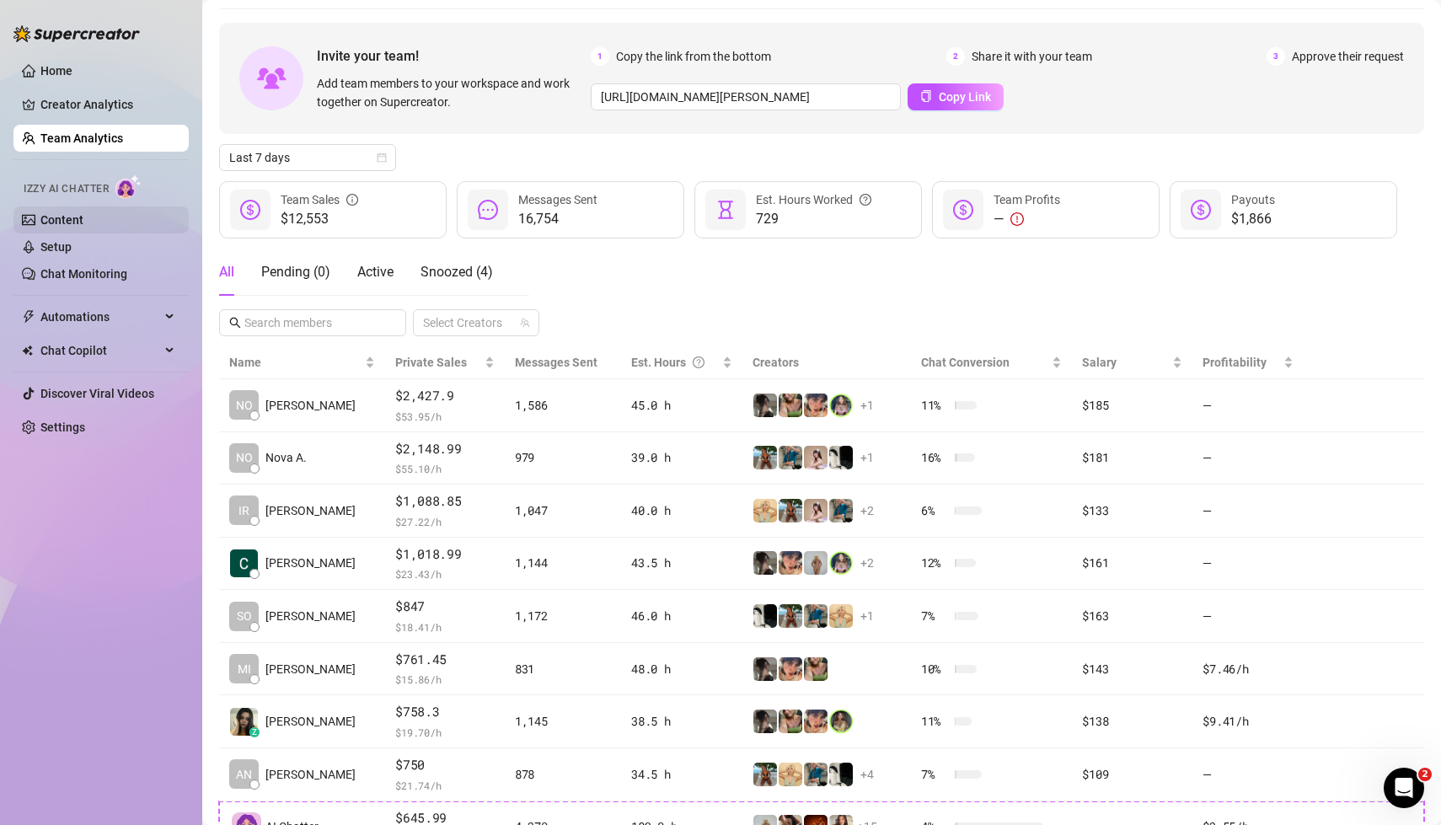
click at [69, 218] on link "Content" at bounding box center [61, 219] width 43 height 13
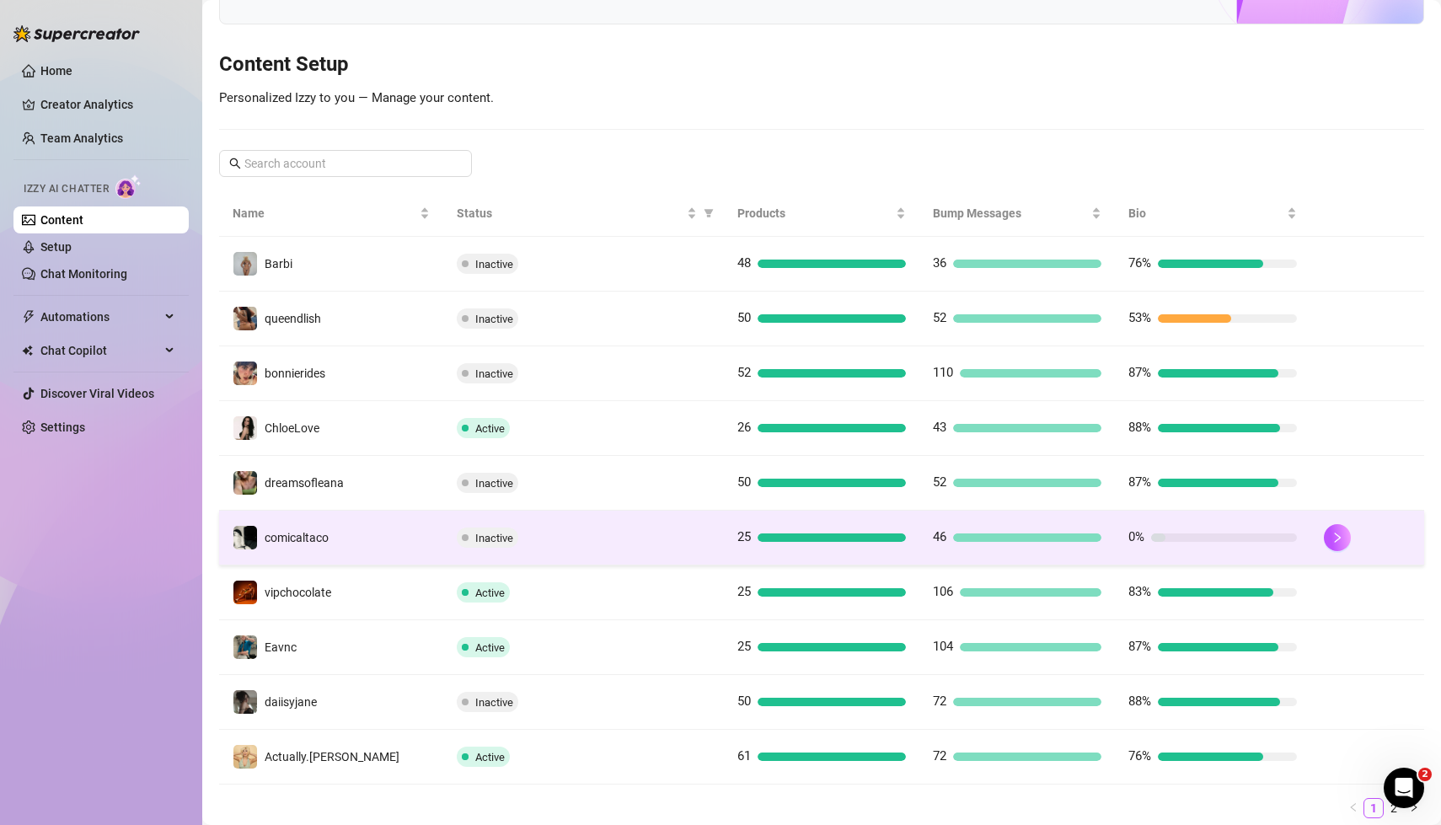
scroll to position [170, 0]
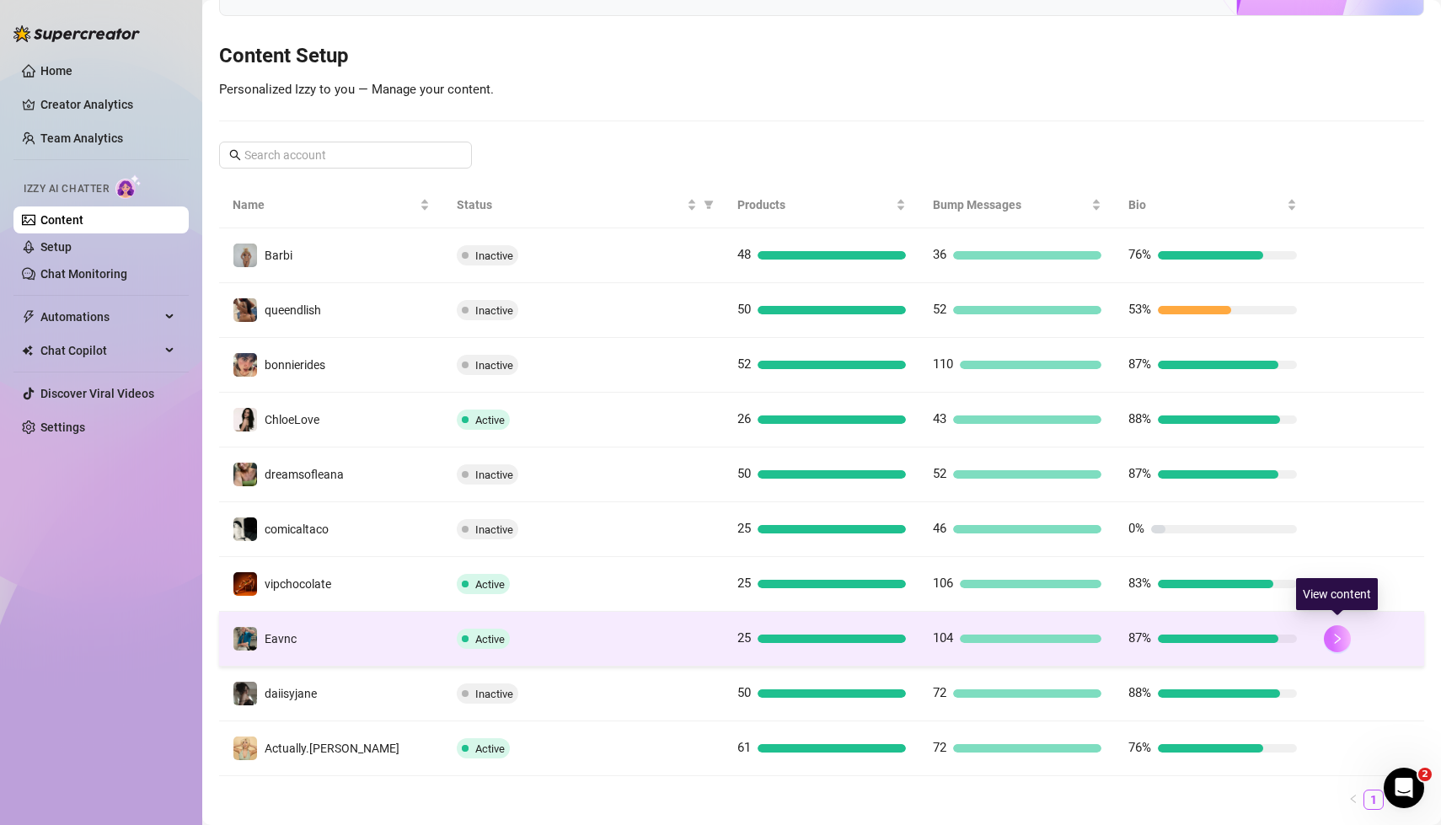
click at [1346, 638] on button "button" at bounding box center [1337, 638] width 27 height 27
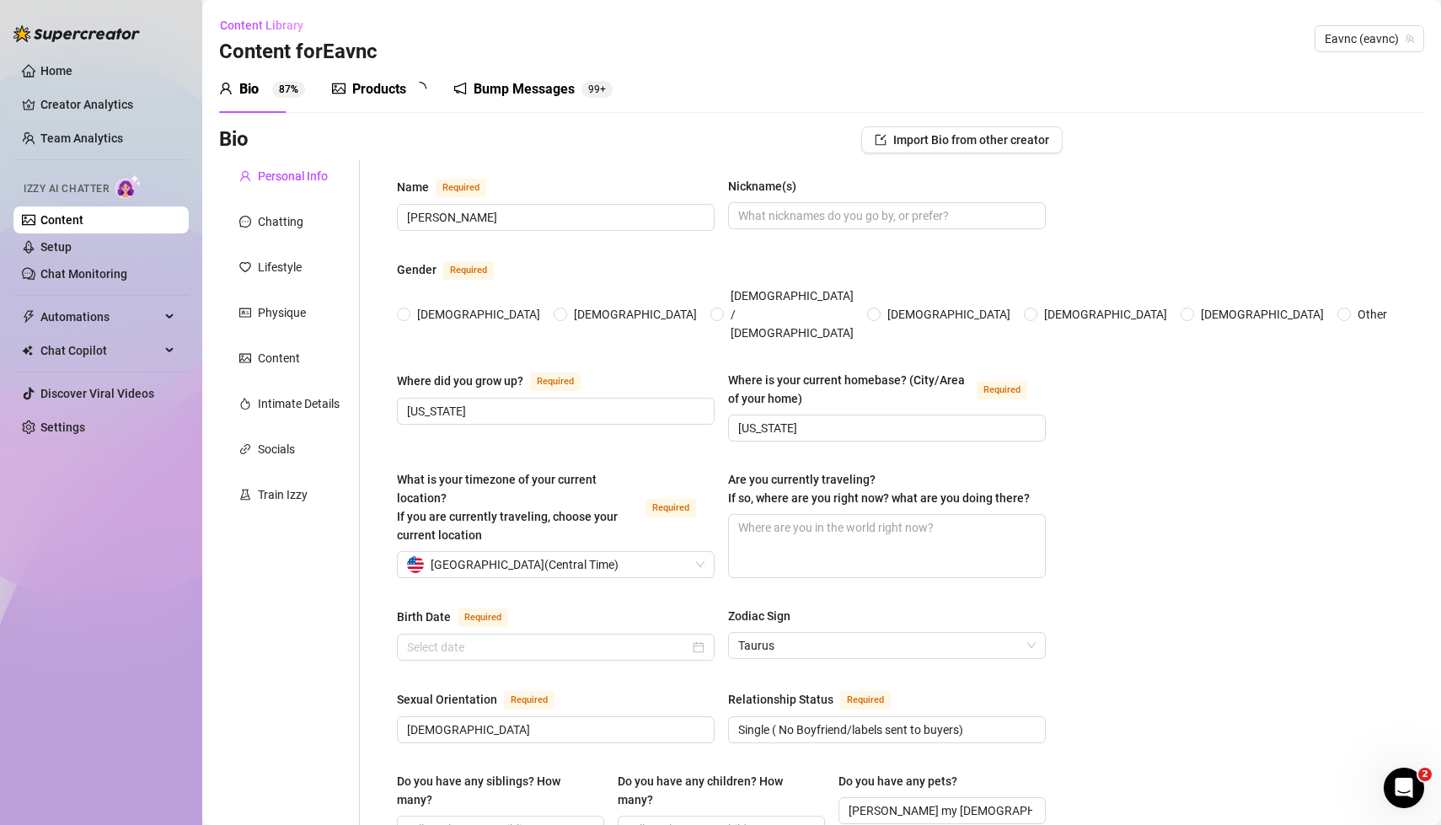
radio input "true"
type input "[DATE]"
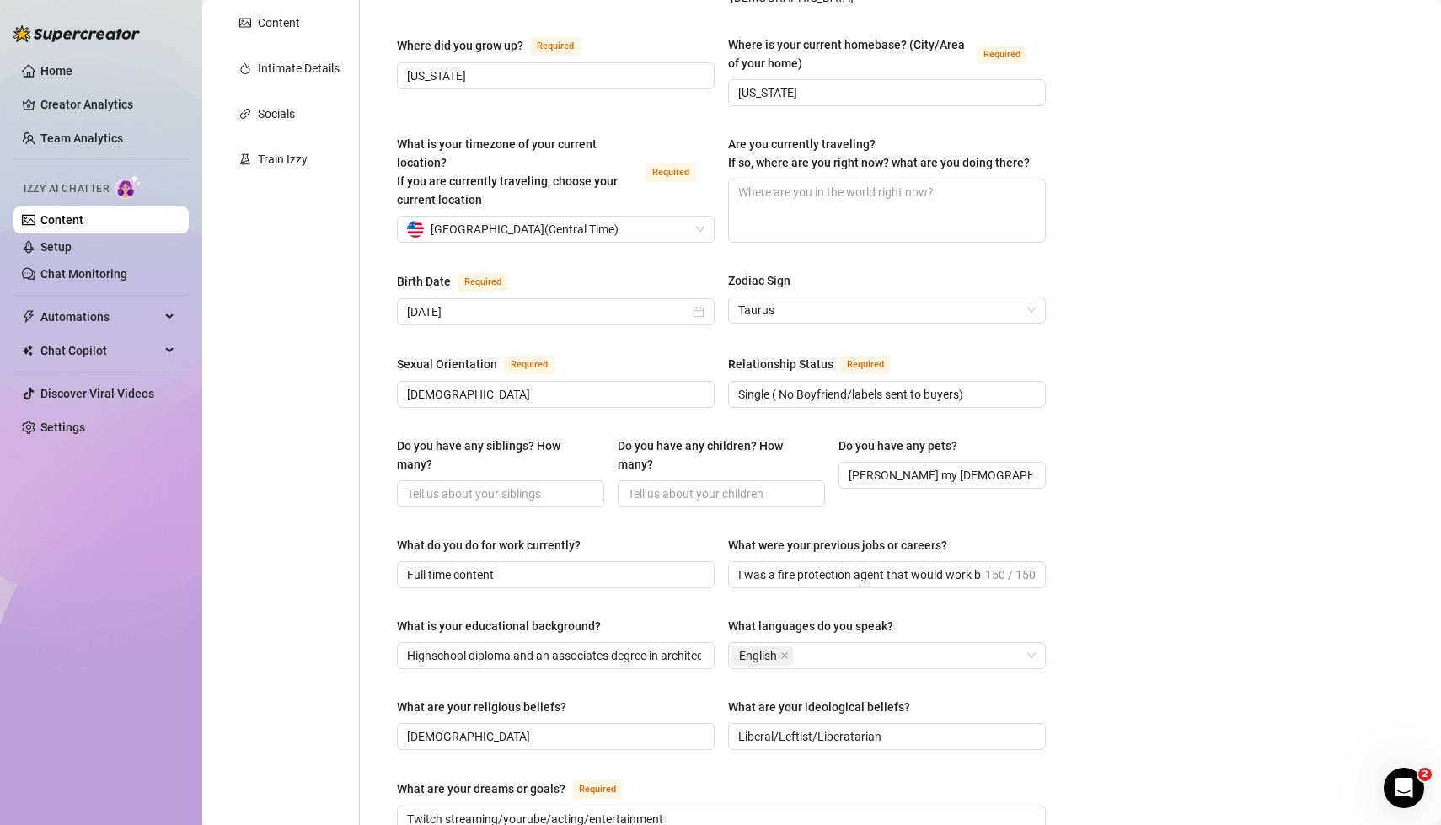
scroll to position [336, 0]
click at [63, 248] on link "Setup" at bounding box center [55, 246] width 31 height 13
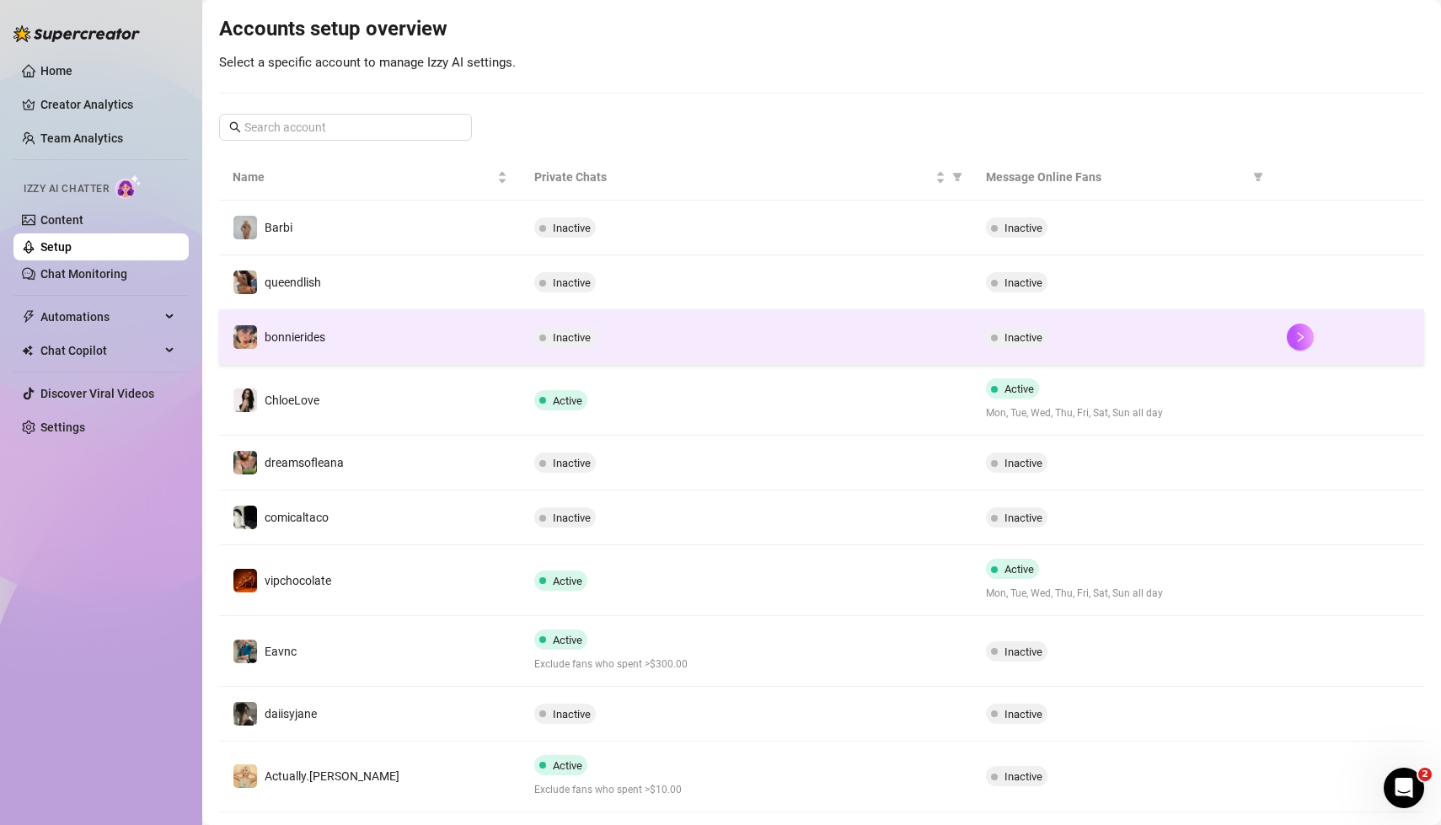
scroll to position [248, 0]
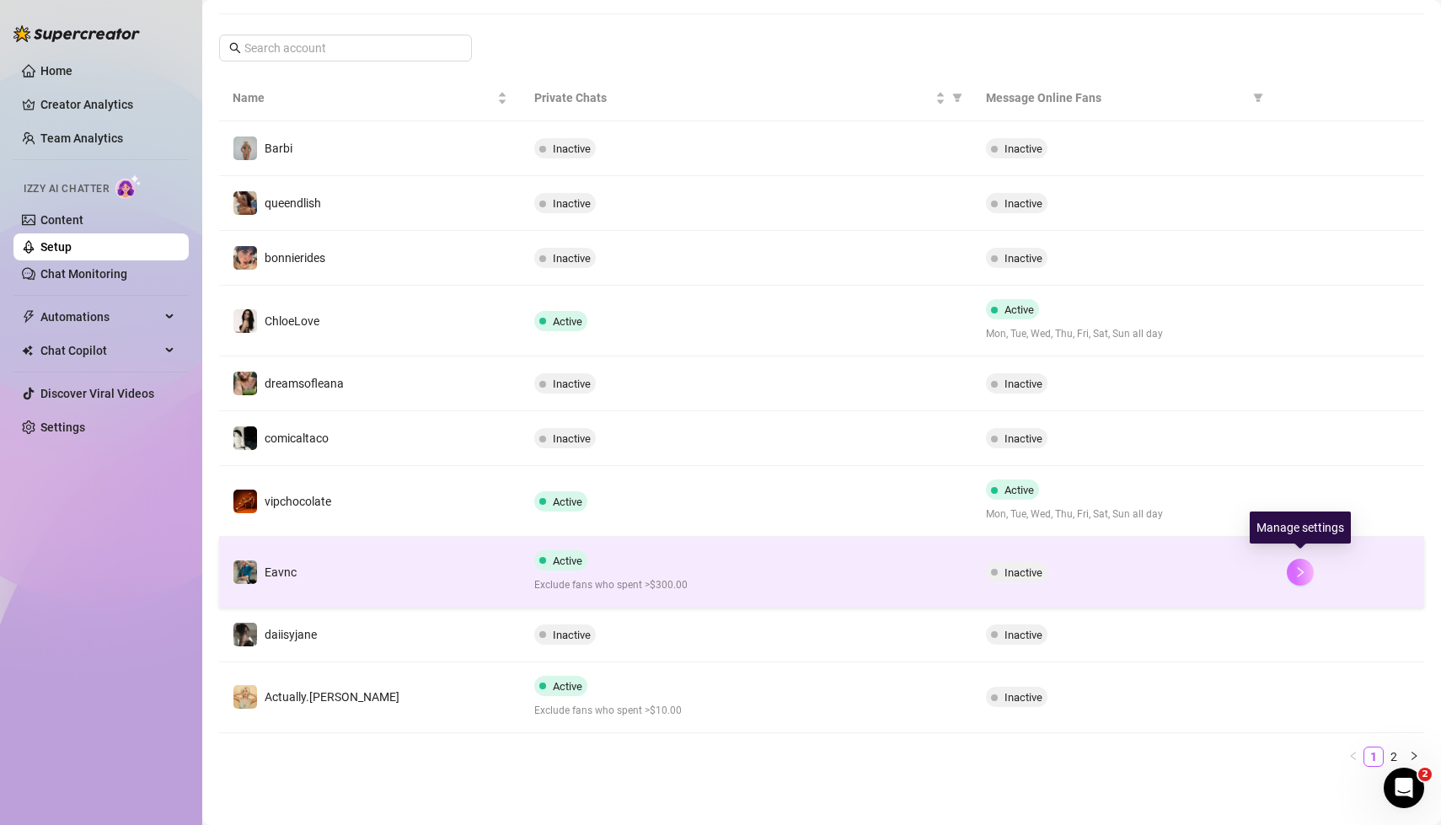
click at [1304, 566] on icon "right" at bounding box center [1300, 572] width 12 height 12
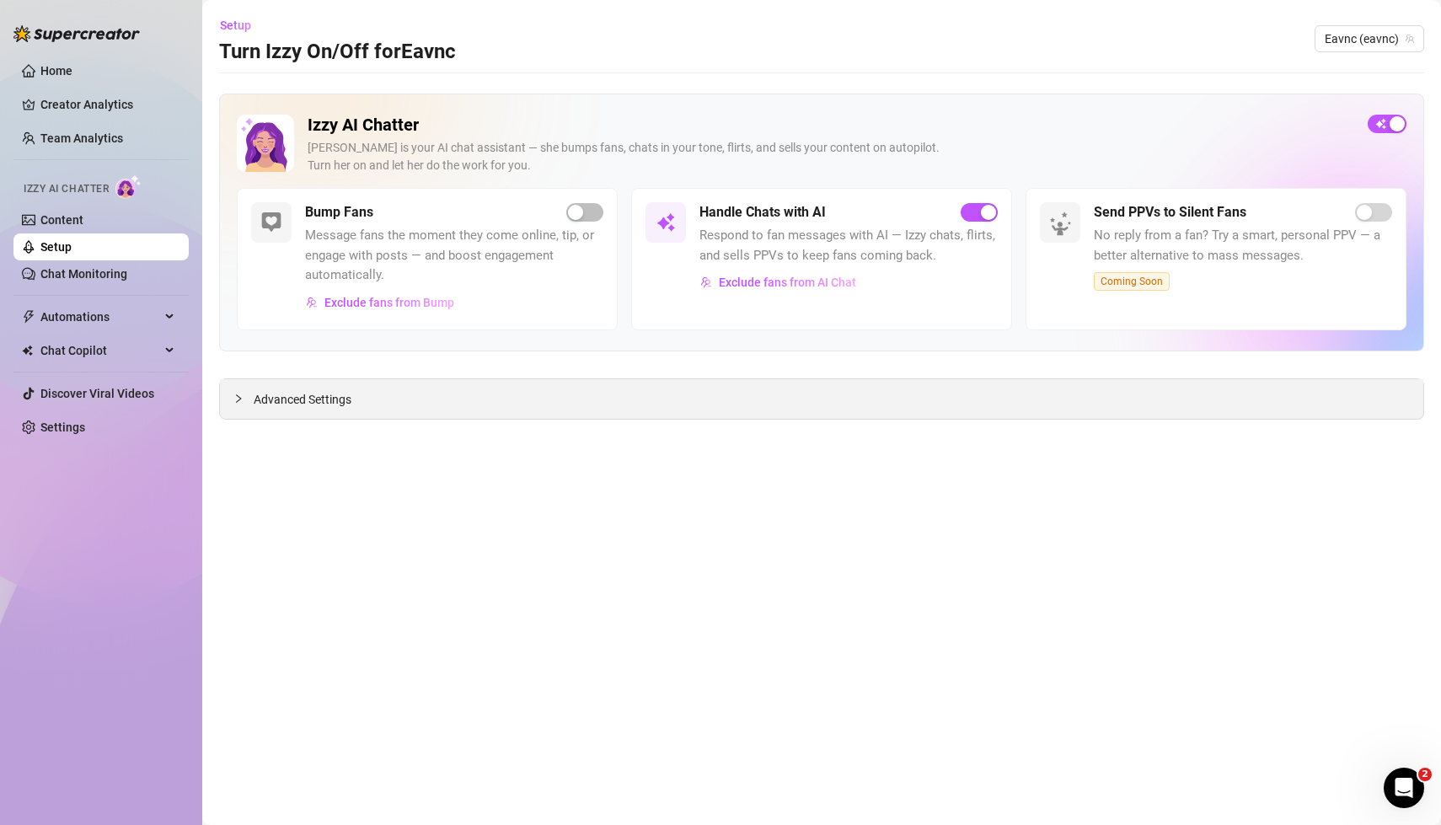
click at [235, 399] on icon "collapsed" at bounding box center [238, 398] width 10 height 10
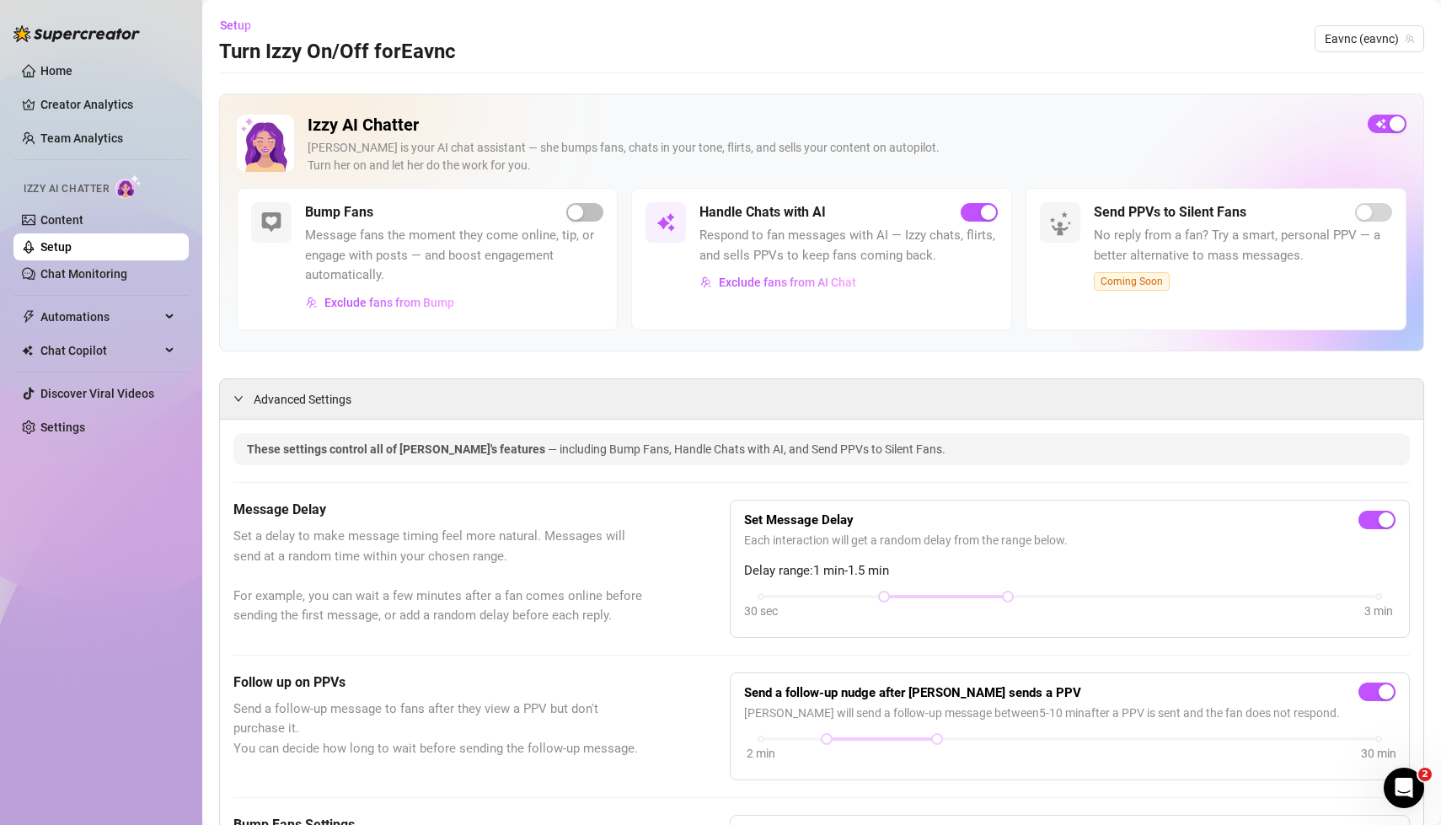
click at [521, 550] on span "Set a delay to make message timing feel more natural. Messages will send at a r…" at bounding box center [439, 576] width 412 height 99
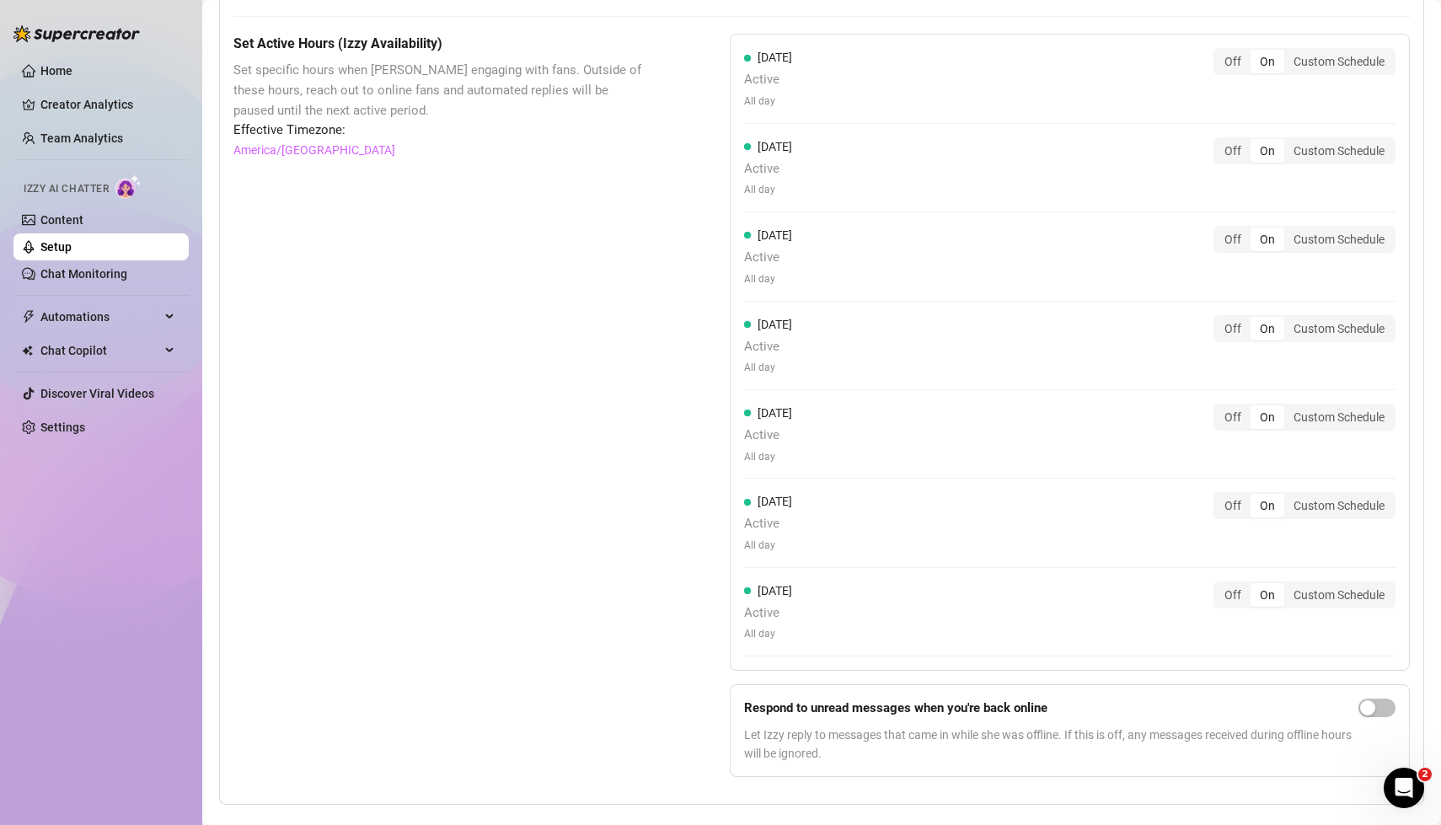
scroll to position [1314, 0]
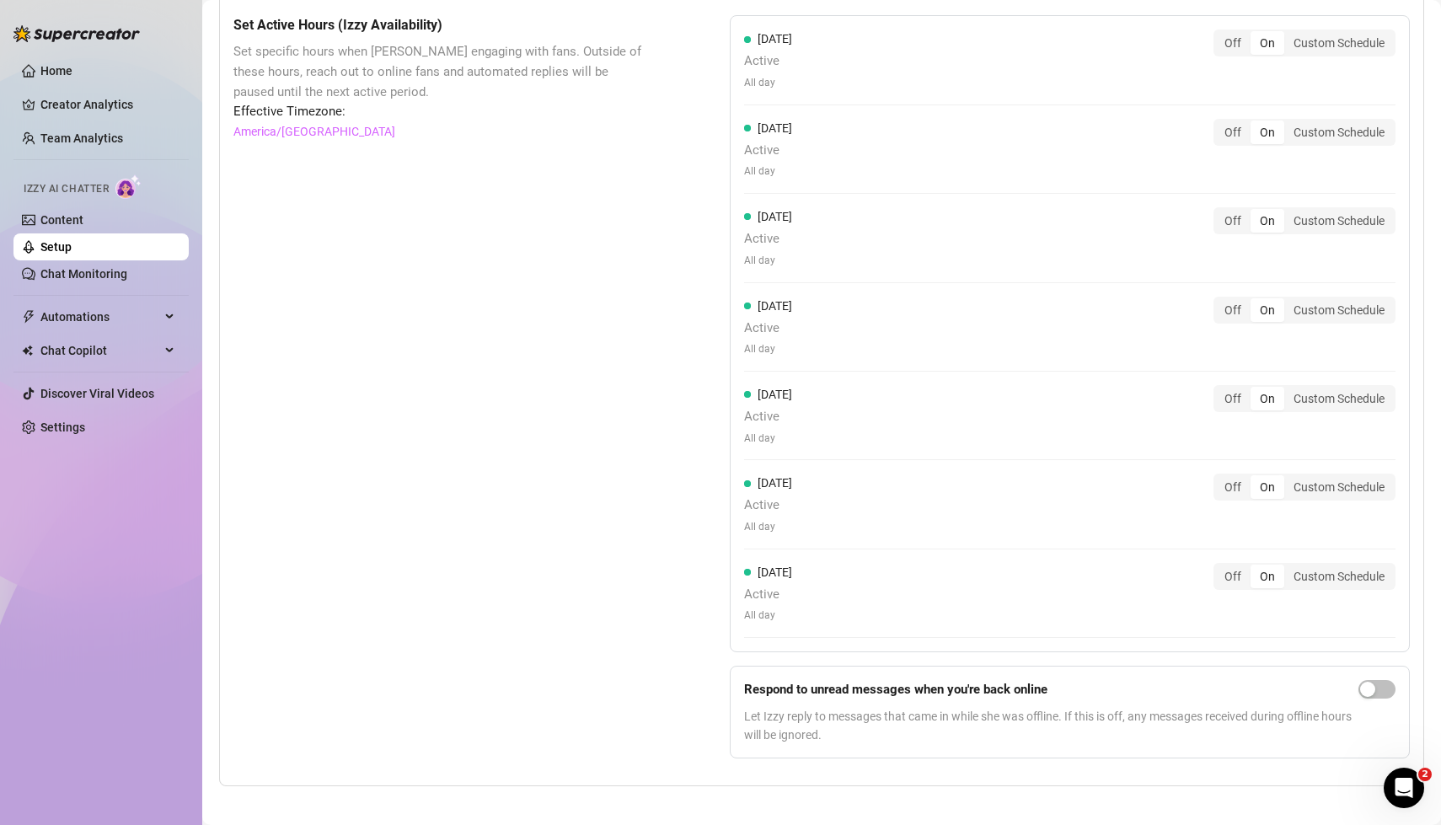
click at [583, 530] on div "Set Active Hours (Izzy Availability) Set specific hours when Izzy engaging with…" at bounding box center [439, 393] width 412 height 756
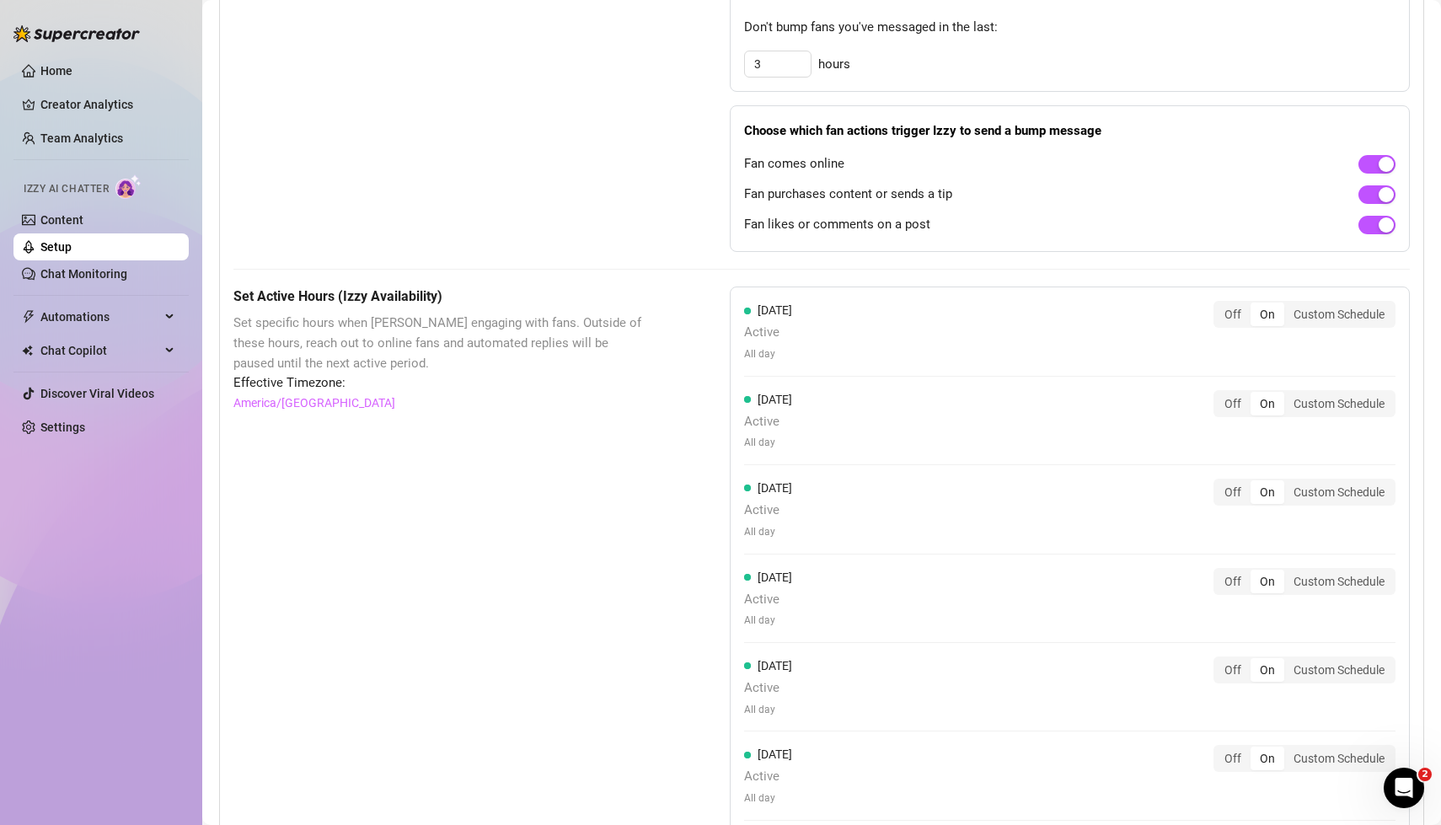
scroll to position [0, 0]
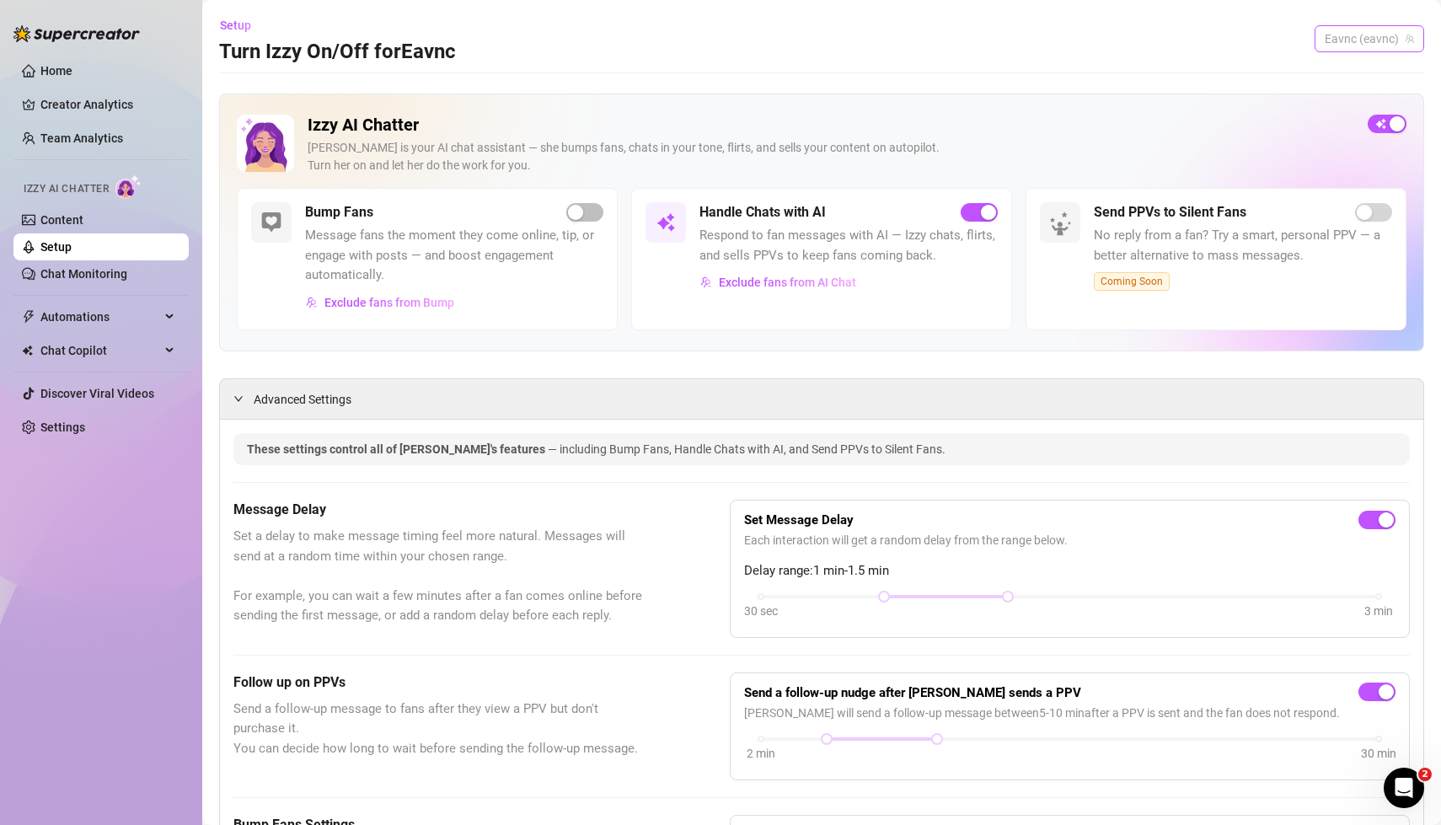
click at [1399, 39] on span "Eavnc (eavnc)" at bounding box center [1368, 38] width 89 height 25
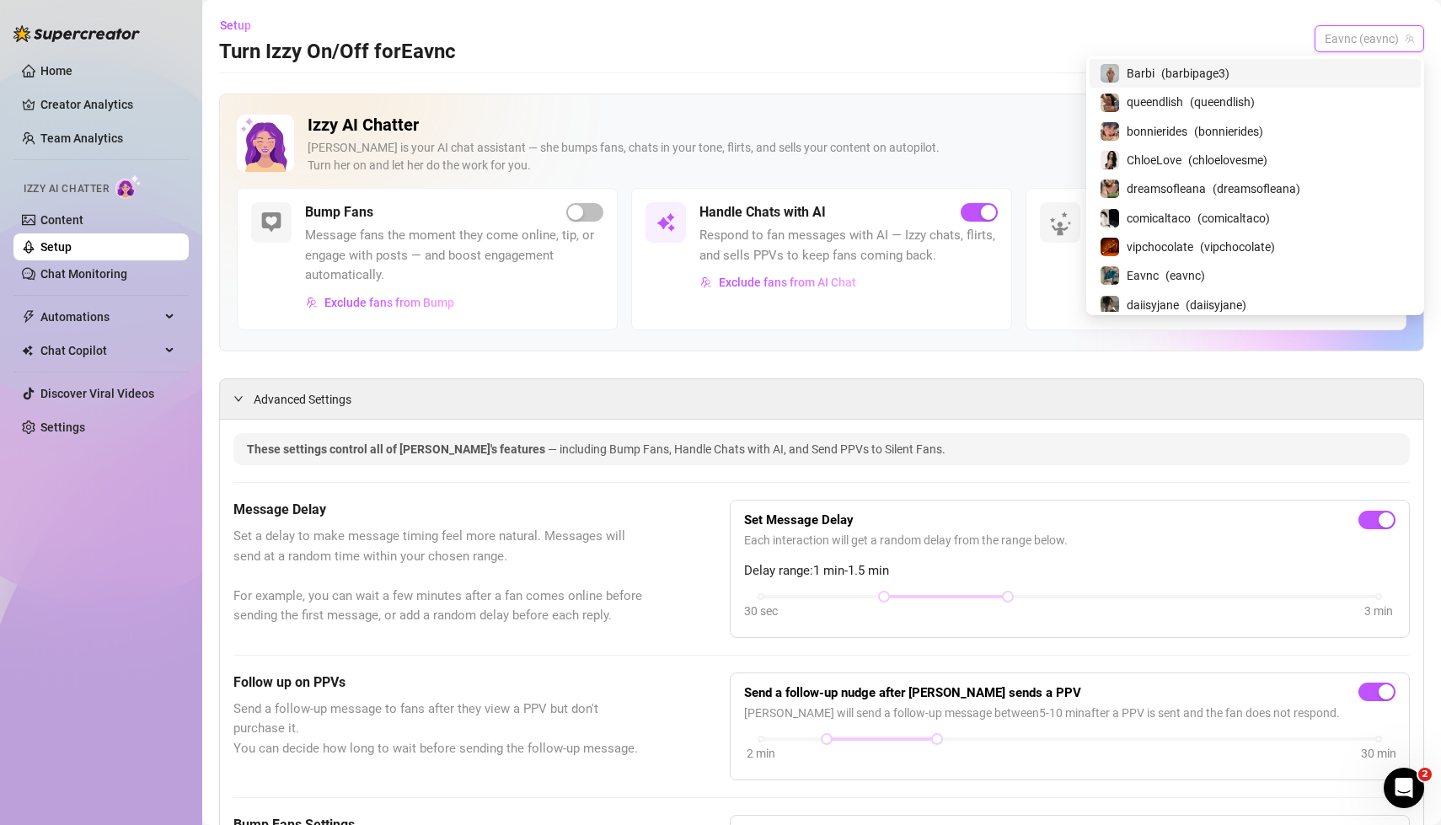
click at [1062, 42] on div "Setup Turn Izzy On/Off for Eavnc Eavnc (eavnc)" at bounding box center [821, 39] width 1205 height 54
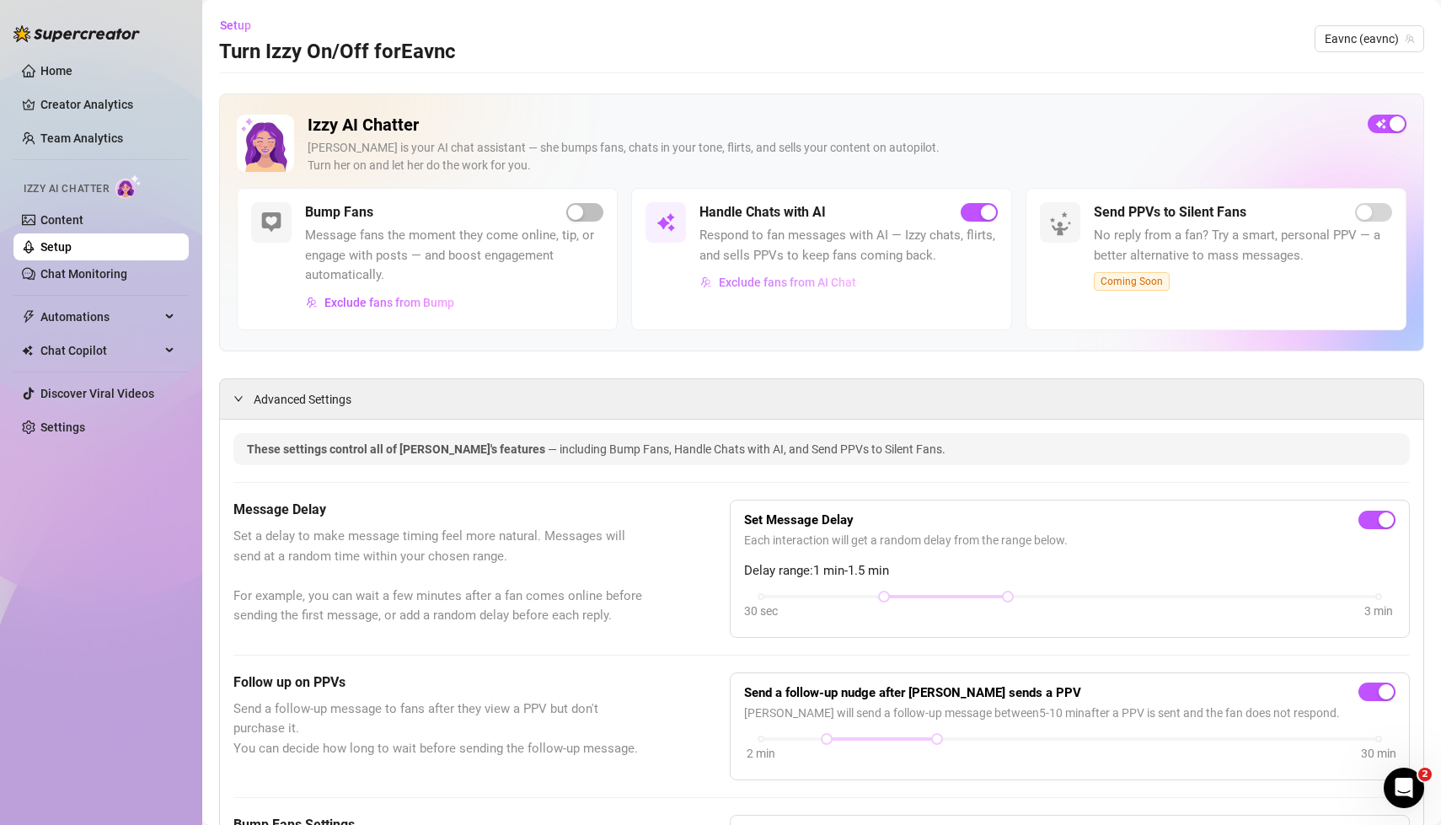
click at [837, 282] on span "Exclude fans from AI Chat" at bounding box center [787, 282] width 137 height 13
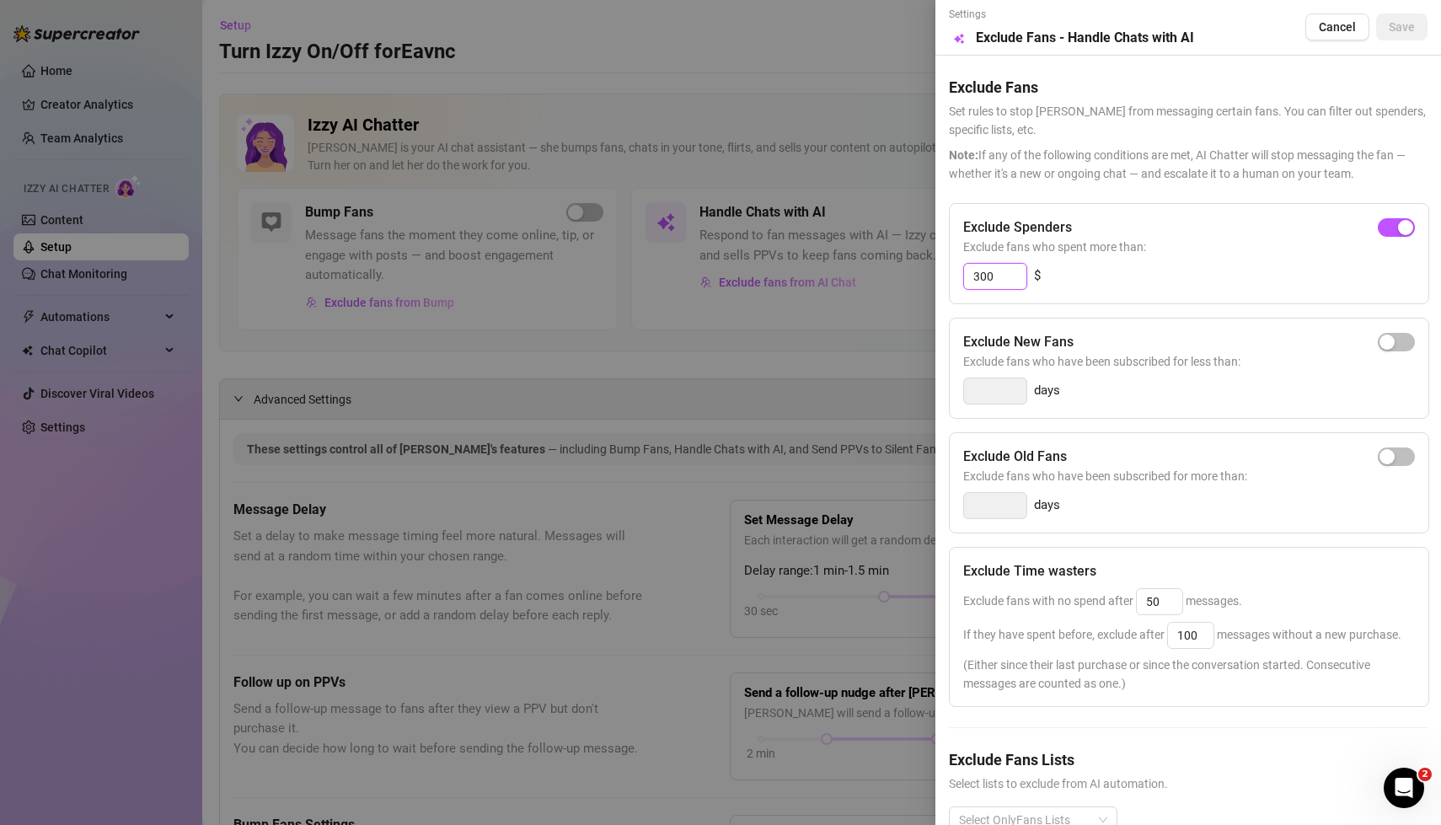
click at [1004, 280] on input "300" at bounding box center [995, 276] width 62 height 25
type input "3"
click at [1391, 232] on div "button" at bounding box center [1386, 227] width 15 height 15
click at [990, 278] on input "300" at bounding box center [995, 276] width 62 height 25
type input "3"
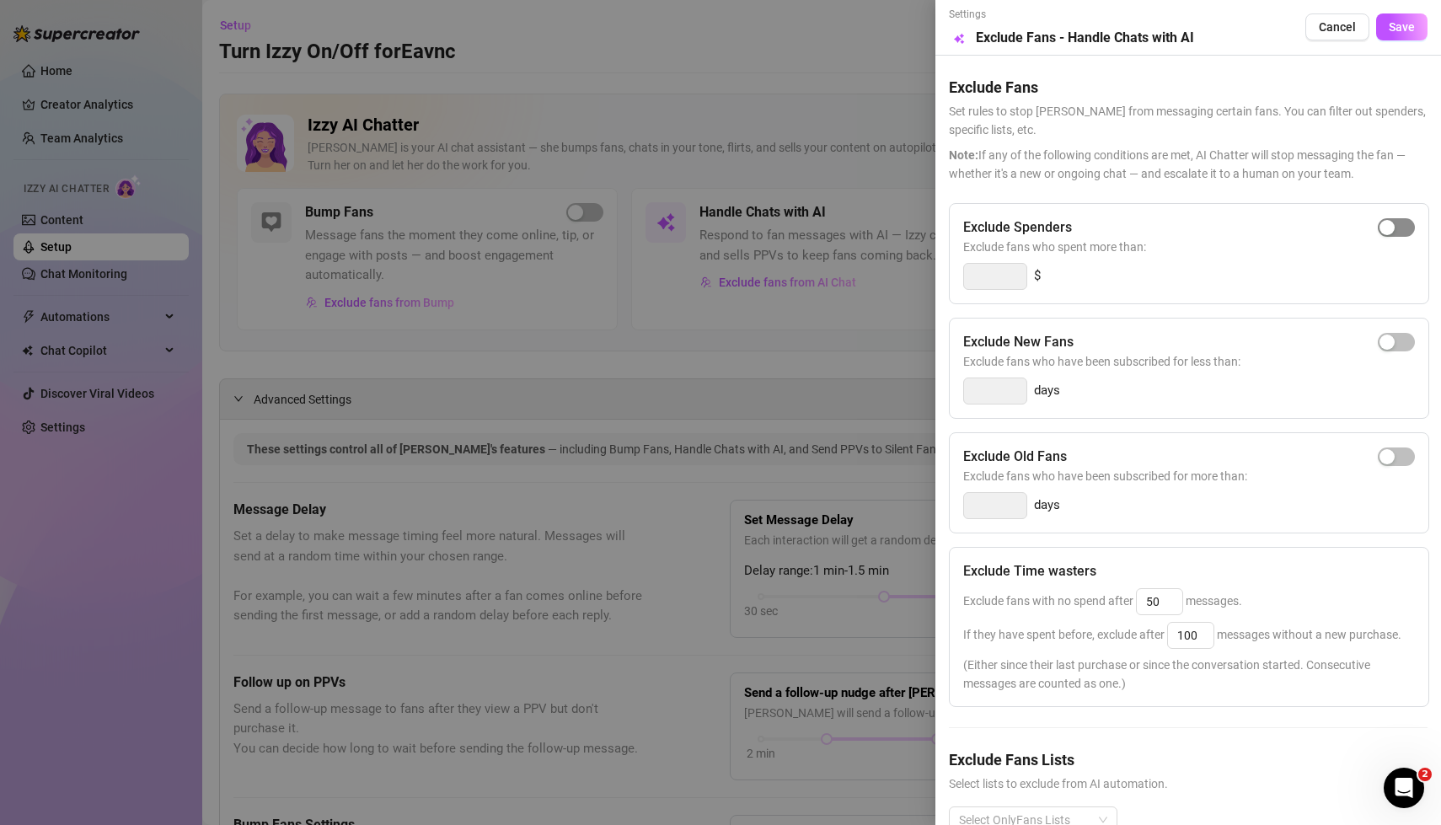
click at [1411, 230] on span "button" at bounding box center [1396, 227] width 37 height 19
click at [1260, 274] on div "300 $" at bounding box center [1189, 276] width 452 height 27
click at [1035, 280] on span "$" at bounding box center [1037, 276] width 7 height 20
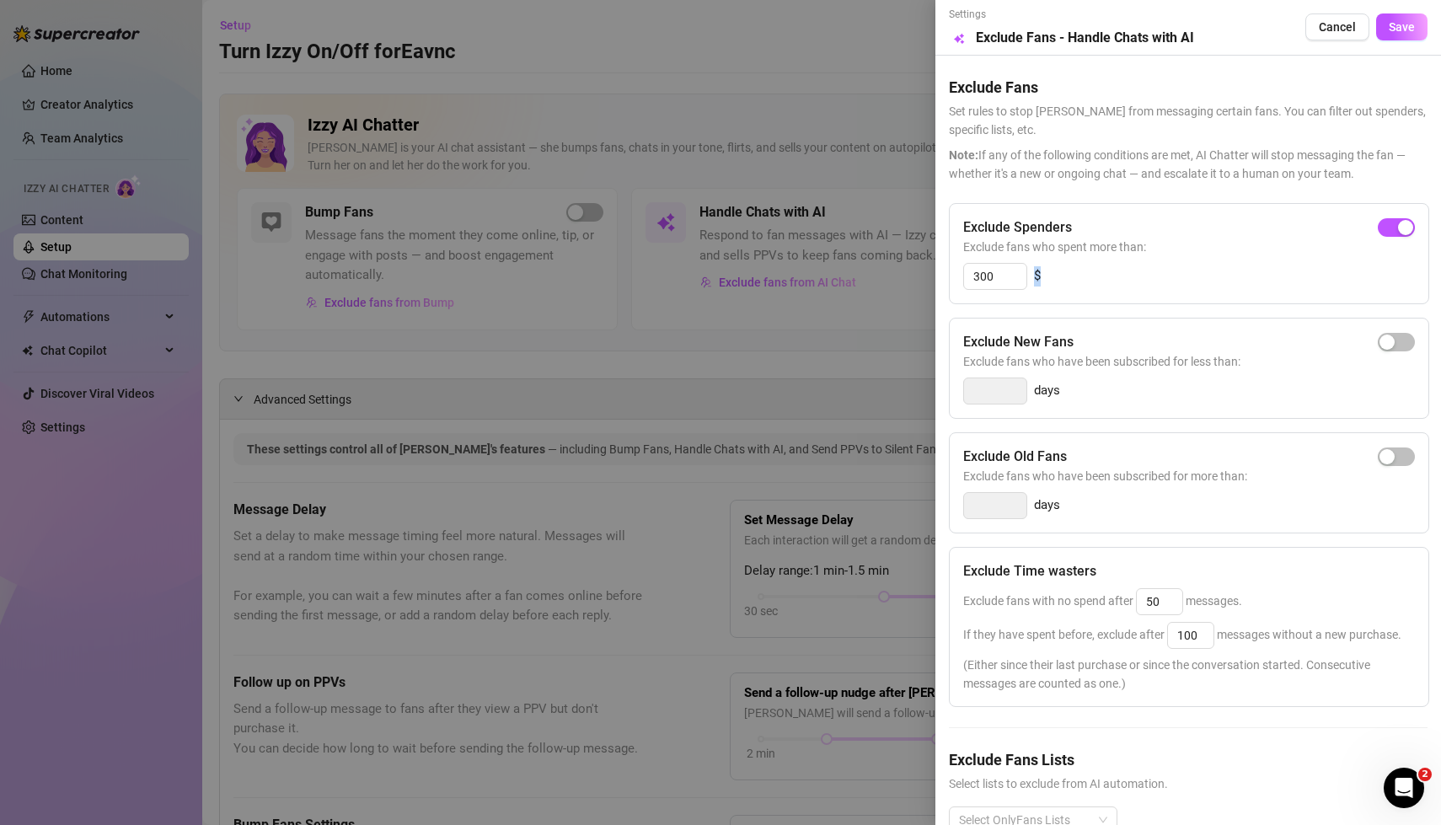
click at [1035, 280] on span "$" at bounding box center [1037, 276] width 7 height 20
click at [1006, 279] on input "300" at bounding box center [995, 276] width 62 height 25
type input "3"
click at [1390, 231] on div "button" at bounding box center [1386, 227] width 15 height 15
type input "300"
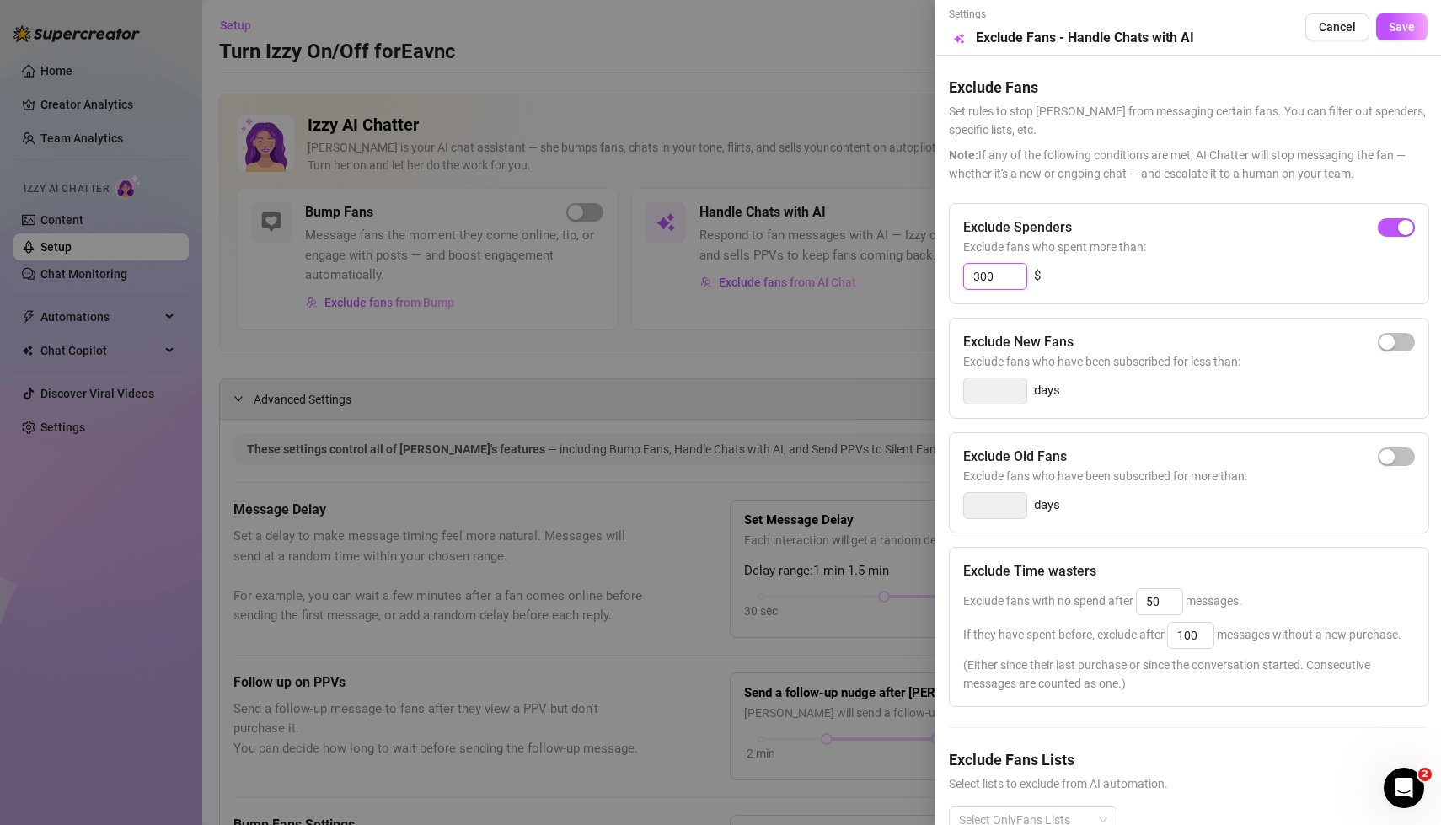
click at [979, 279] on input "300" at bounding box center [995, 276] width 62 height 25
type input "10"
click at [1407, 34] on span "Save" at bounding box center [1402, 26] width 26 height 13
